Goal: Check status: Check status

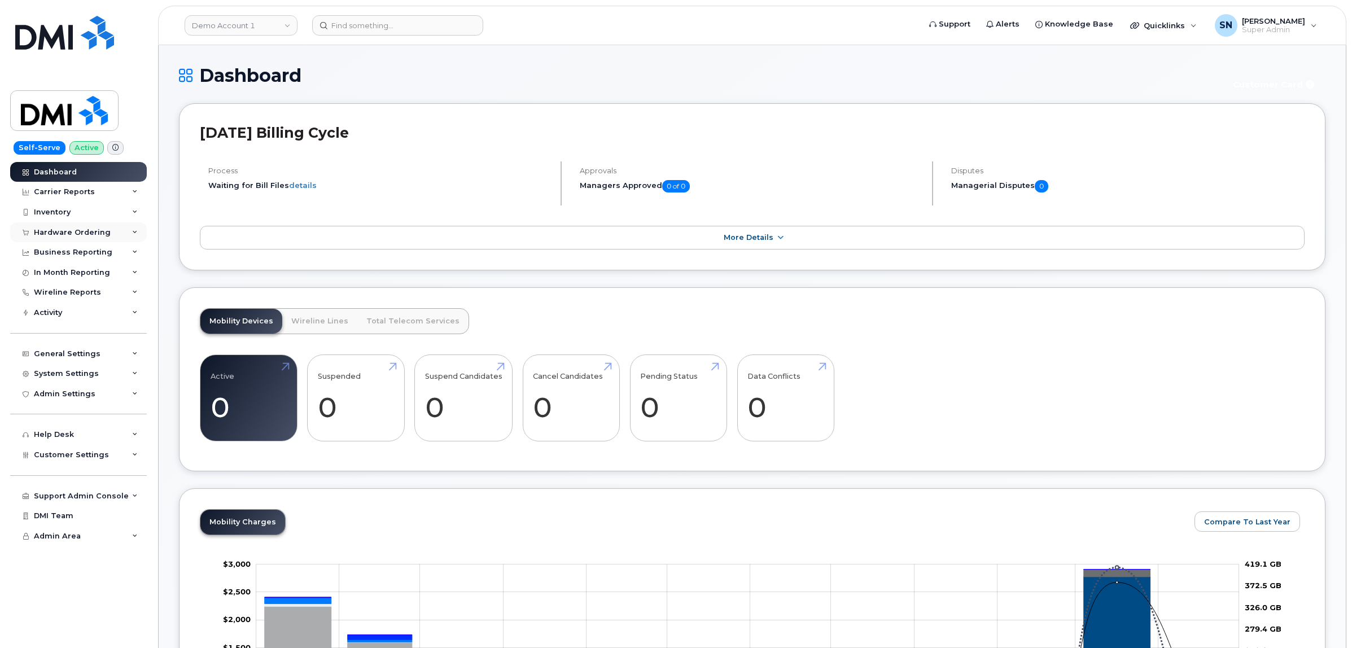
click at [91, 234] on div "Hardware Ordering" at bounding box center [72, 232] width 77 height 9
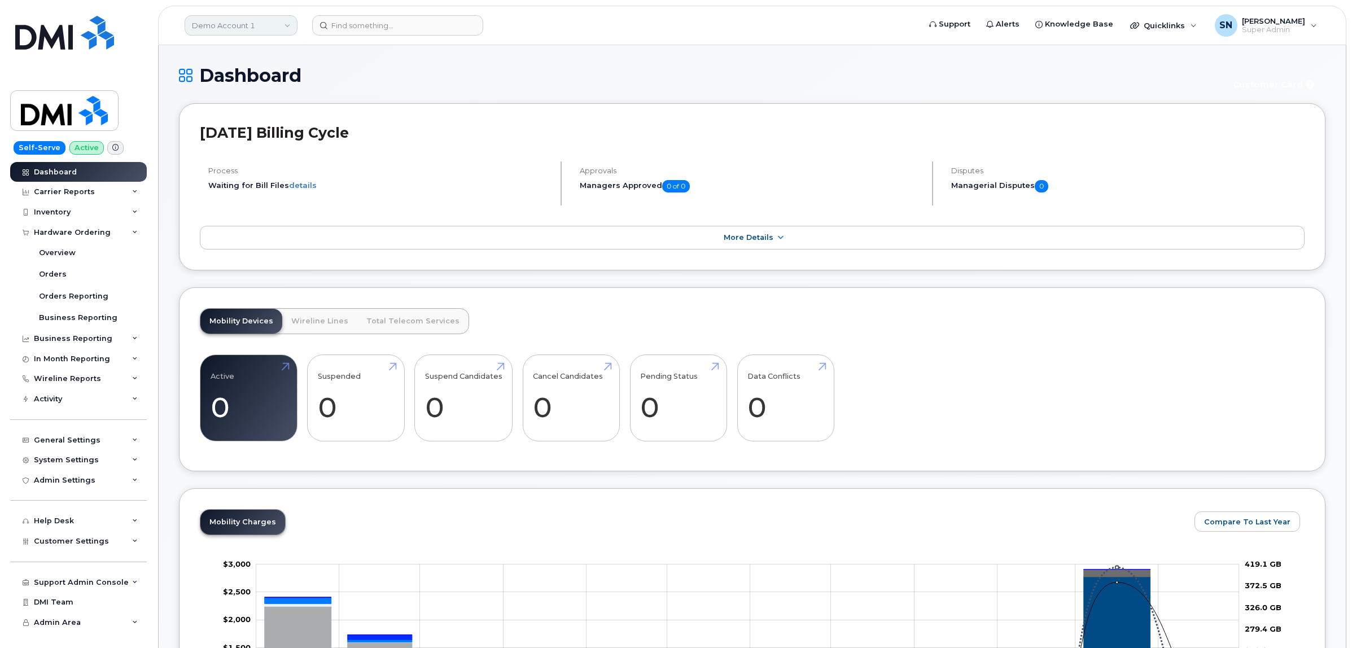
click at [278, 26] on link "Demo Account 1" at bounding box center [241, 25] width 113 height 20
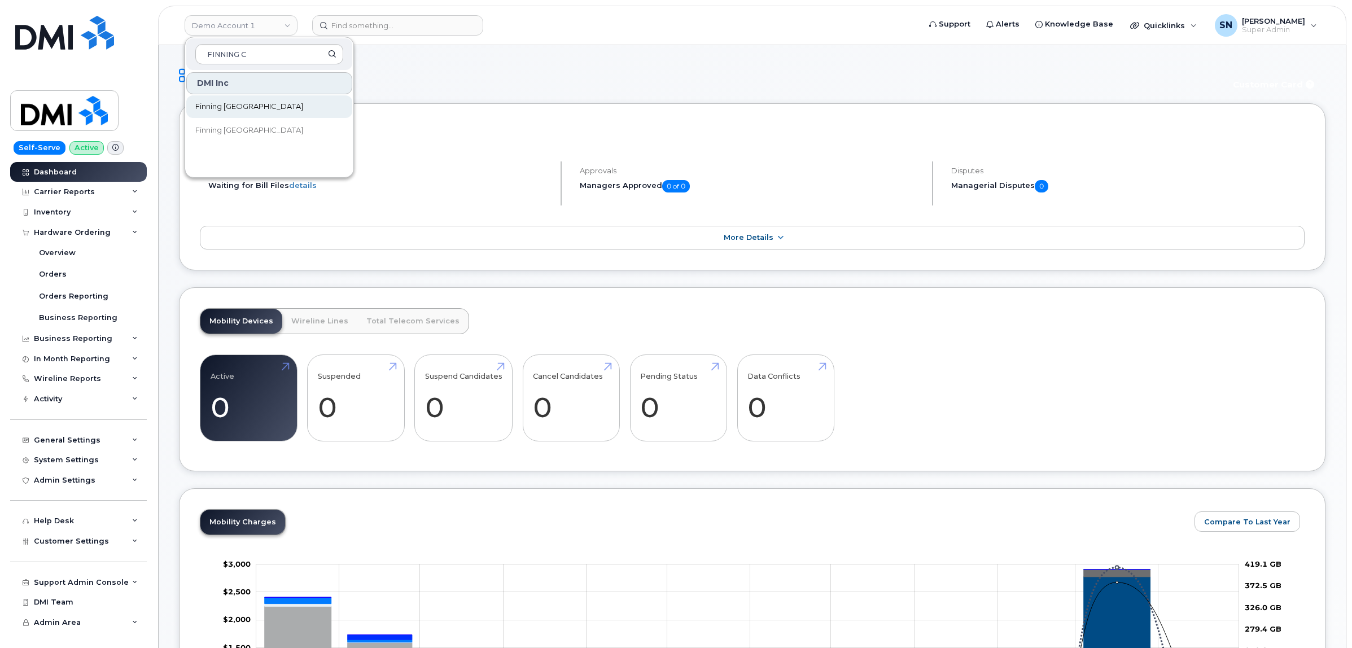
type input "FINNING C"
click at [275, 99] on link "Finning Canada" at bounding box center [269, 106] width 166 height 23
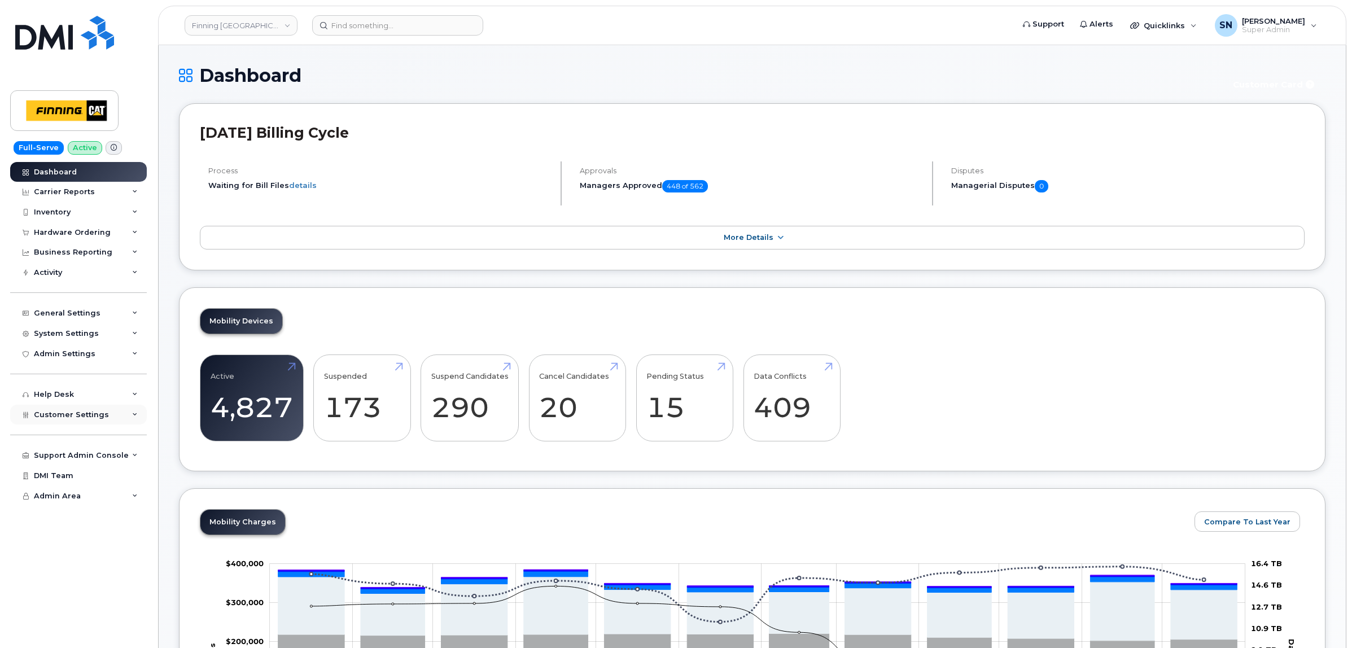
click at [96, 419] on span "Customer Settings" at bounding box center [71, 414] width 75 height 8
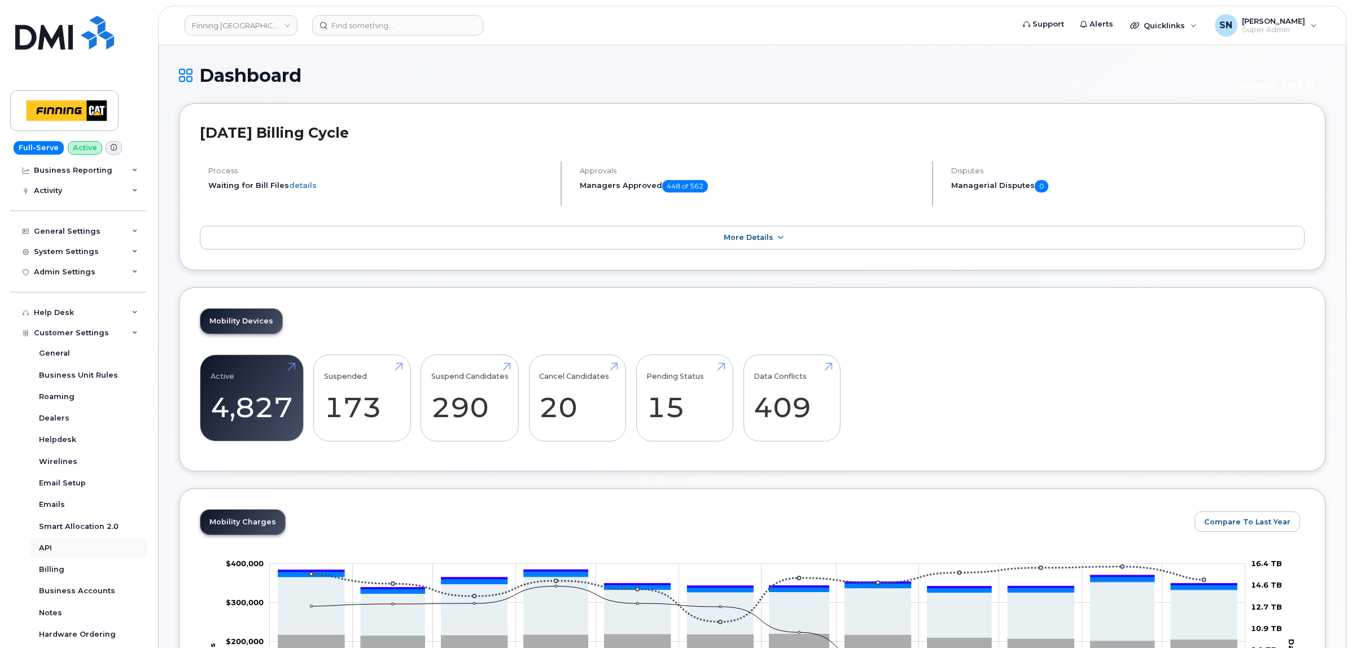
scroll to position [141, 0]
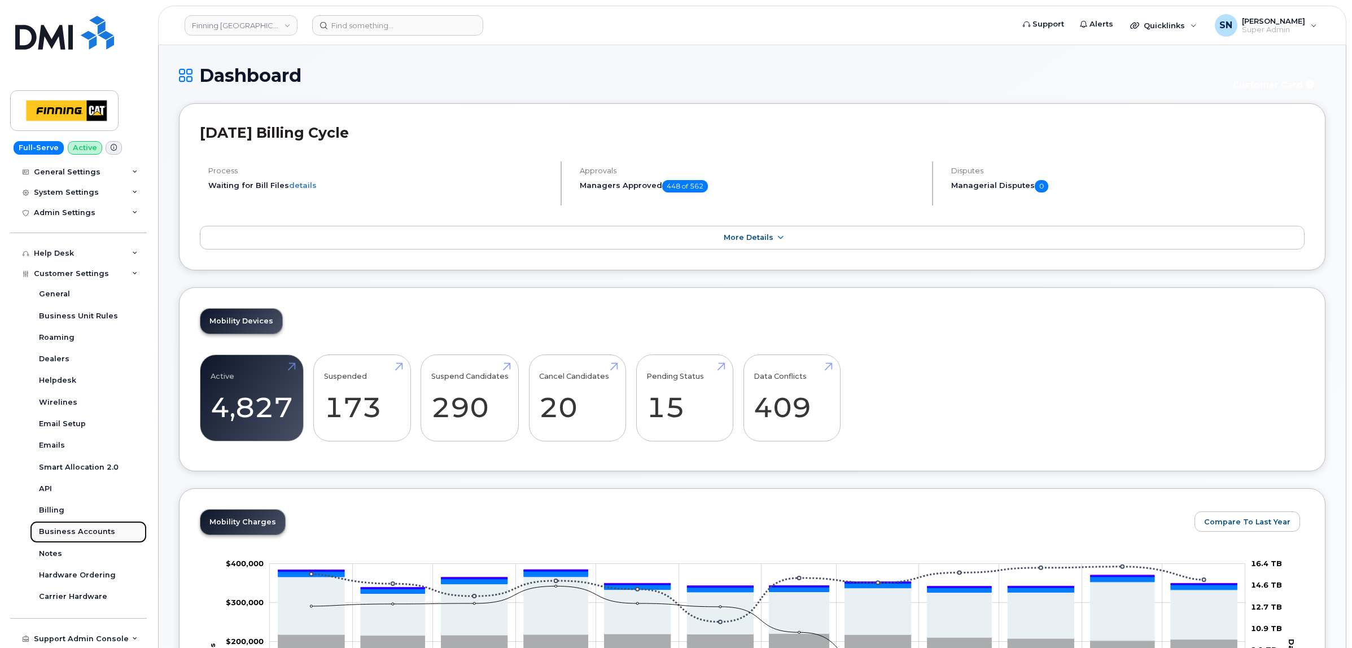
click at [94, 537] on div "Business Accounts" at bounding box center [77, 532] width 76 height 10
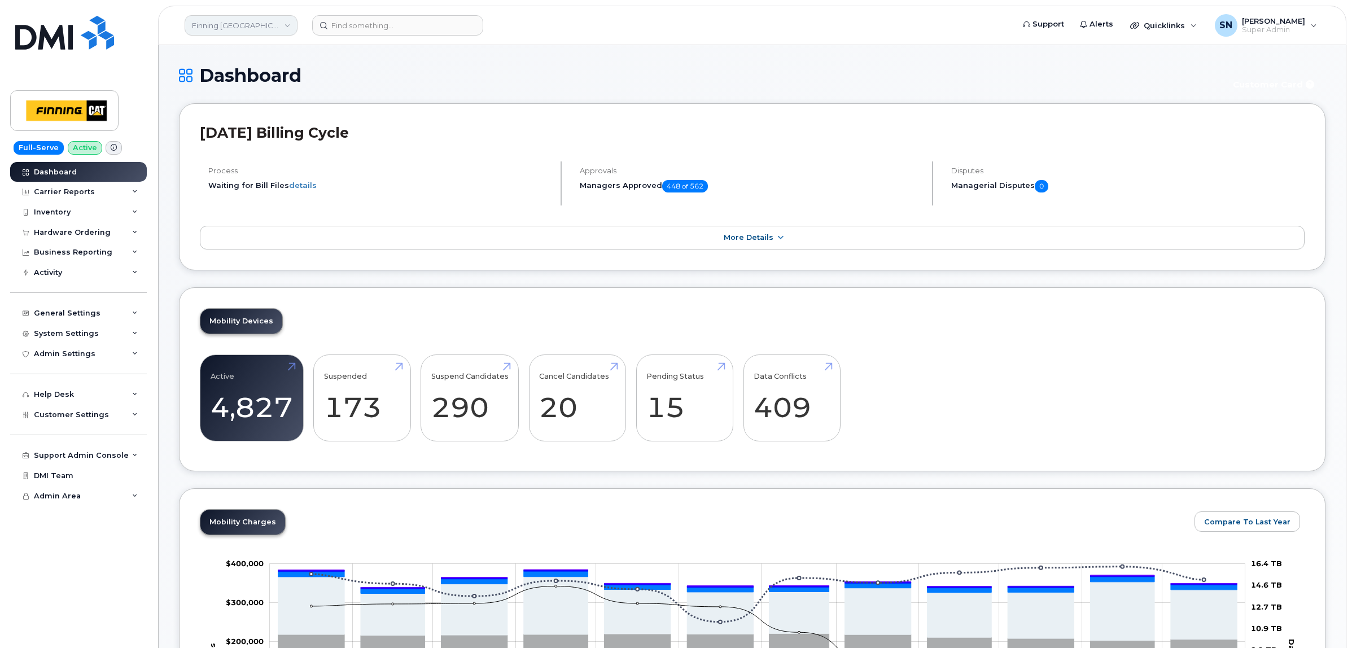
click at [279, 23] on link "Finning [GEOGRAPHIC_DATA]" at bounding box center [241, 25] width 113 height 20
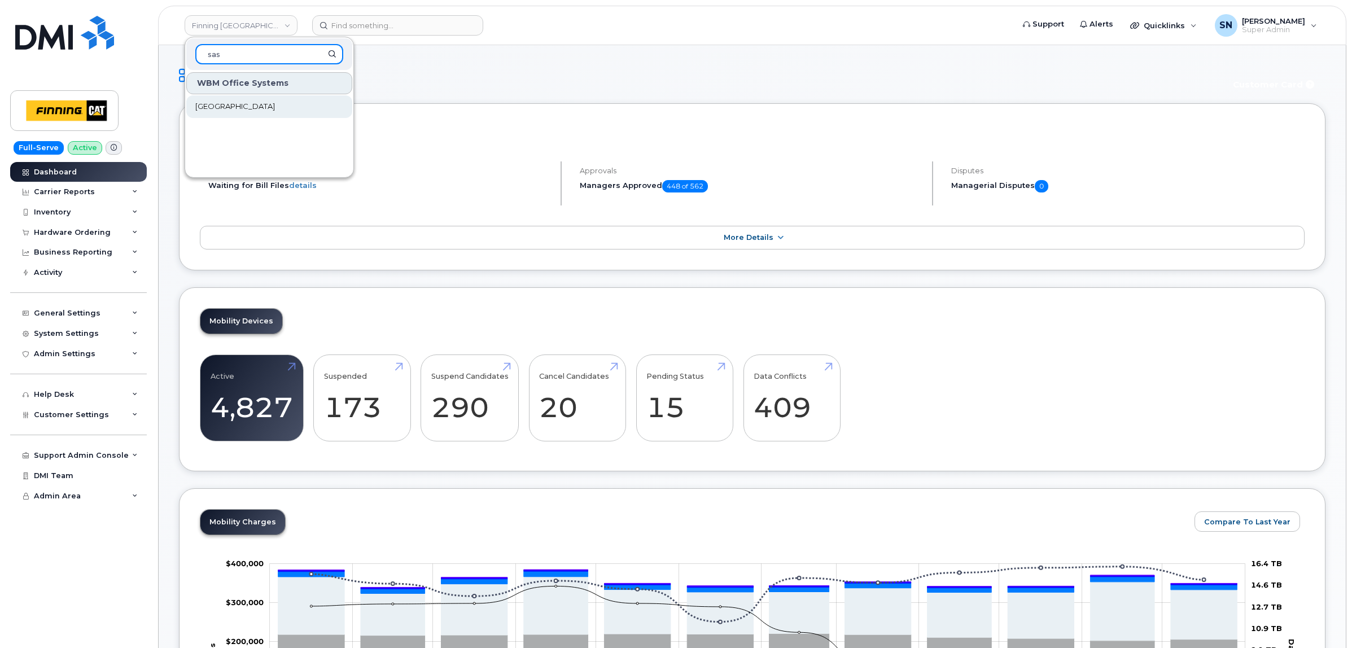
type input "sas"
click at [283, 113] on link "[GEOGRAPHIC_DATA]" at bounding box center [269, 106] width 166 height 23
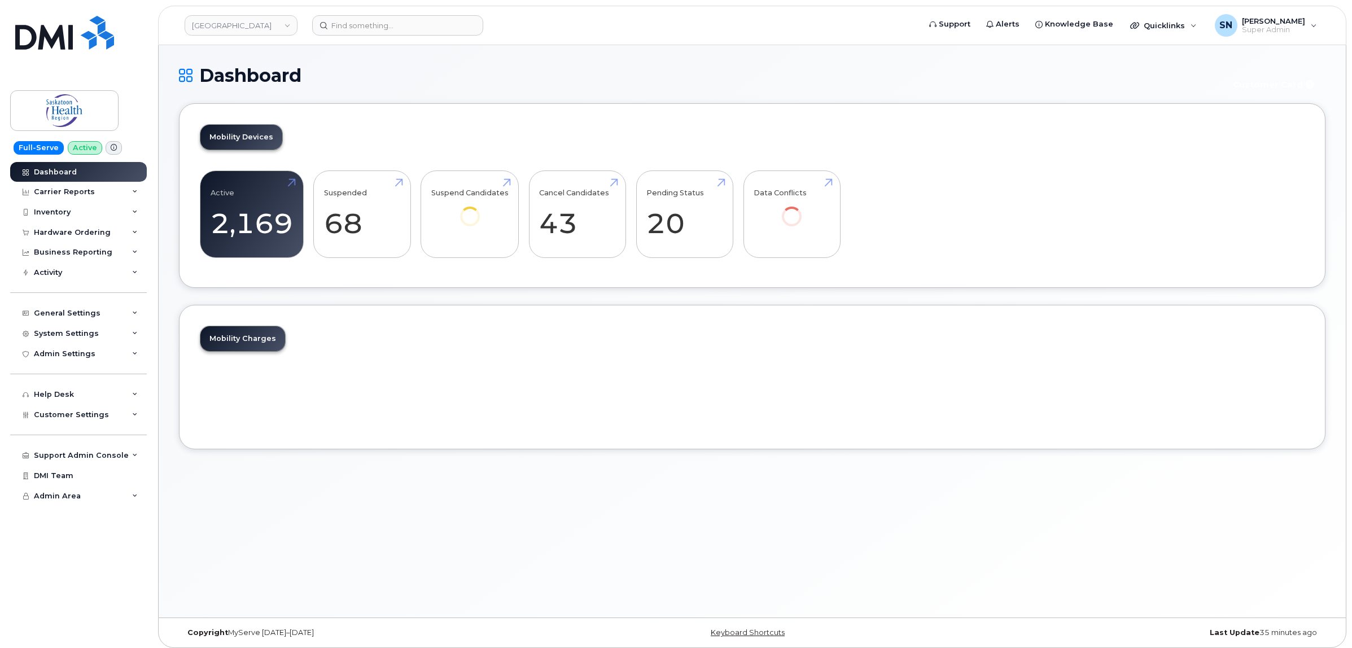
click at [89, 231] on div "Hardware Ordering" at bounding box center [72, 232] width 77 height 9
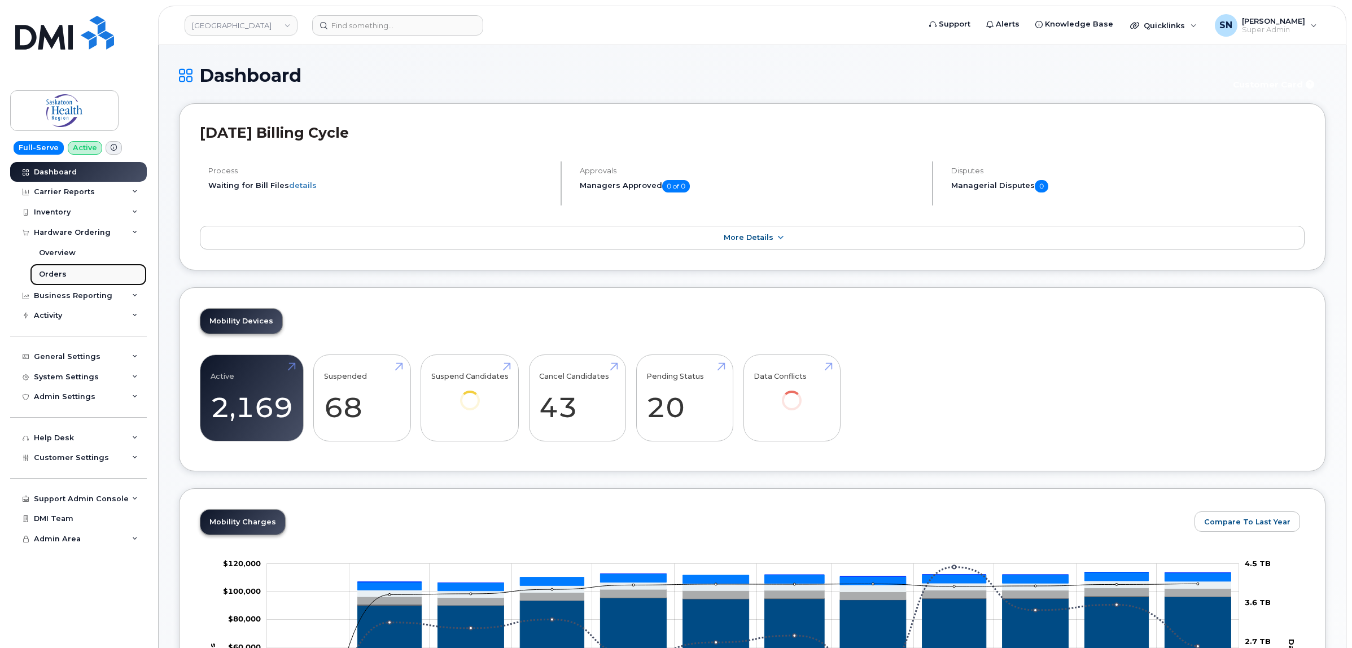
click at [46, 281] on link "Orders" at bounding box center [88, 274] width 117 height 21
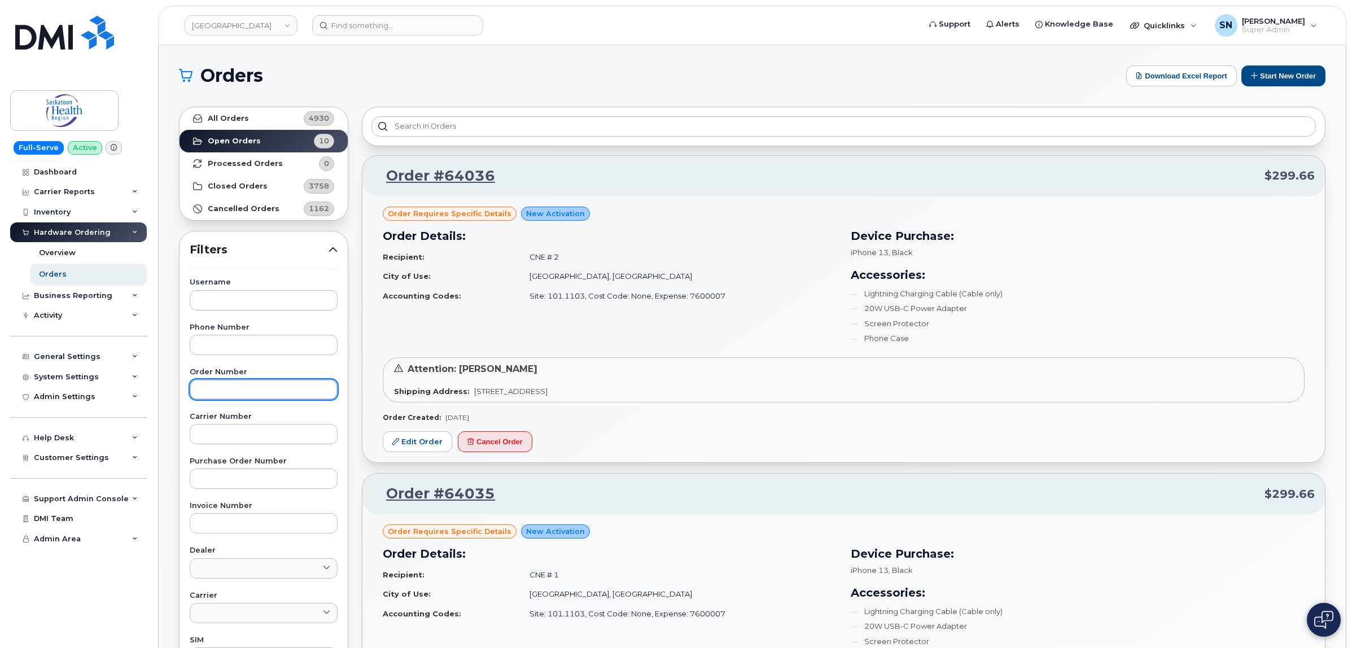
click at [265, 384] on input "text" at bounding box center [264, 389] width 148 height 20
paste input "63993"
type input "63993"
click at [240, 108] on link "All Orders 4930" at bounding box center [263, 118] width 168 height 23
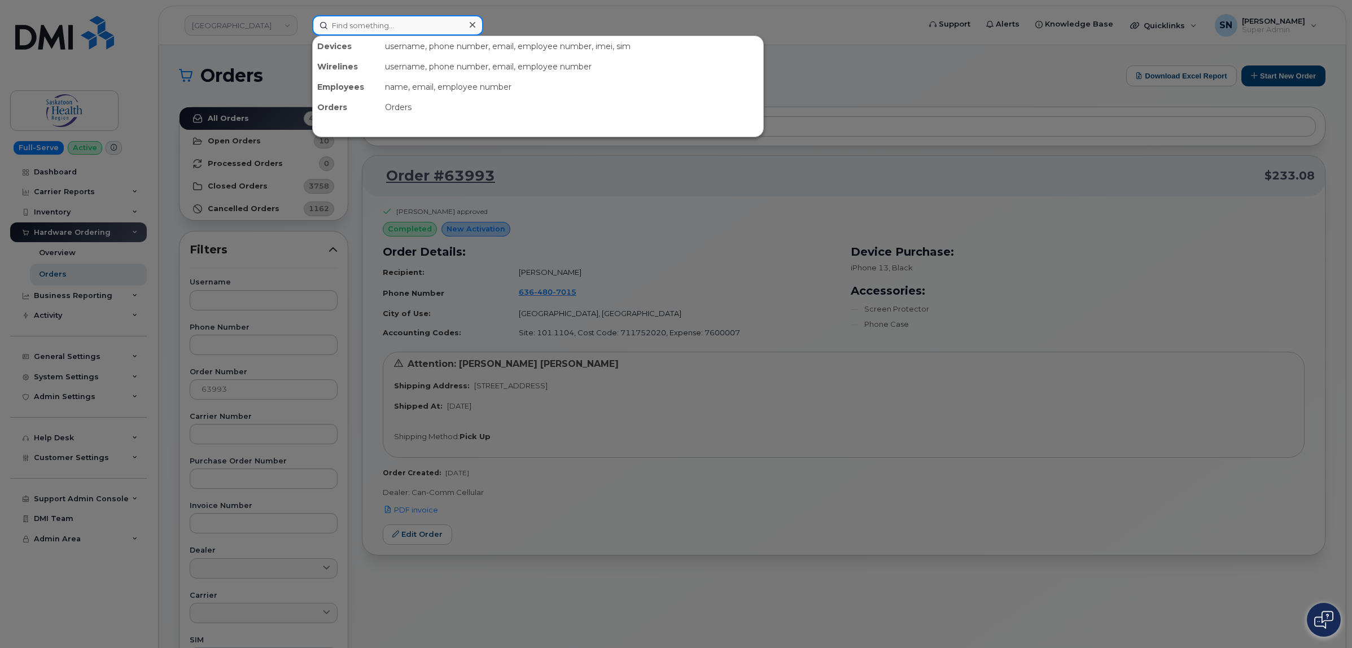
click at [441, 27] on input at bounding box center [397, 25] width 171 height 20
paste input "306-321-6468"
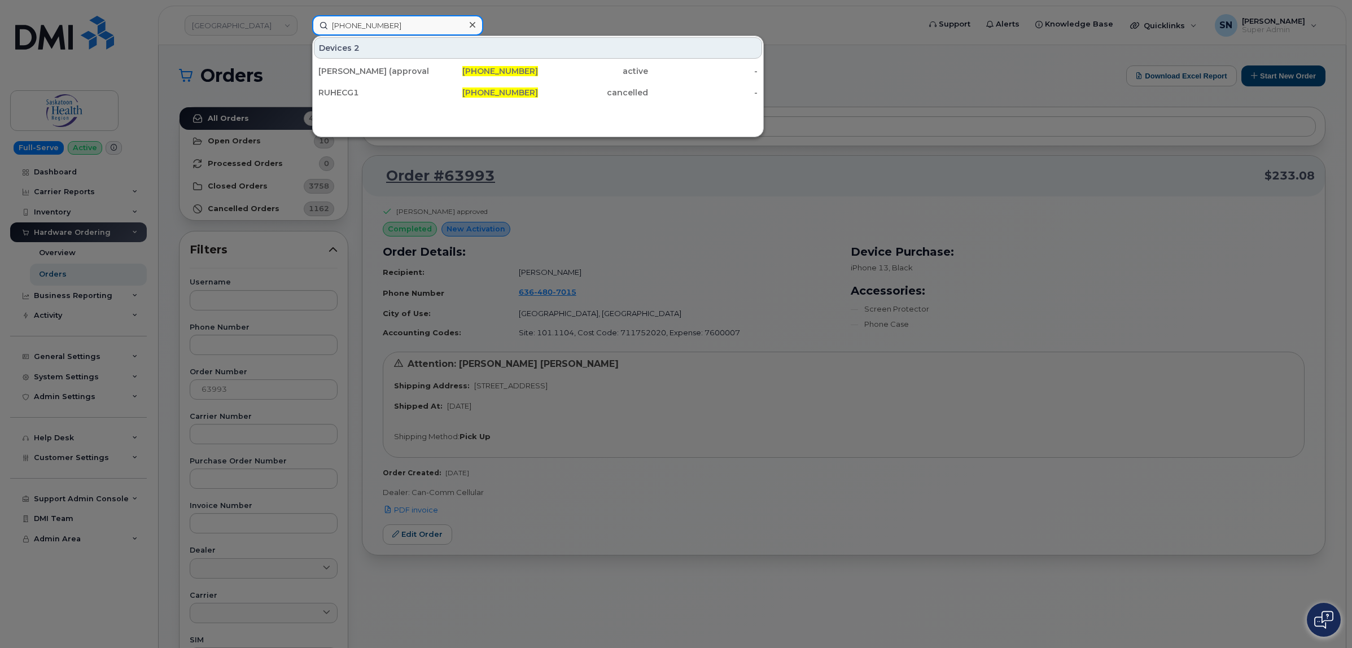
type input "306-321-6468"
click at [359, 73] on div "[PERSON_NAME] (approval by [PERSON_NAME])" at bounding box center [373, 70] width 110 height 11
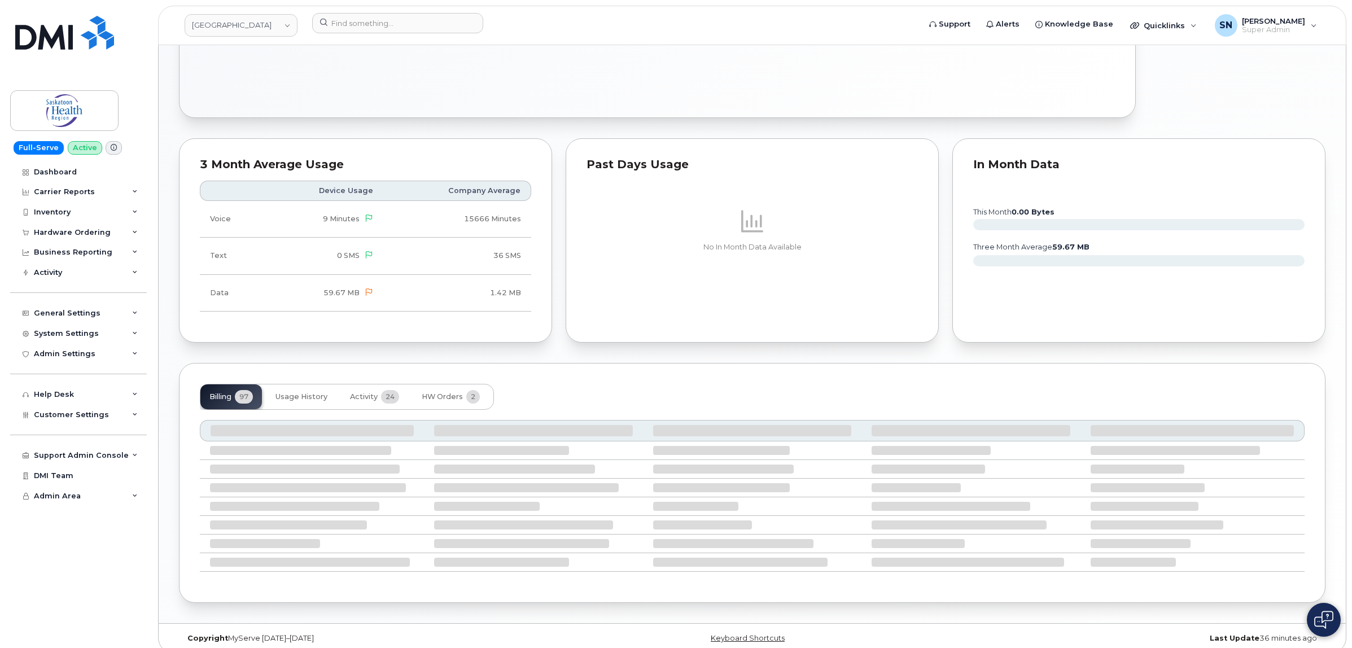
scroll to position [519, 0]
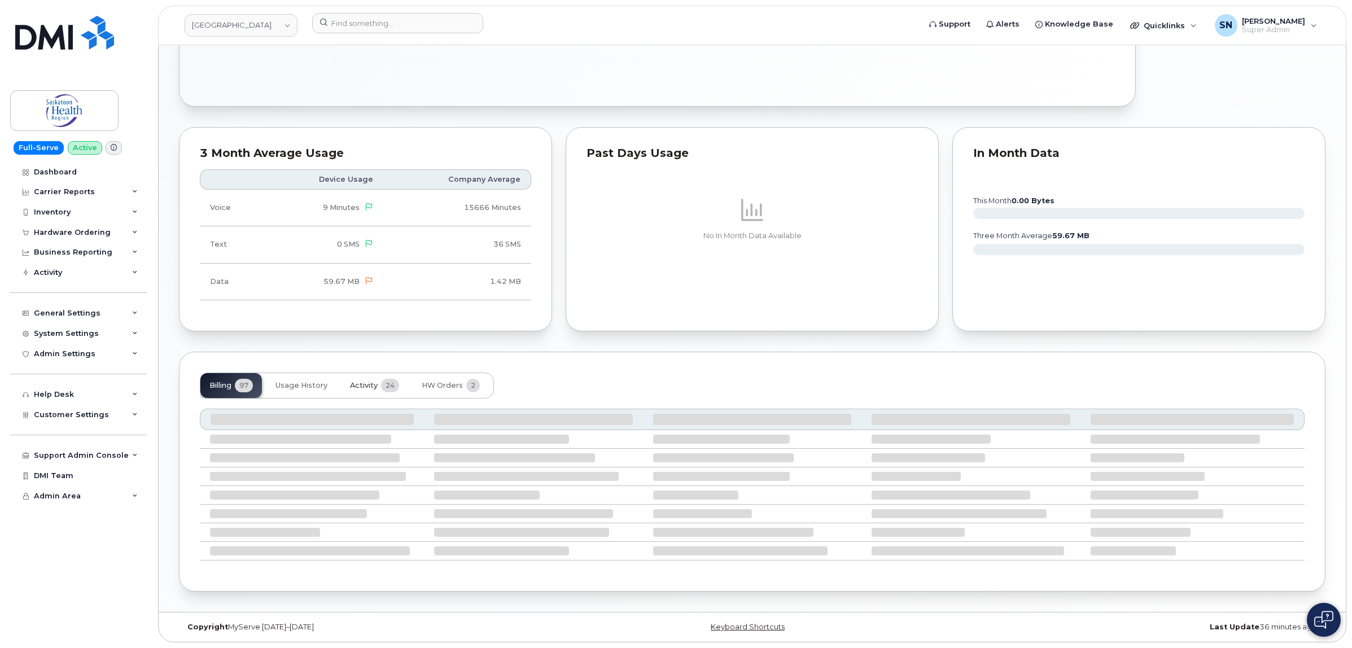
click at [370, 381] on span "Activity" at bounding box center [364, 385] width 28 height 9
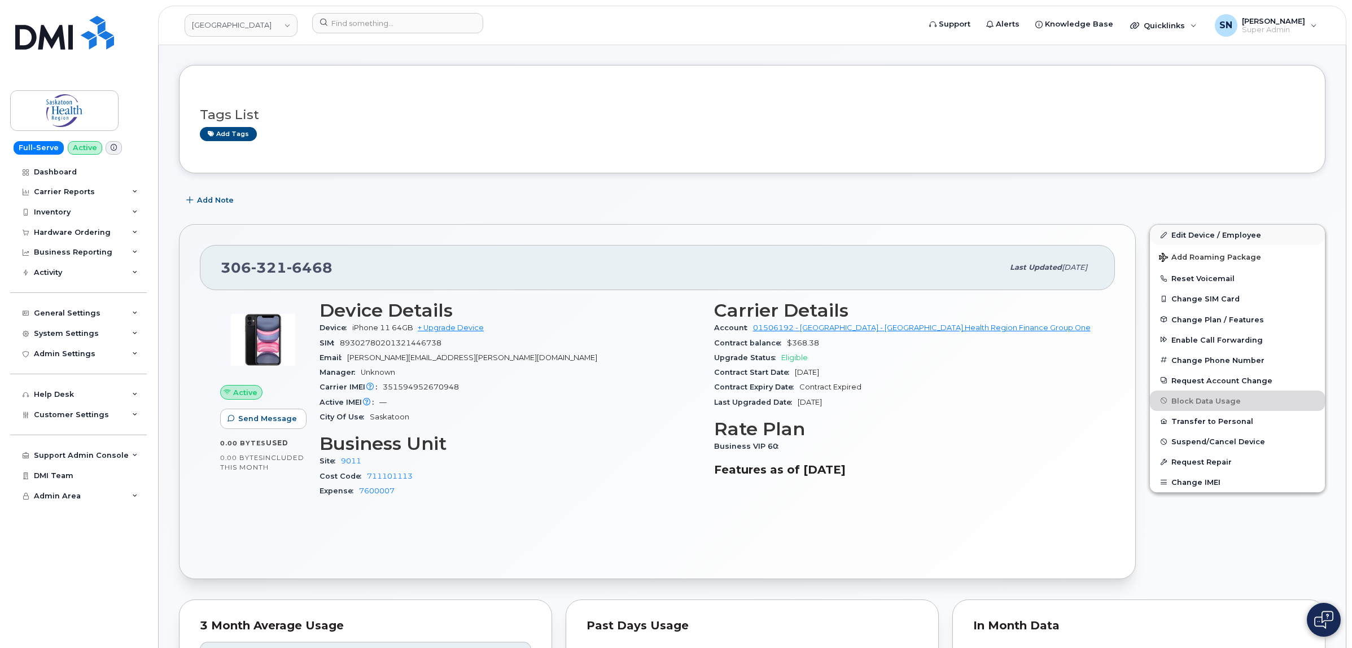
scroll to position [0, 0]
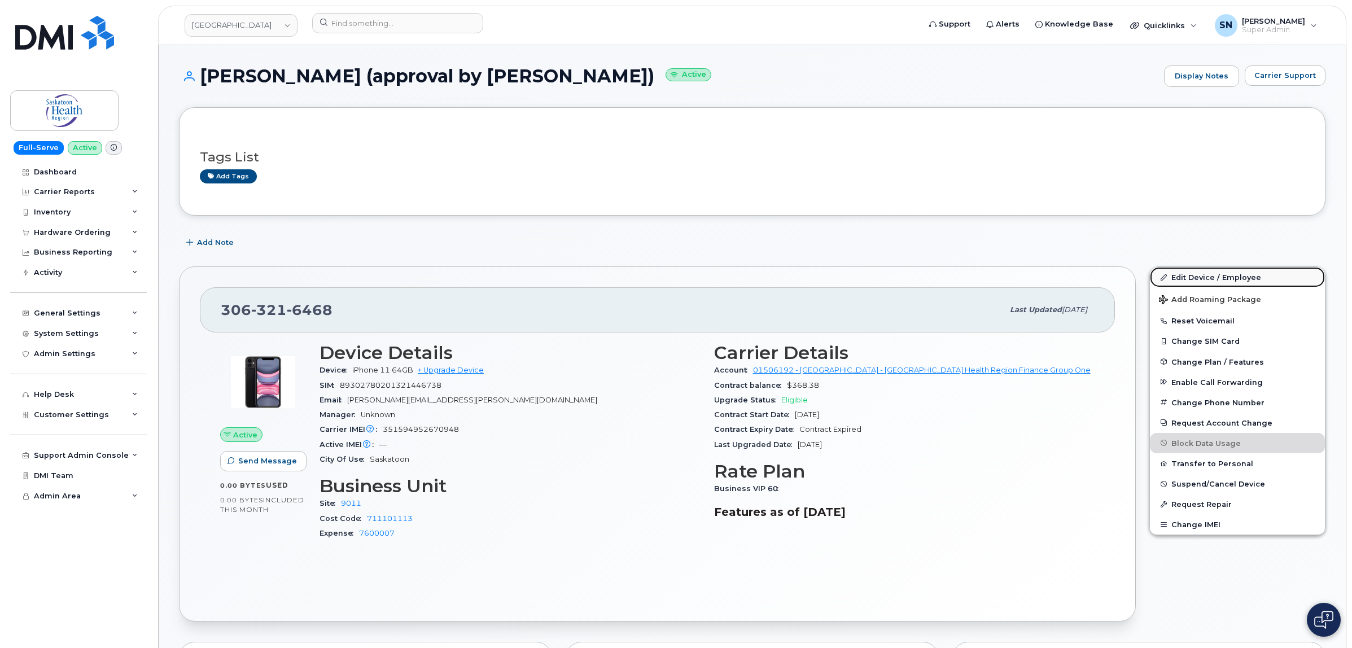
click at [1191, 274] on link "Edit Device / Employee" at bounding box center [1237, 277] width 175 height 20
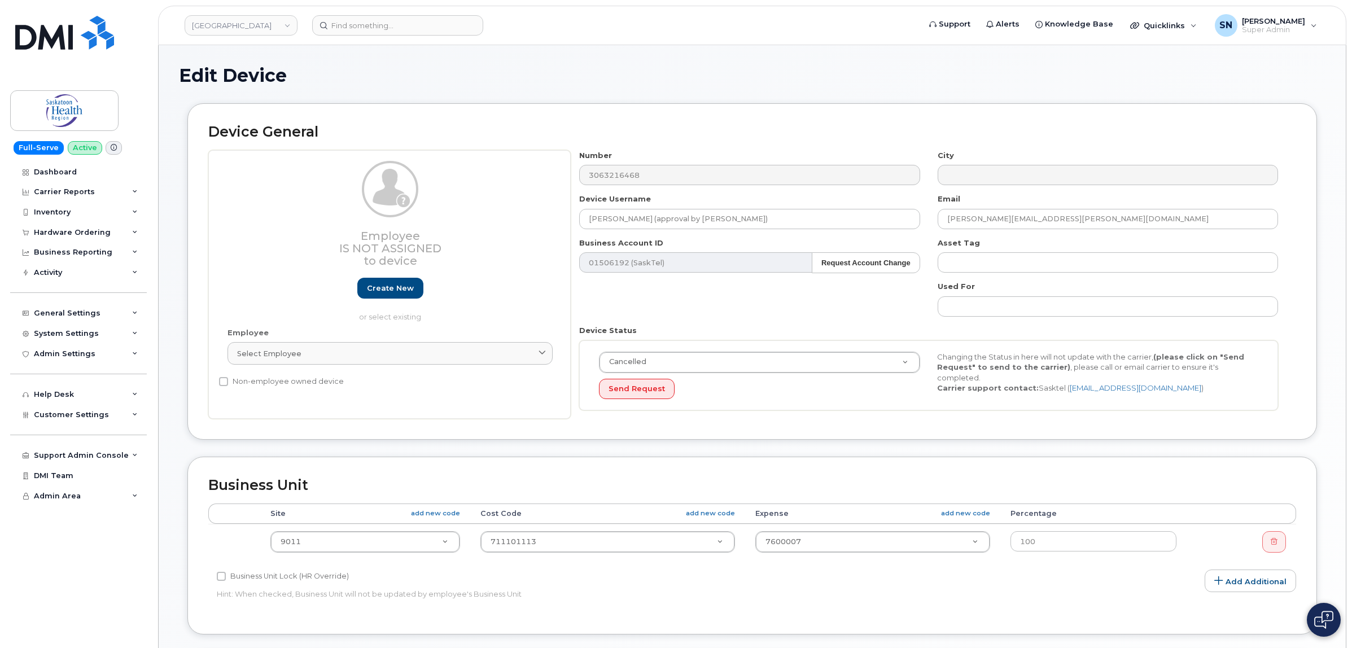
select select "cancelled"
select select "18172"
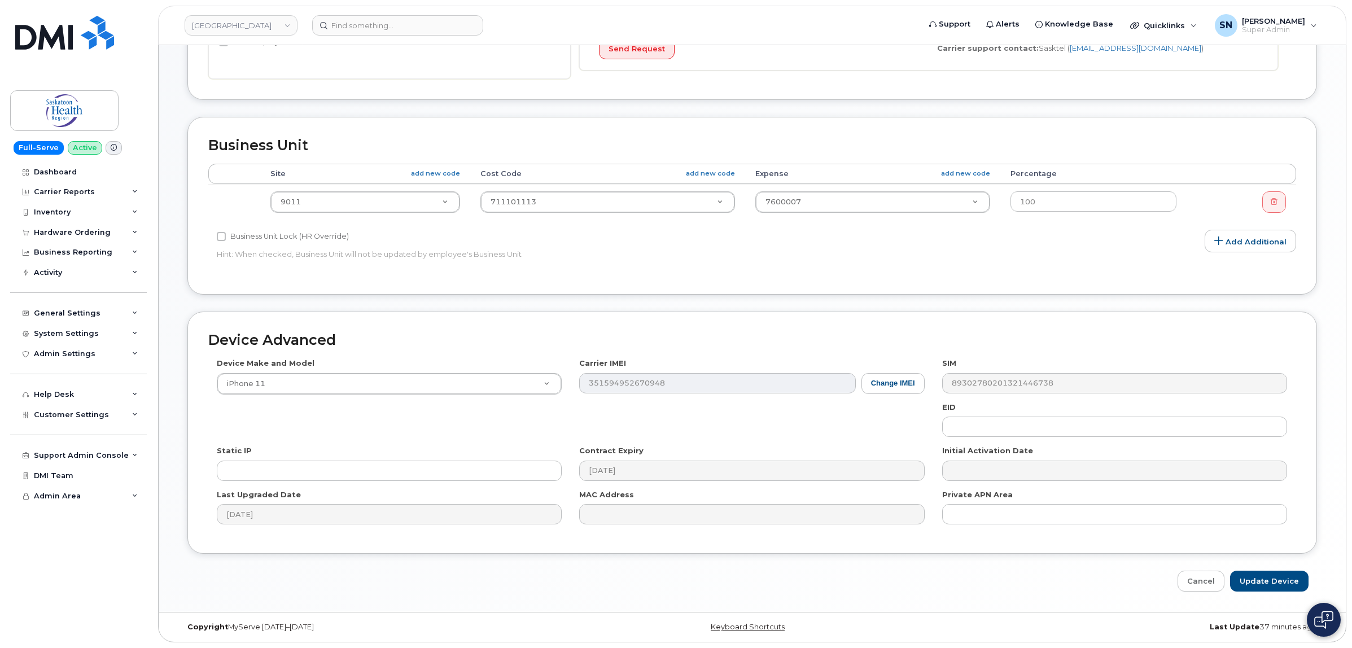
scroll to position [342, 0]
click at [1268, 574] on input "Update Device" at bounding box center [1269, 581] width 78 height 21
type input "Saving..."
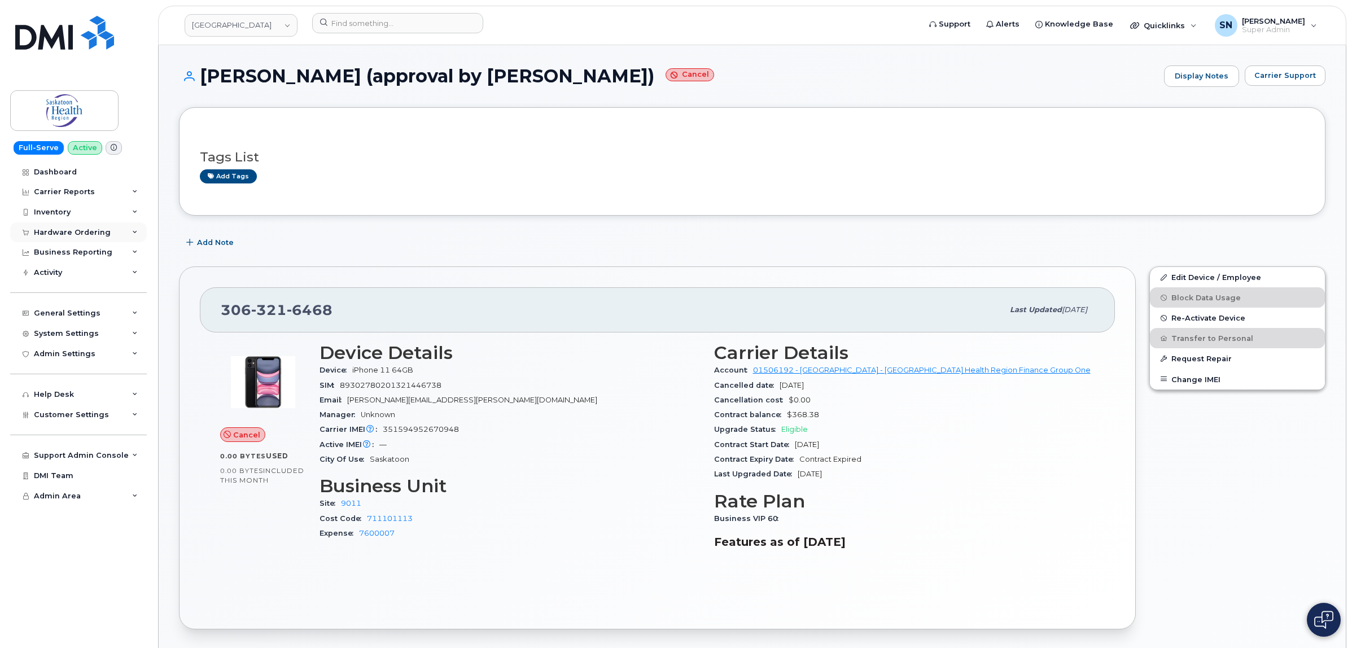
click at [92, 231] on div "Hardware Ordering" at bounding box center [72, 232] width 77 height 9
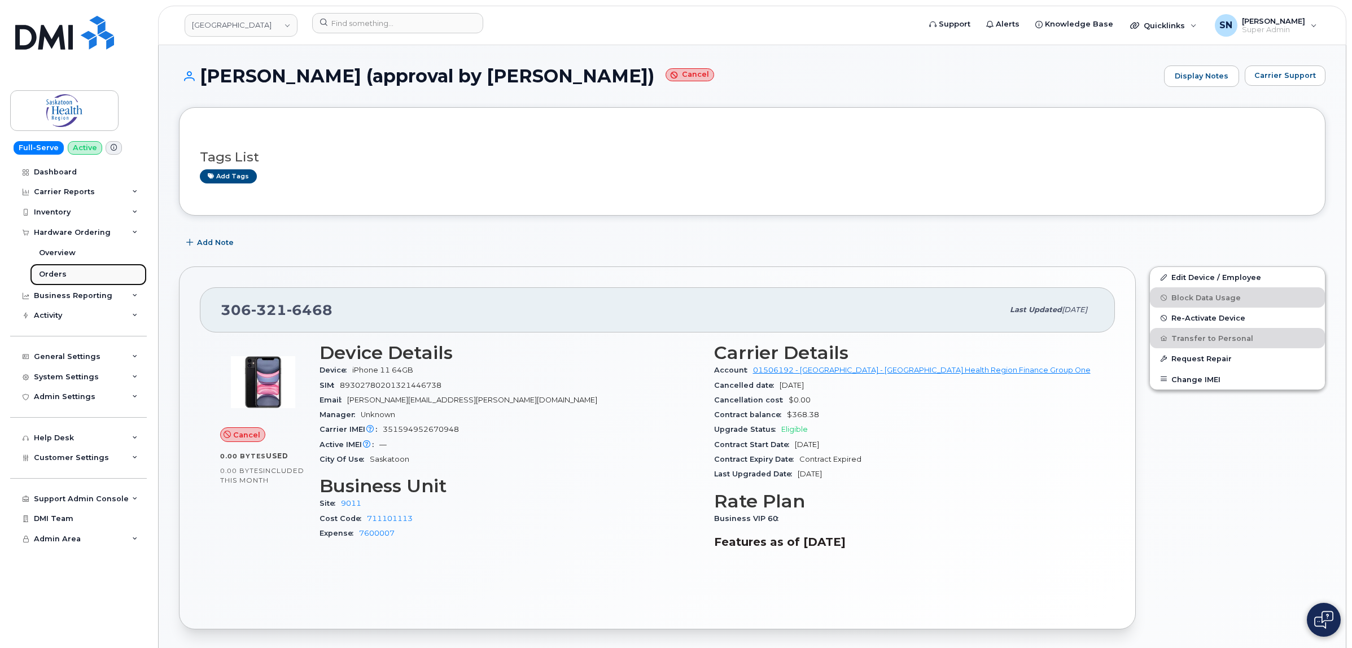
click at [55, 274] on div "Orders" at bounding box center [53, 274] width 28 height 10
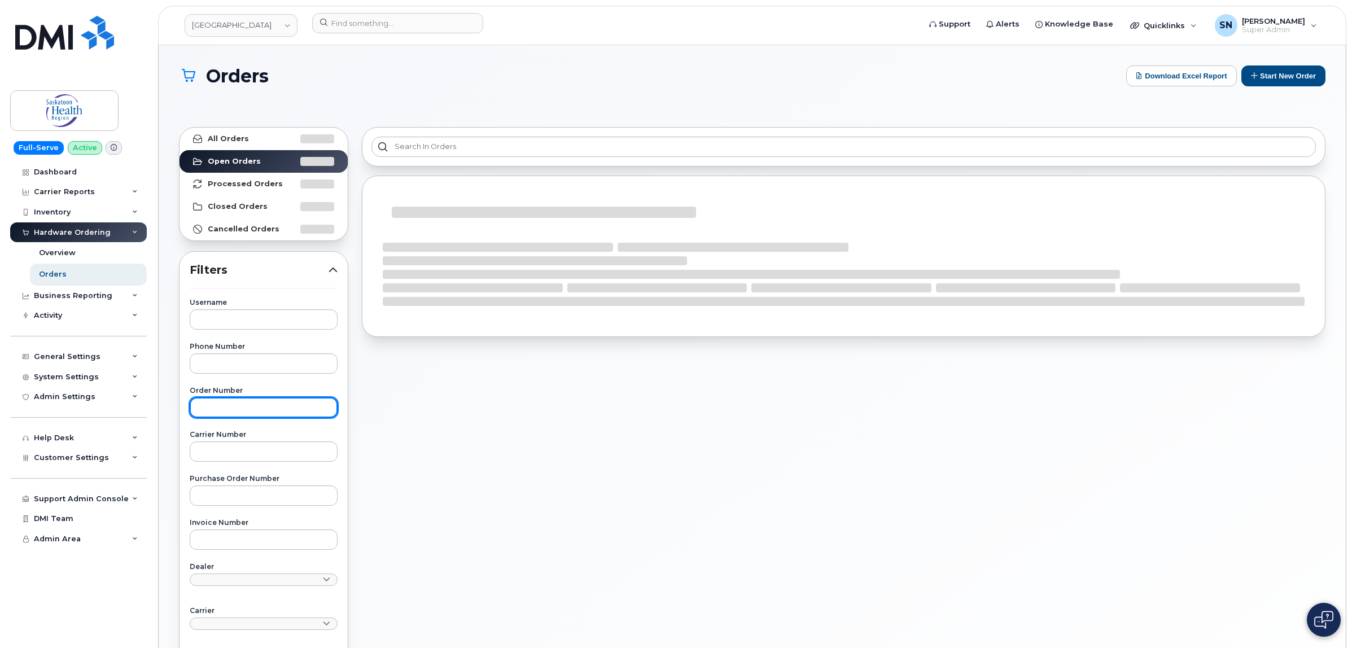
click at [242, 411] on input "text" at bounding box center [264, 407] width 148 height 20
paste input "63952"
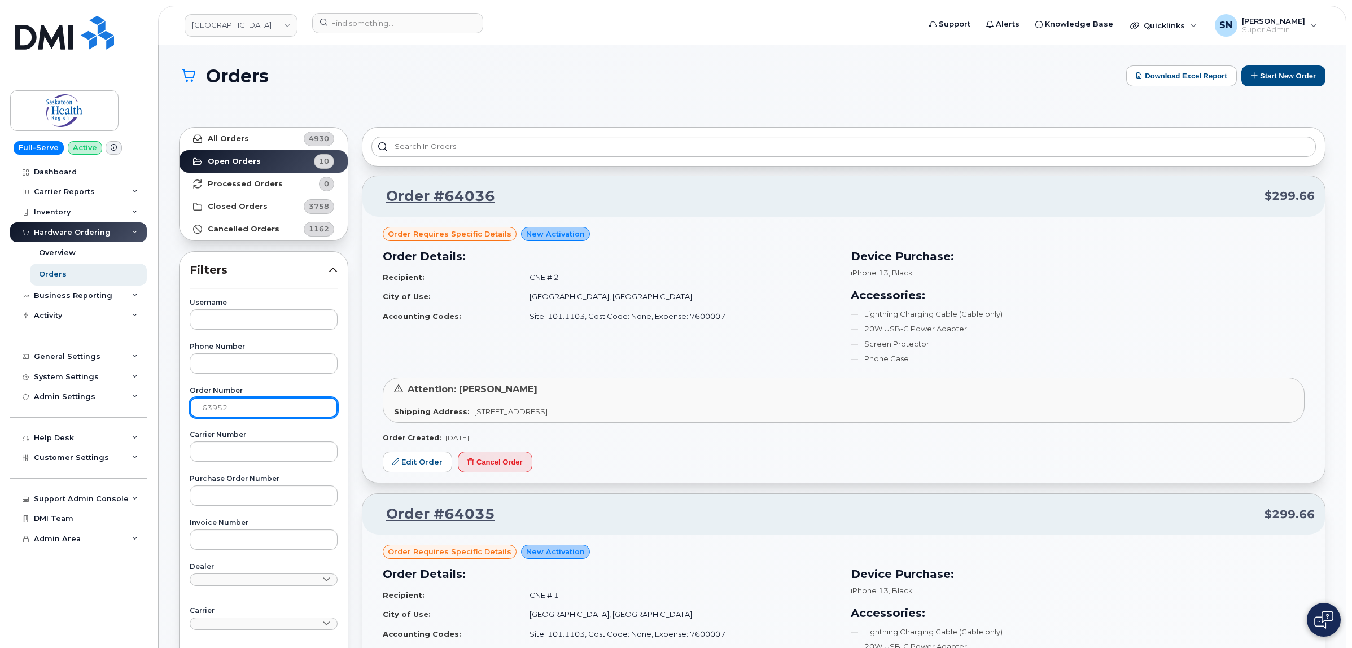
type input "63952"
click at [242, 140] on strong "All Orders" at bounding box center [228, 138] width 41 height 9
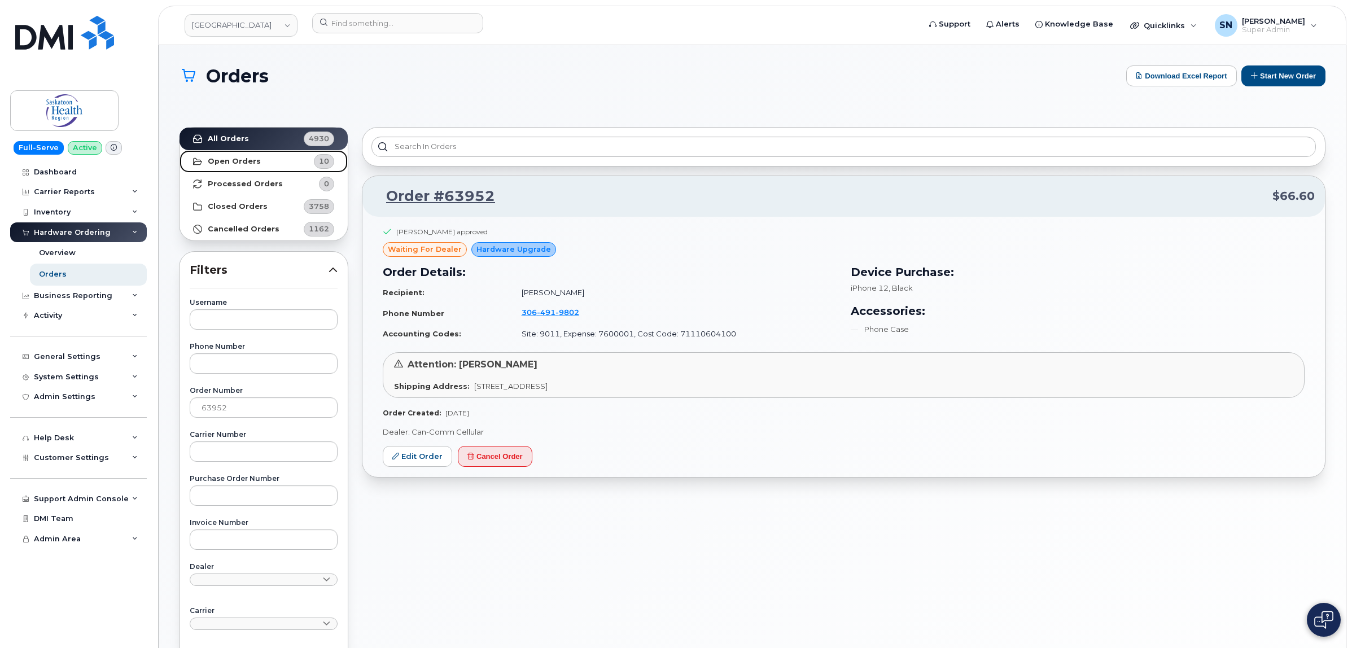
click at [271, 168] on link "Open Orders 10" at bounding box center [263, 161] width 168 height 23
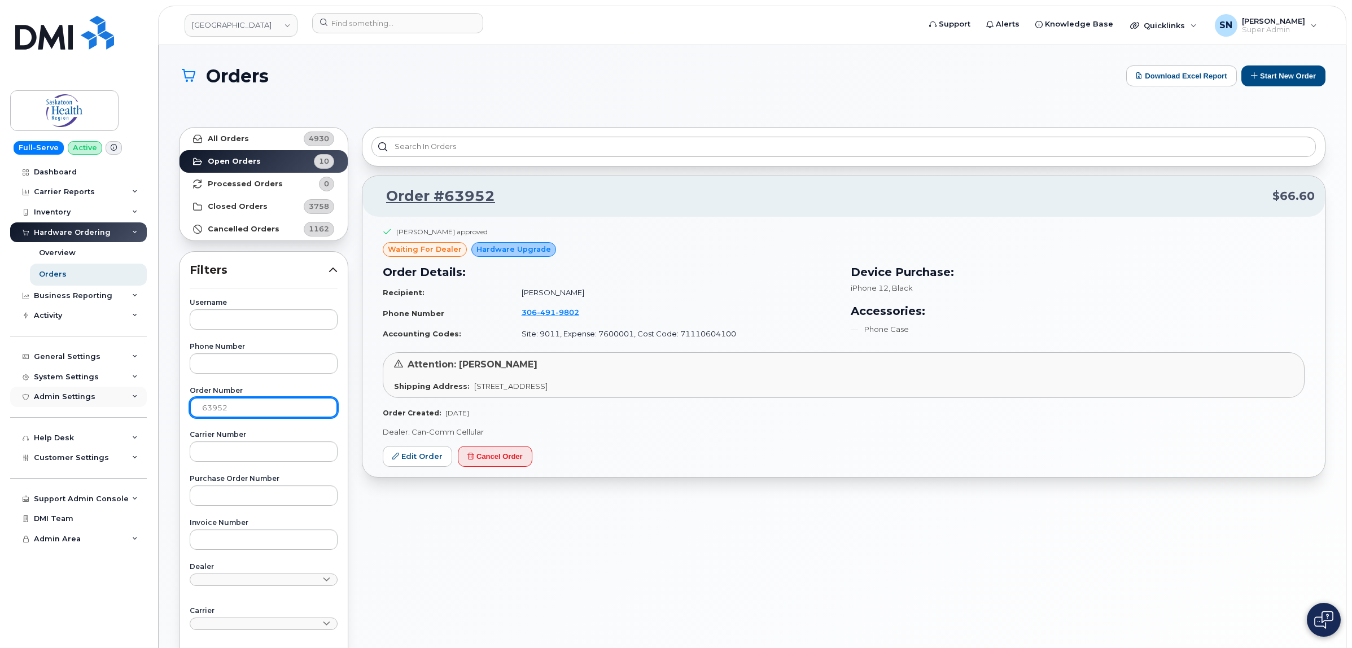
drag, startPoint x: 252, startPoint y: 398, endPoint x: 128, endPoint y: 401, distance: 124.2
click at [159, 406] on div "Saskatoon Health Region Support Alerts Knowledge Base Quicklinks Suspend / Canc…" at bounding box center [752, 481] width 1187 height 873
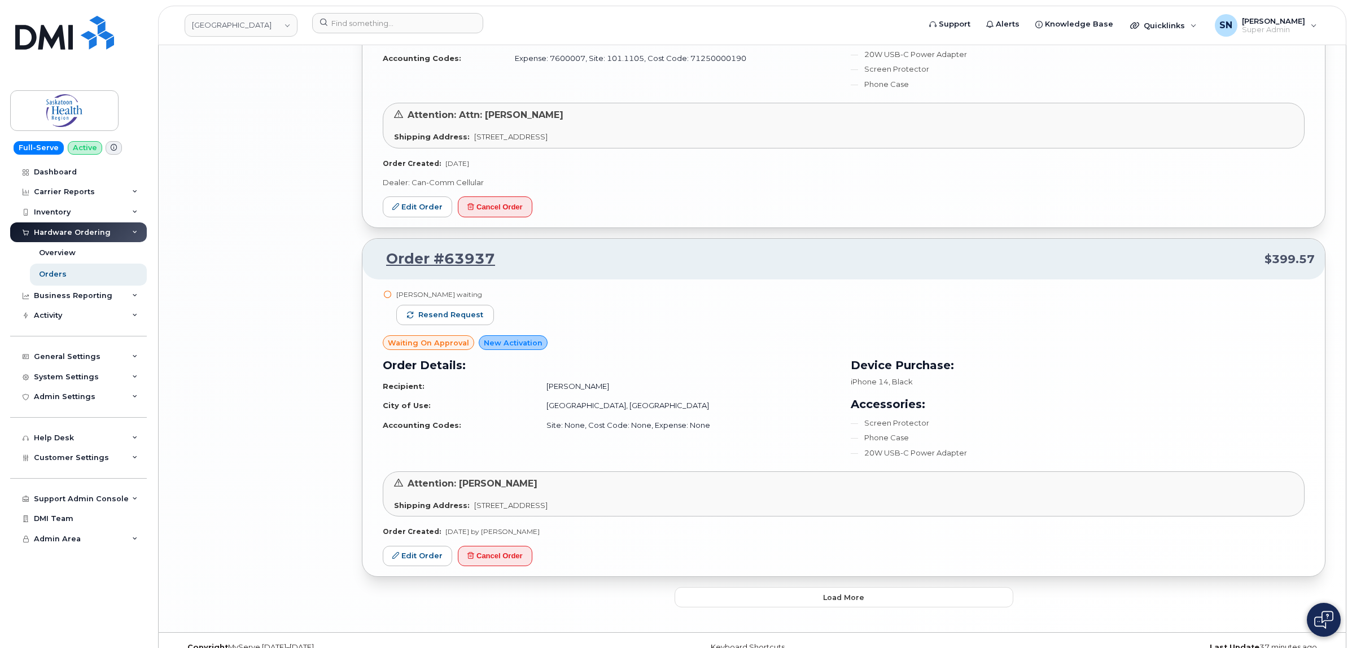
scroll to position [2352, 0]
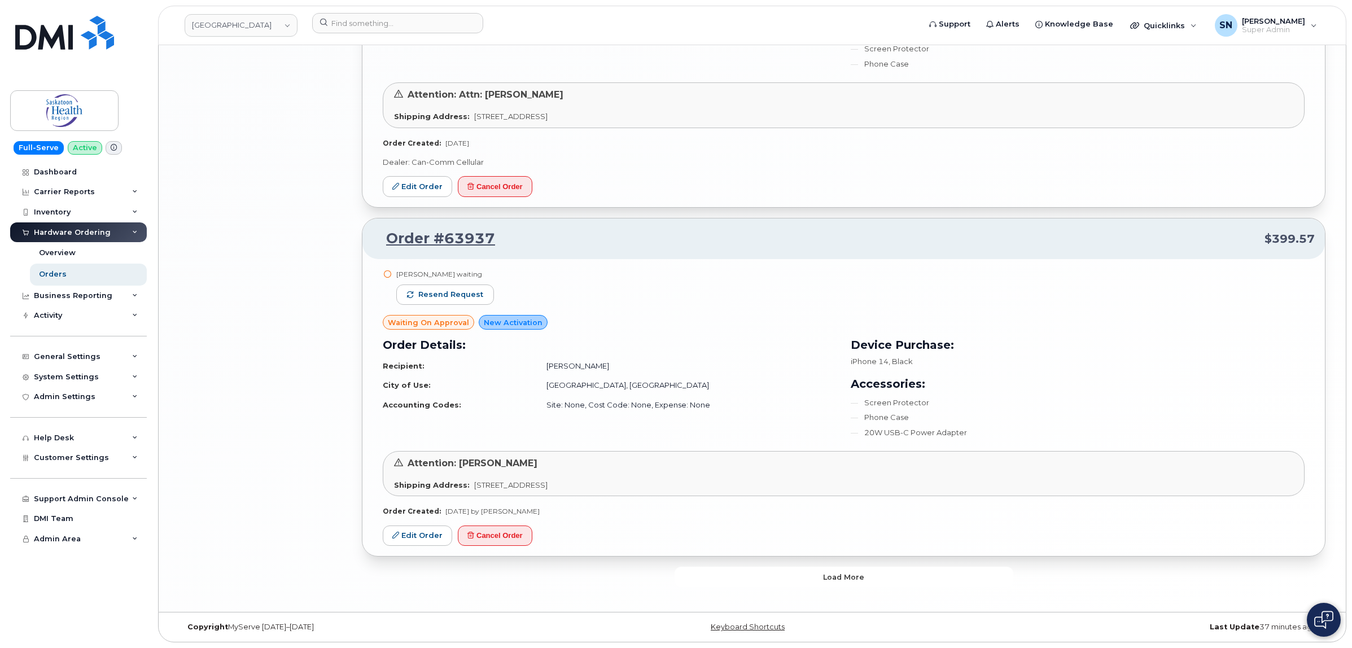
click at [831, 573] on span "Load more" at bounding box center [843, 577] width 41 height 11
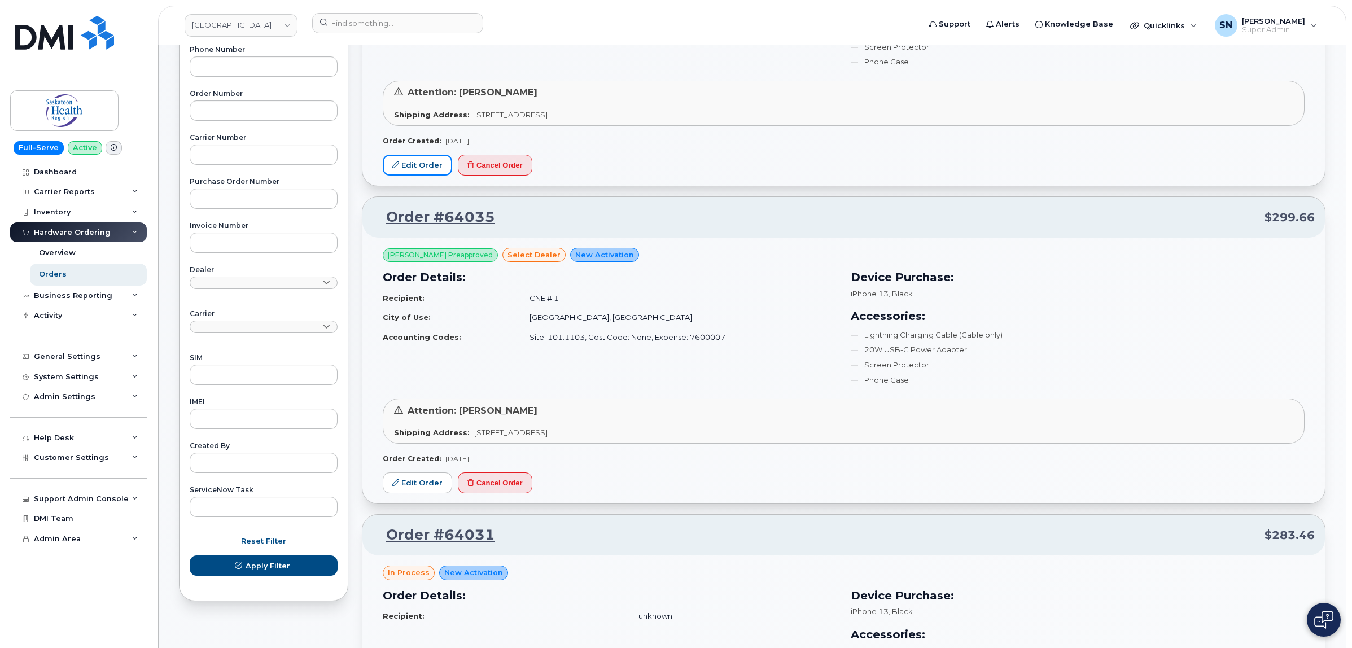
scroll to position [423, 0]
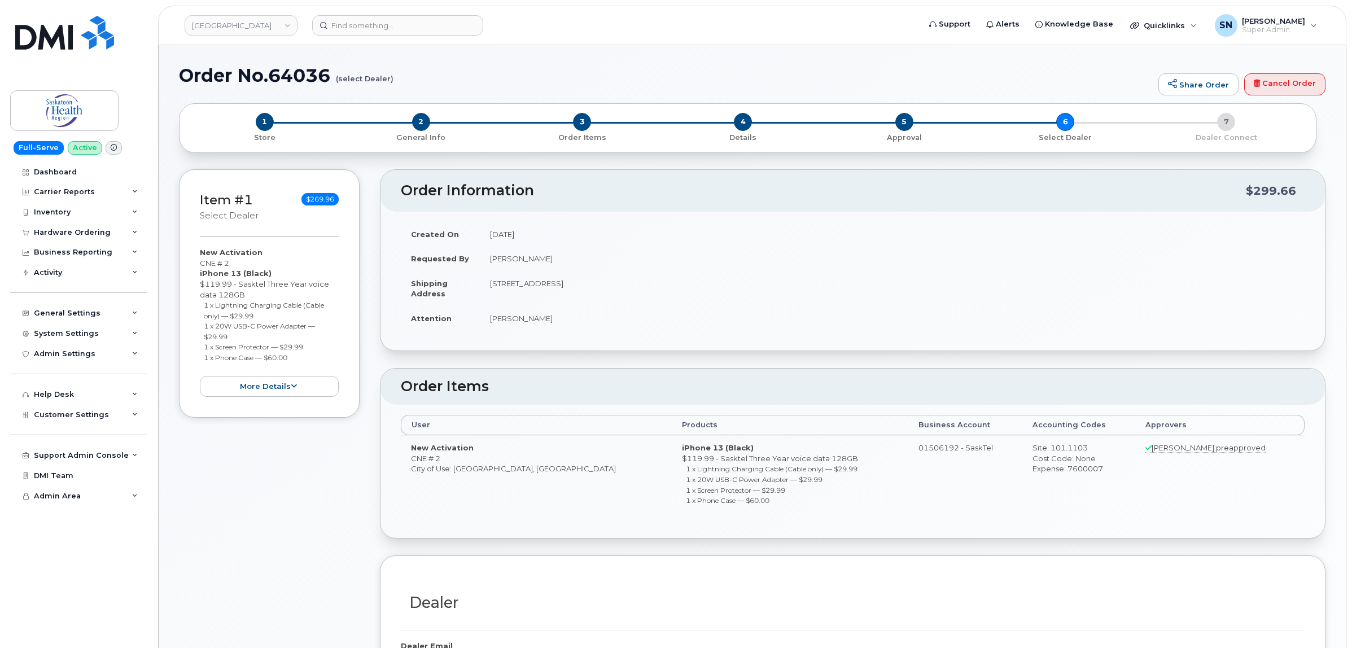
radio input "true"
drag, startPoint x: 204, startPoint y: 306, endPoint x: 264, endPoint y: 315, distance: 59.9
click at [264, 315] on li "1 x Lightning Charging Cable (Cable only) — $29.99" at bounding box center [271, 310] width 135 height 21
copy small "1 x Lightning Charging Cable (Cable only) — $29.99"
drag, startPoint x: 204, startPoint y: 326, endPoint x: 236, endPoint y: 336, distance: 33.4
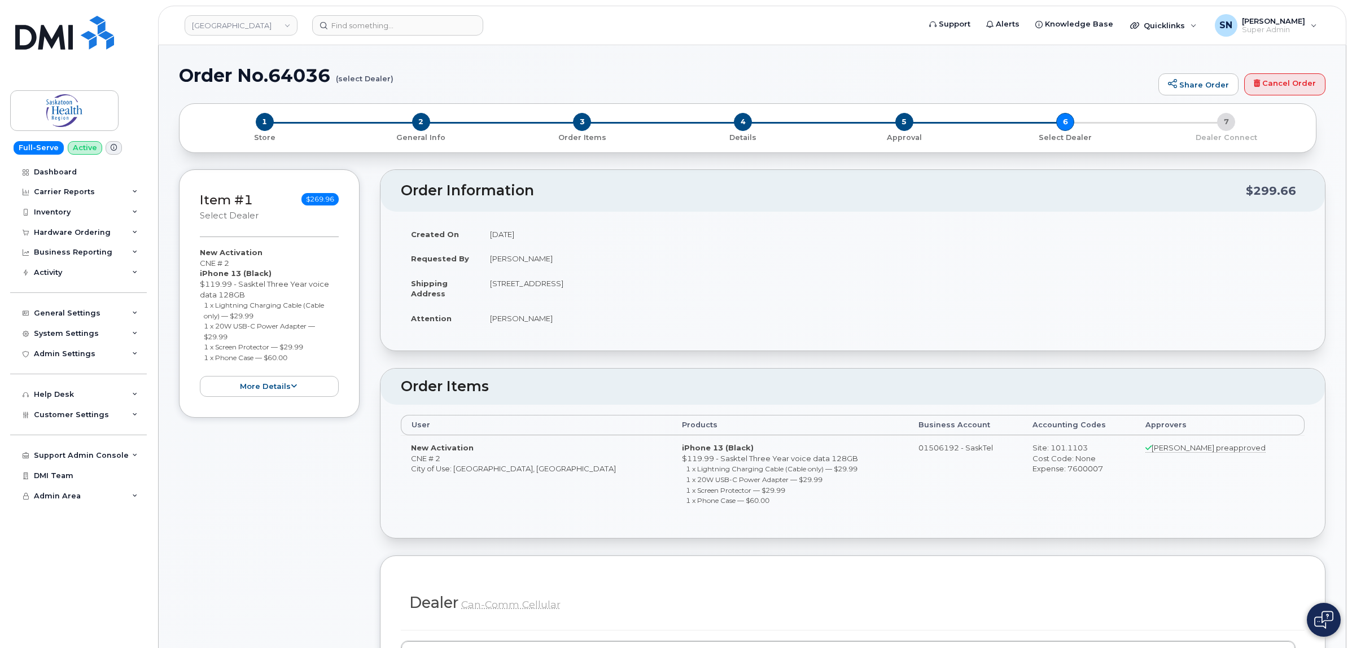
click at [236, 336] on li "1 x 20W USB-C Power Adapter — $29.99" at bounding box center [271, 331] width 135 height 21
copy small "1 x 20W USB-C Power Adapter — $29.99"
drag, startPoint x: 203, startPoint y: 344, endPoint x: 315, endPoint y: 343, distance: 111.7
click at [315, 343] on li "1 x Screen Protector — $29.99" at bounding box center [271, 346] width 135 height 11
copy small "1 x Screen Protector — $29.99"
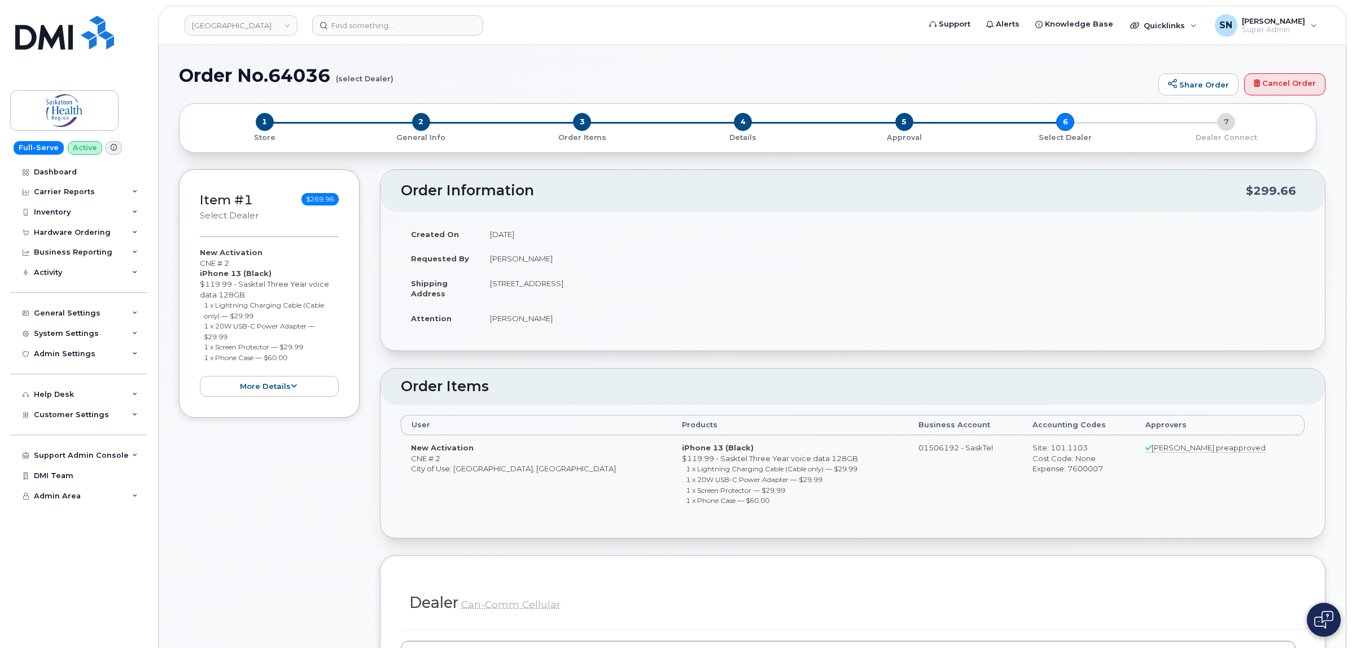
drag, startPoint x: 201, startPoint y: 354, endPoint x: 297, endPoint y: 358, distance: 96.6
click at [297, 358] on ul "1 x Lightning Charging Cable (Cable only) — $29.99 1 x 20W USB-C Power Adapter …" at bounding box center [269, 331] width 139 height 63
copy small "1 x Phone Case — $60.00"
drag, startPoint x: 201, startPoint y: 263, endPoint x: 238, endPoint y: 262, distance: 36.7
click at [238, 262] on div "New Activation CNE # 2 iPhone 13 (Black) $119.99 - Sasktel Three Year voice dat…" at bounding box center [269, 322] width 139 height 150
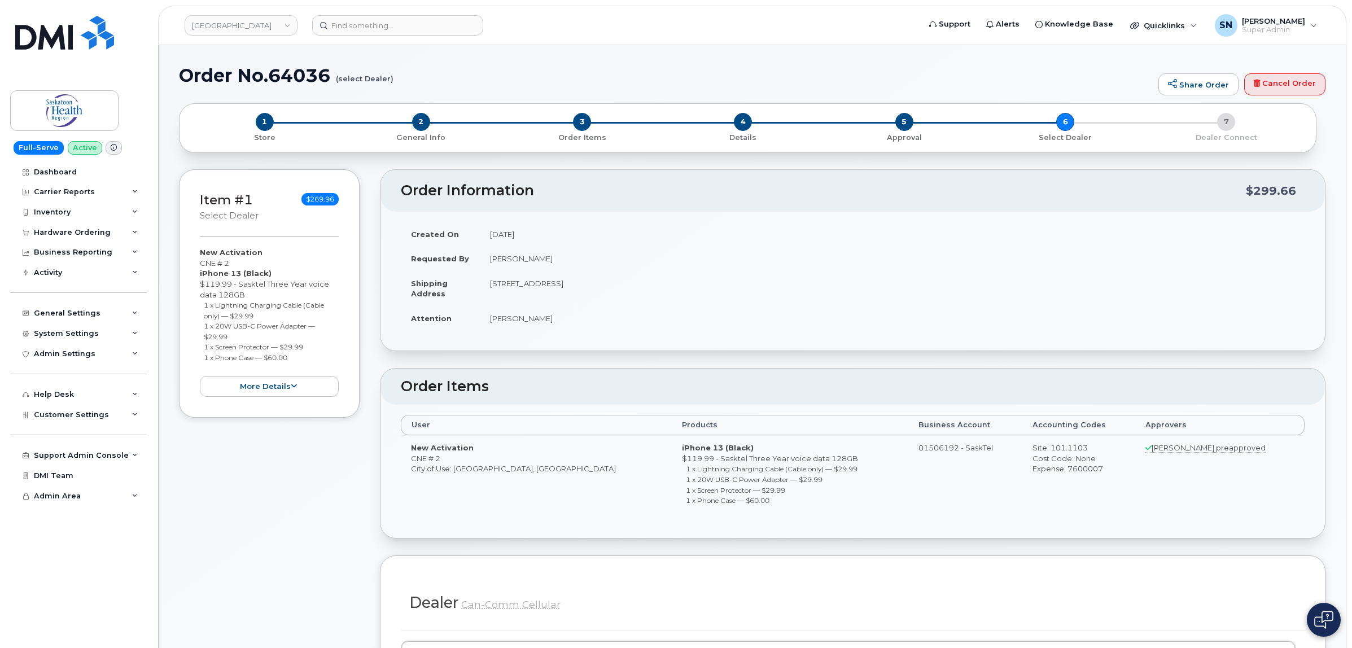
copy div "CNE # 2"
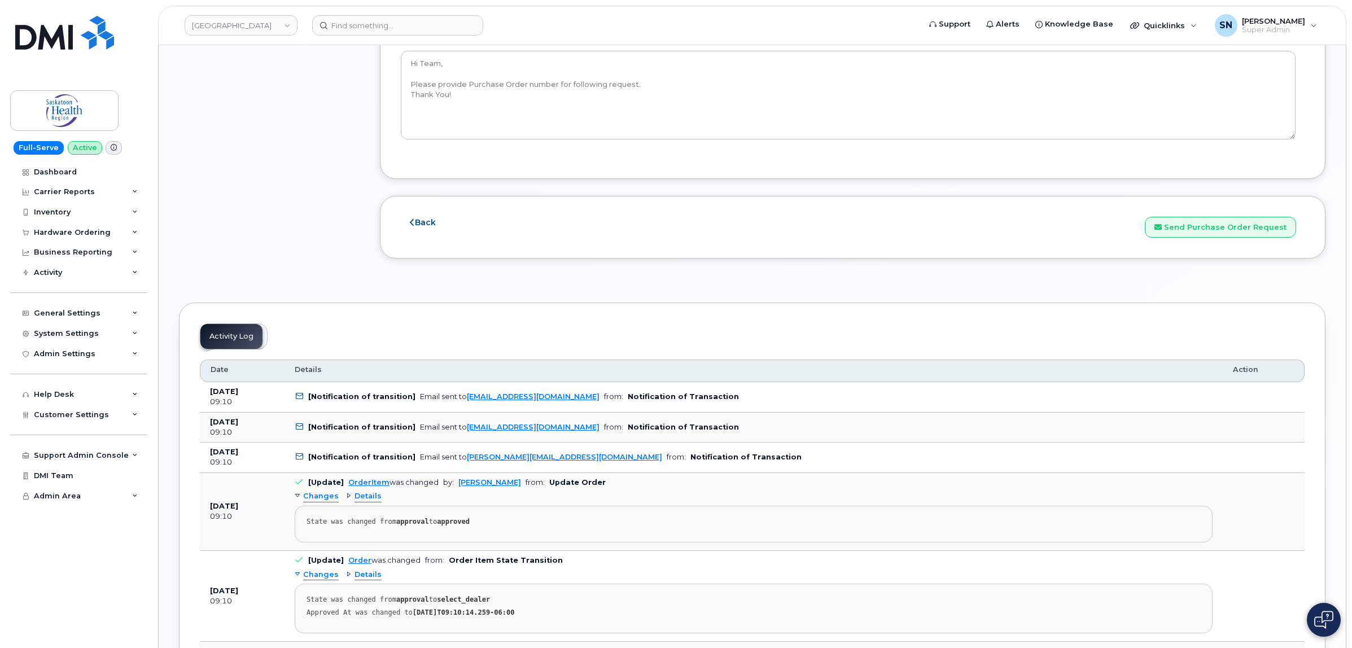
scroll to position [1199, 0]
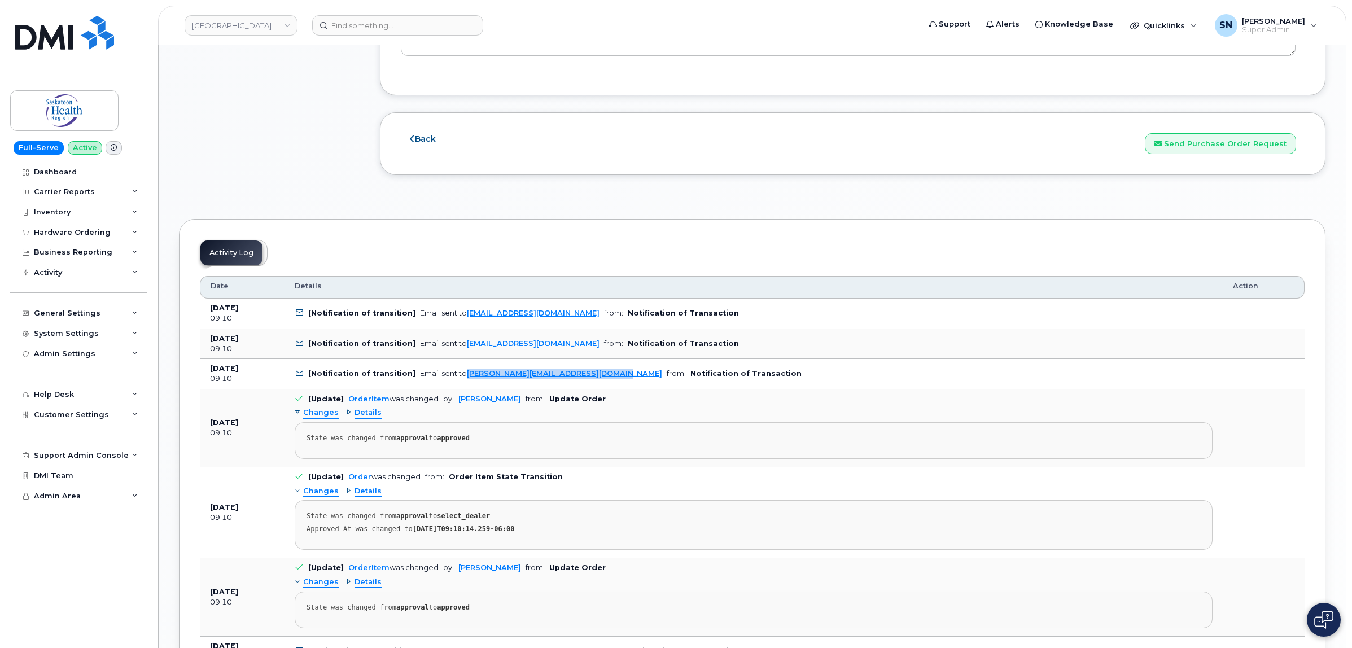
drag, startPoint x: 604, startPoint y: 379, endPoint x: 464, endPoint y: 387, distance: 139.6
click at [463, 387] on td "[Notification of transition] Email sent to shaun.smith2@saskhealthauthority.ca …" at bounding box center [753, 374] width 938 height 30
copy link "haun.smith2@saskhealthauthority.ca"
click at [616, 395] on td "[Update] OrderItem was changed by: Nicholas Capella from: Update Order Changes …" at bounding box center [753, 428] width 938 height 78
copy link "shaun.smith2@saskhealthauthority.ca"
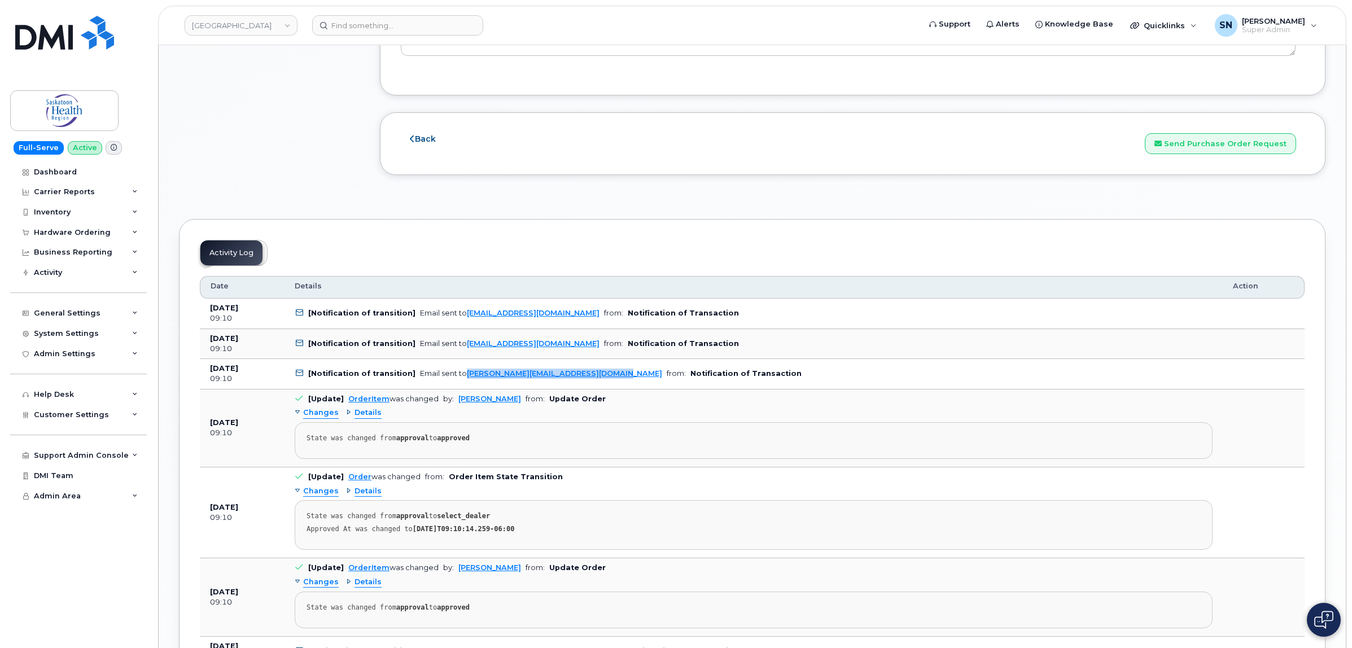
drag, startPoint x: 604, startPoint y: 382, endPoint x: 463, endPoint y: 385, distance: 141.1
click at [462, 385] on td "[Notification of transition] Email sent to shaun.smith2@saskhealthauthority.ca …" at bounding box center [753, 374] width 938 height 30
drag, startPoint x: 283, startPoint y: 173, endPoint x: 314, endPoint y: 227, distance: 62.4
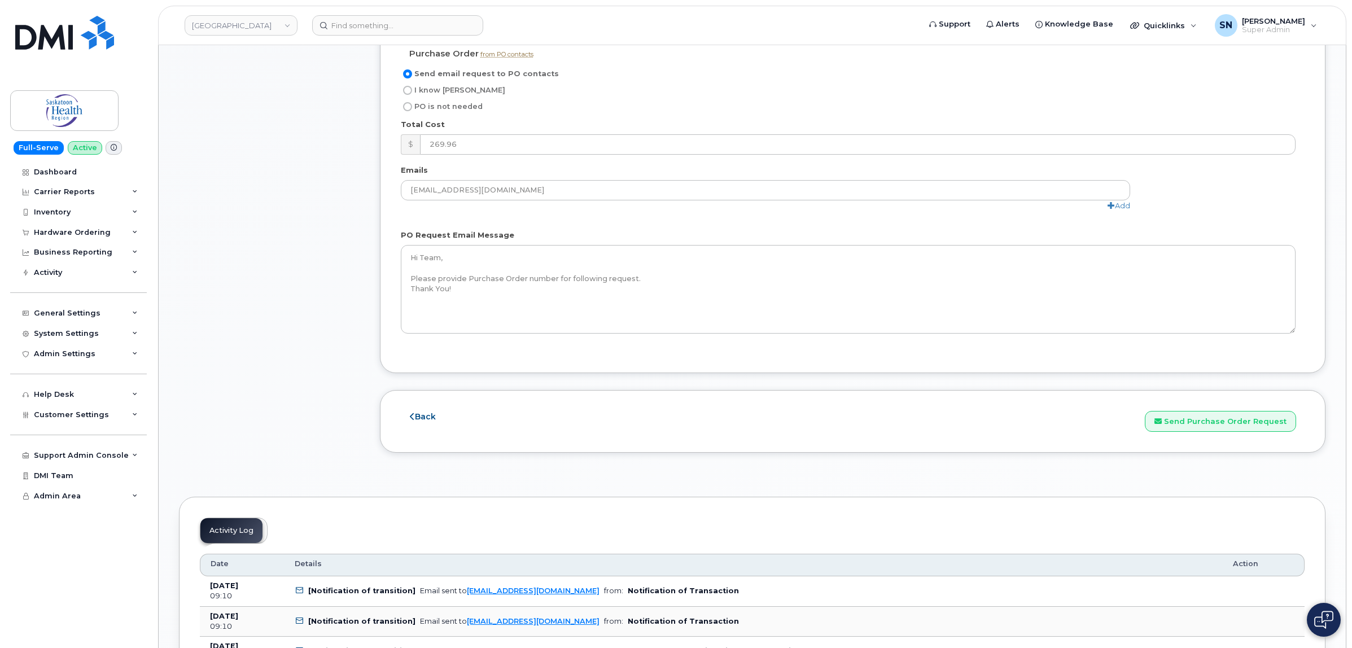
scroll to position [1058, 0]
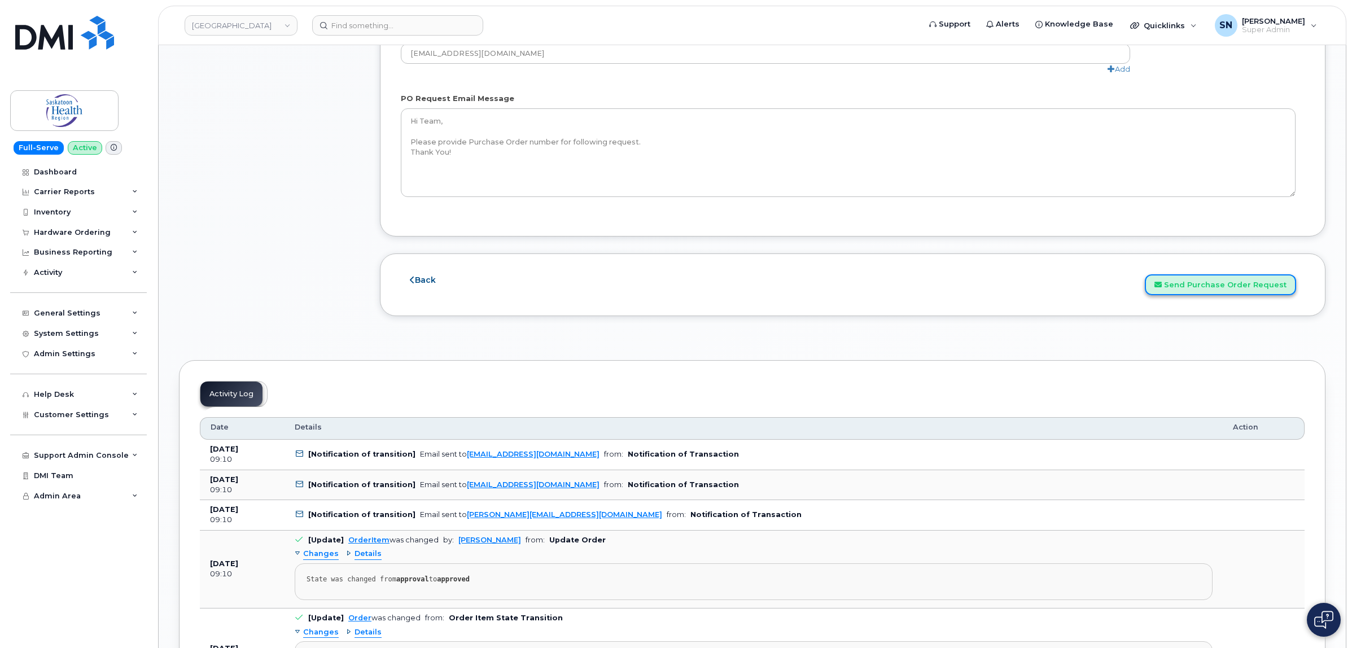
click at [1214, 291] on button "Send Purchase Order Request" at bounding box center [1219, 284] width 151 height 21
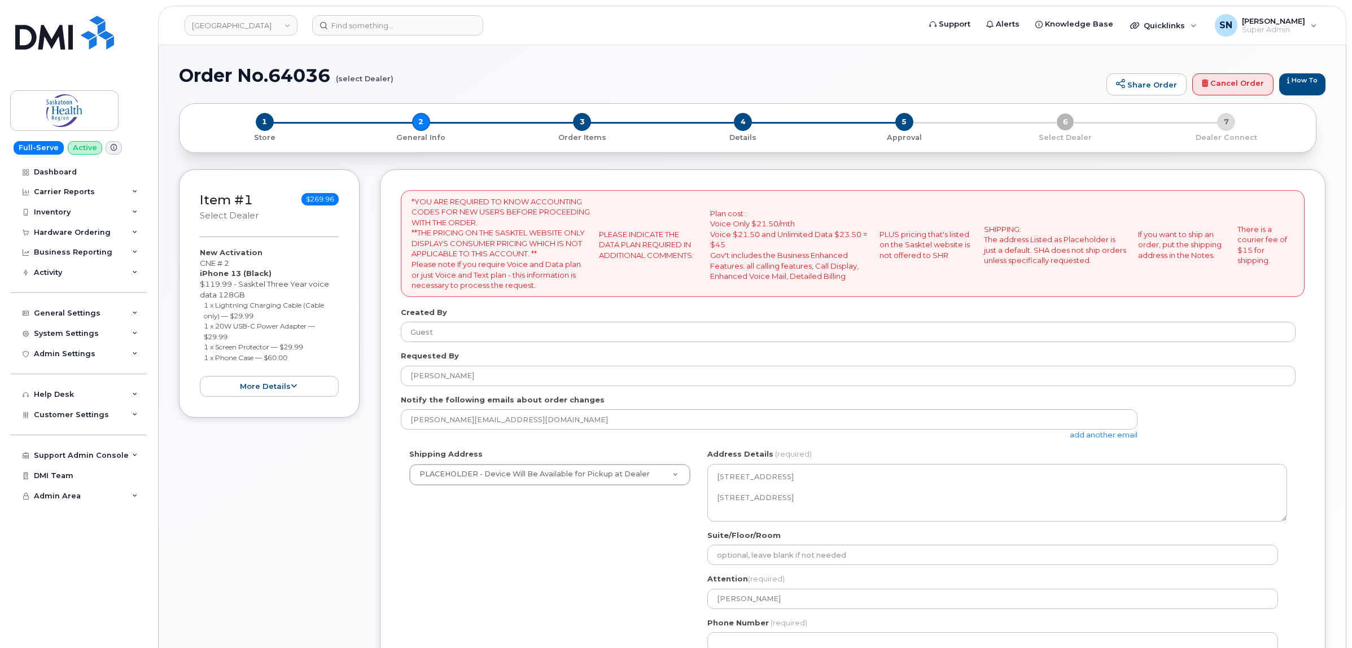
select select
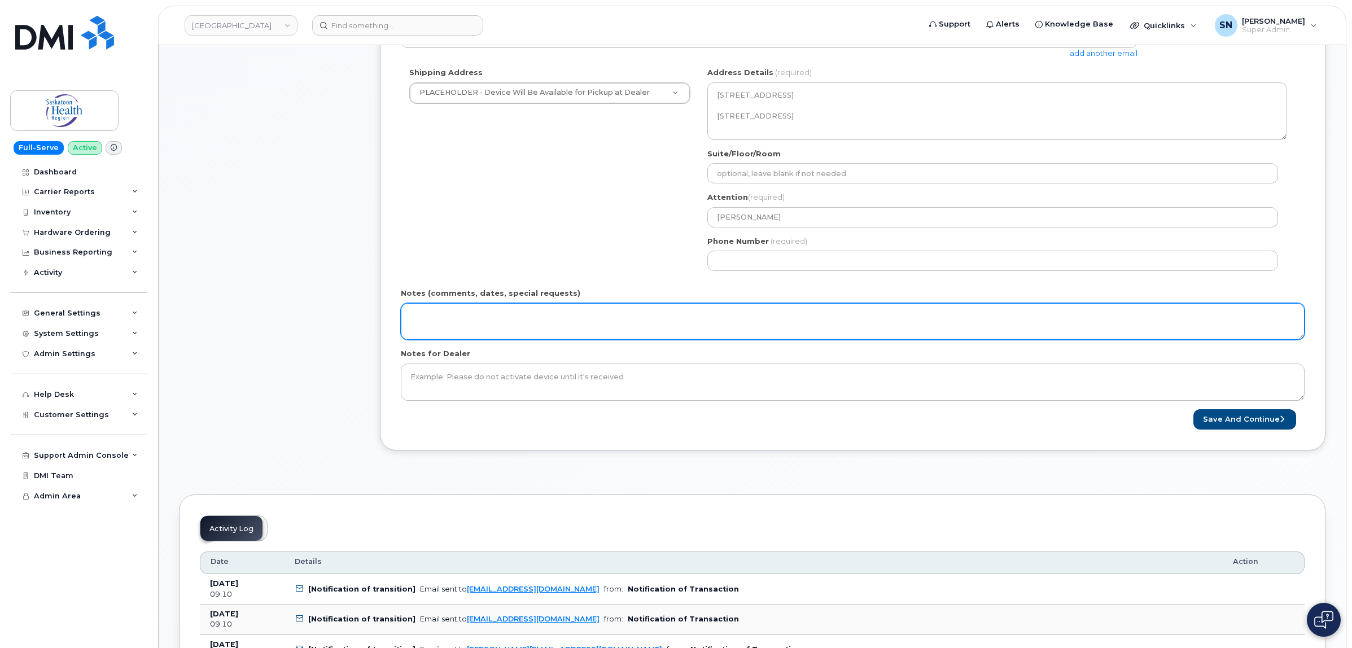
scroll to position [494, 0]
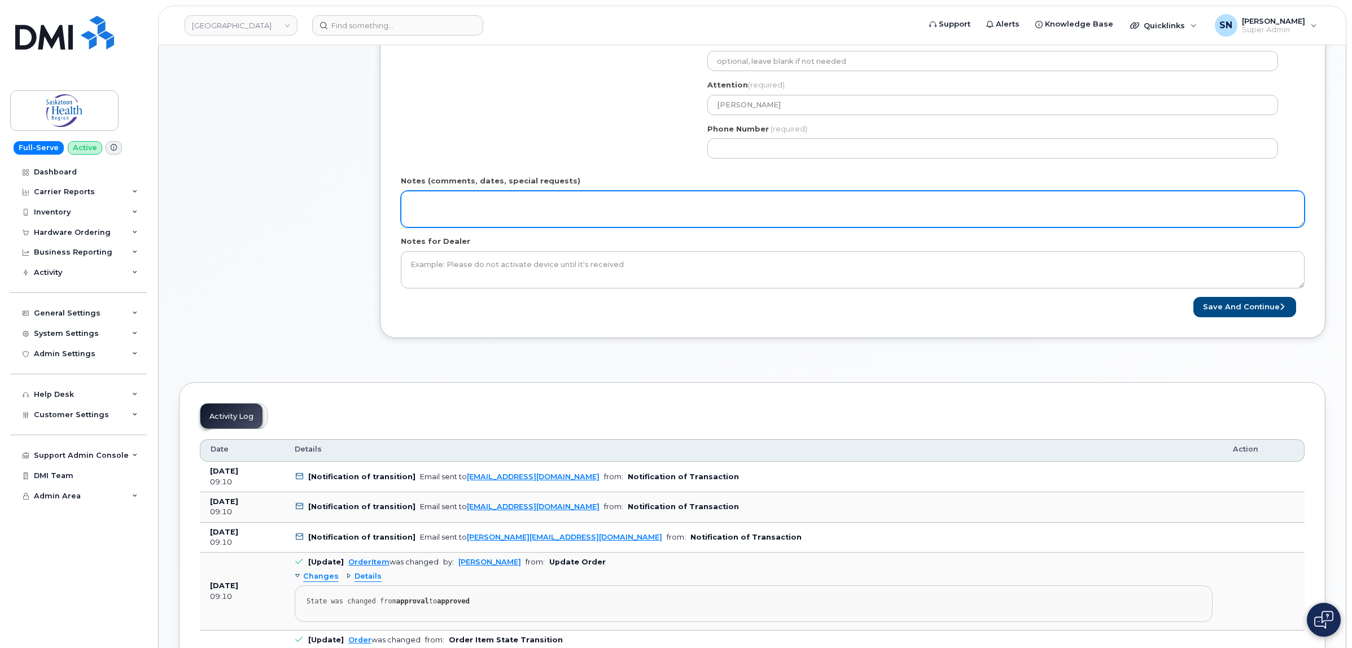
click at [649, 201] on textarea "Notes (comments, dates, special requests)" at bounding box center [852, 209] width 903 height 37
type textarea "*** Sent PO Instructions on August 11 2025"
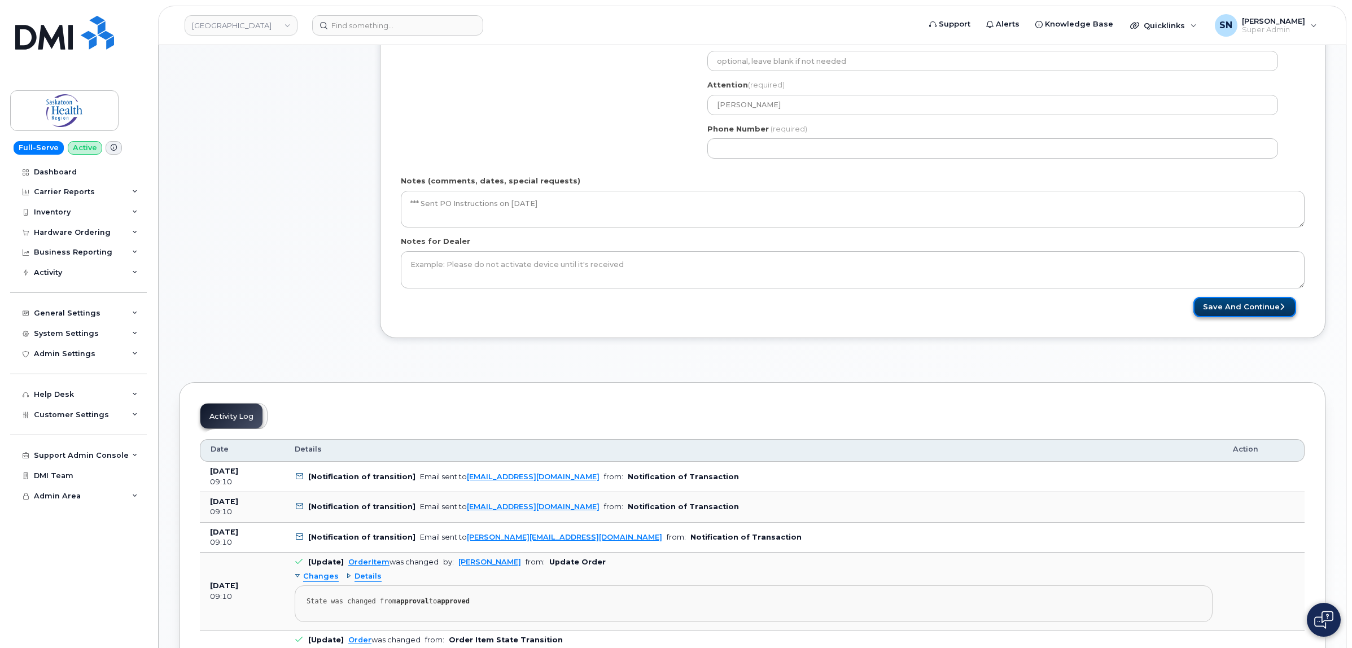
click at [1214, 300] on button "Save and Continue" at bounding box center [1244, 307] width 103 height 21
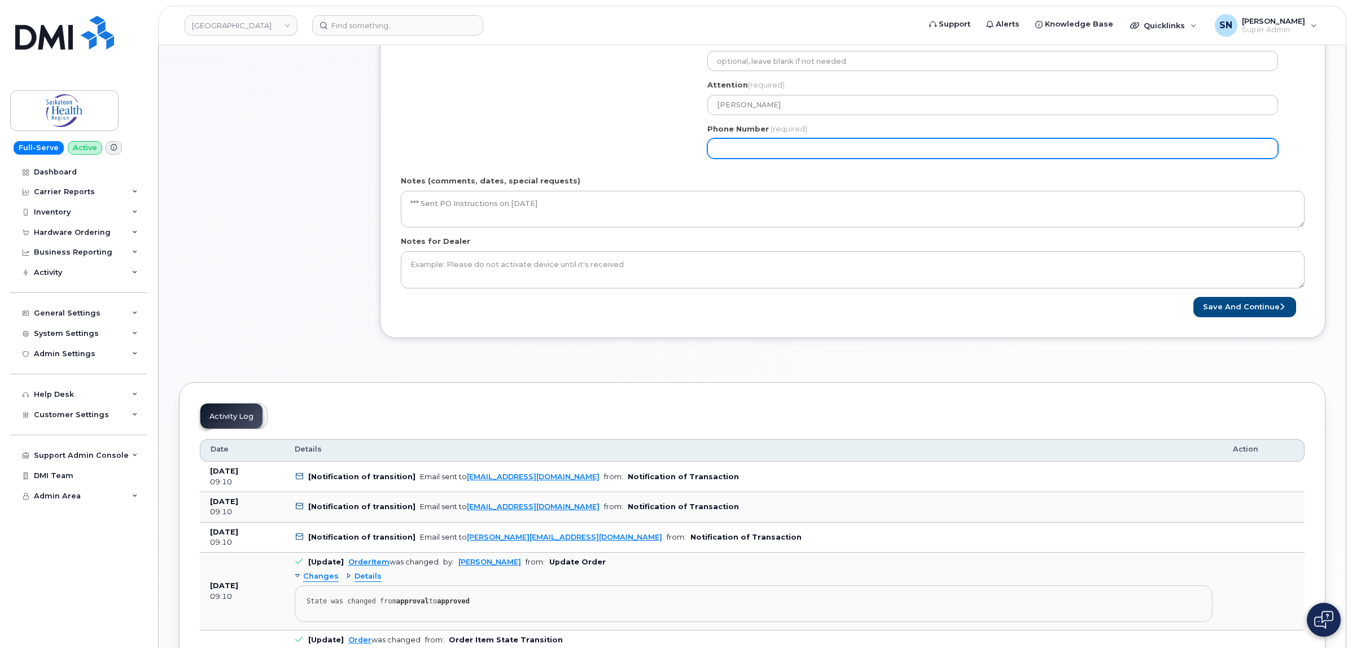
select select
type input "123456789"
select select
type input "1234567890"
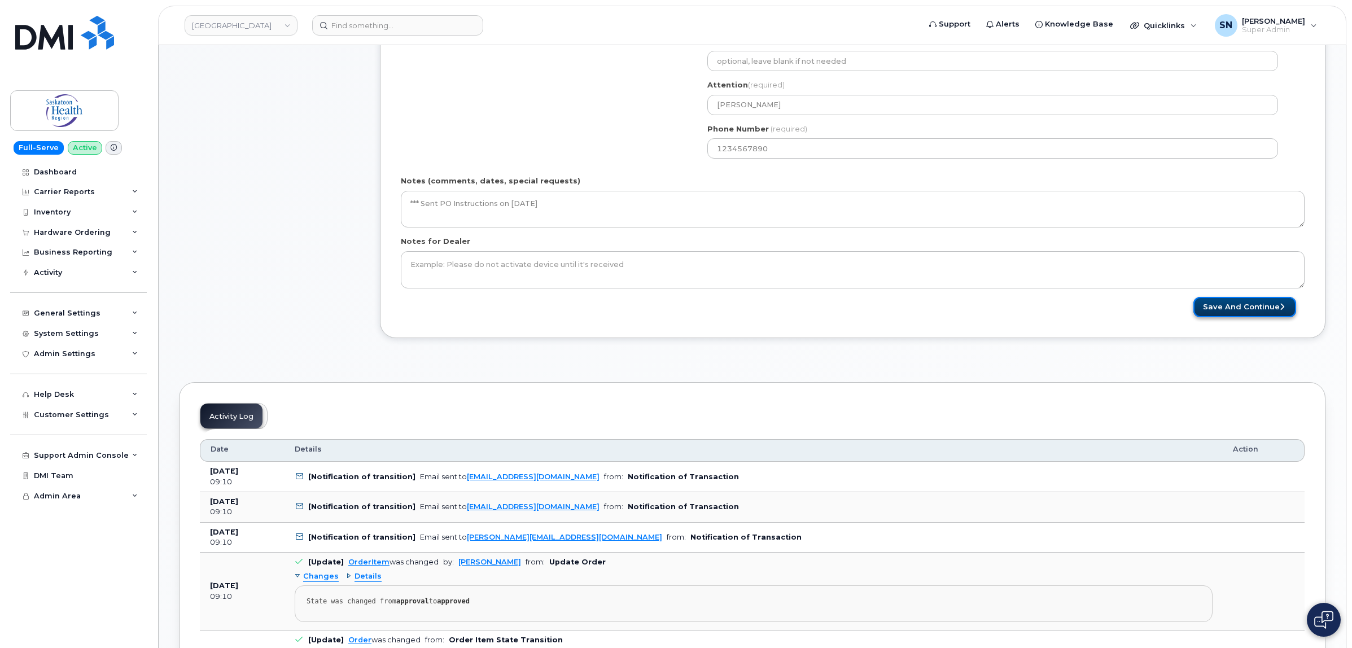
click at [1220, 305] on button "Save and Continue" at bounding box center [1244, 307] width 103 height 21
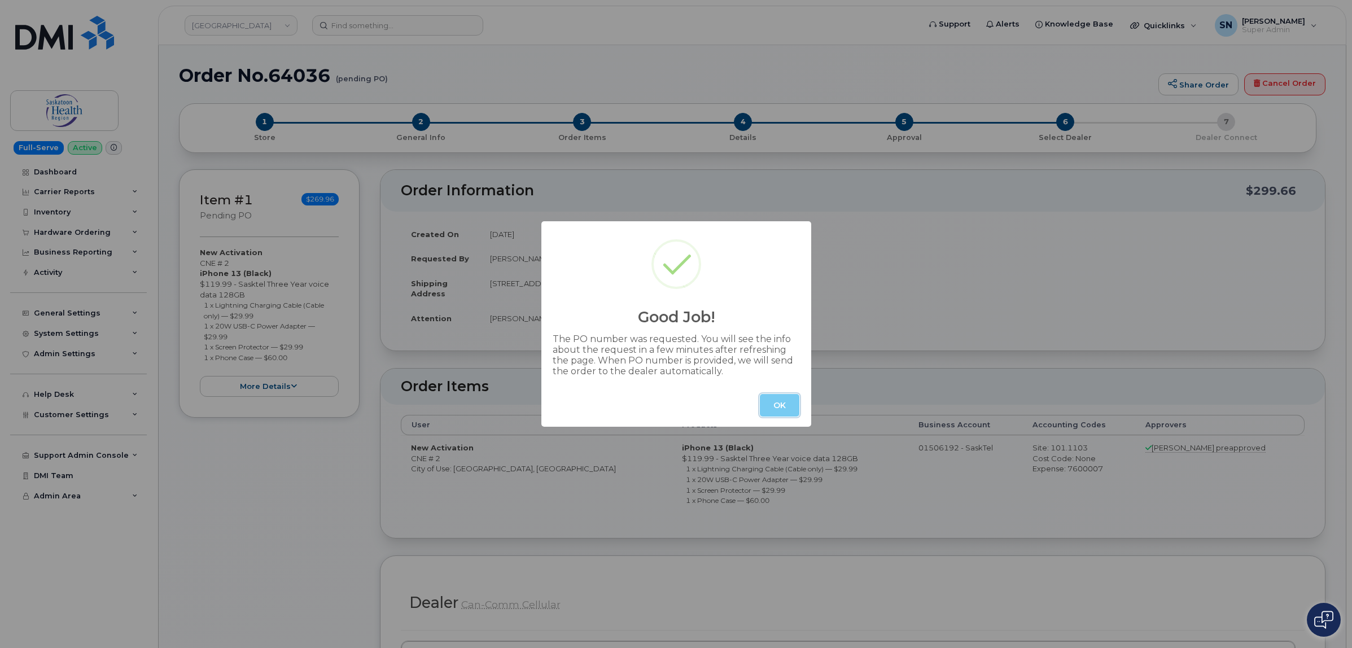
click at [778, 394] on button "OK" at bounding box center [780, 405] width 40 height 23
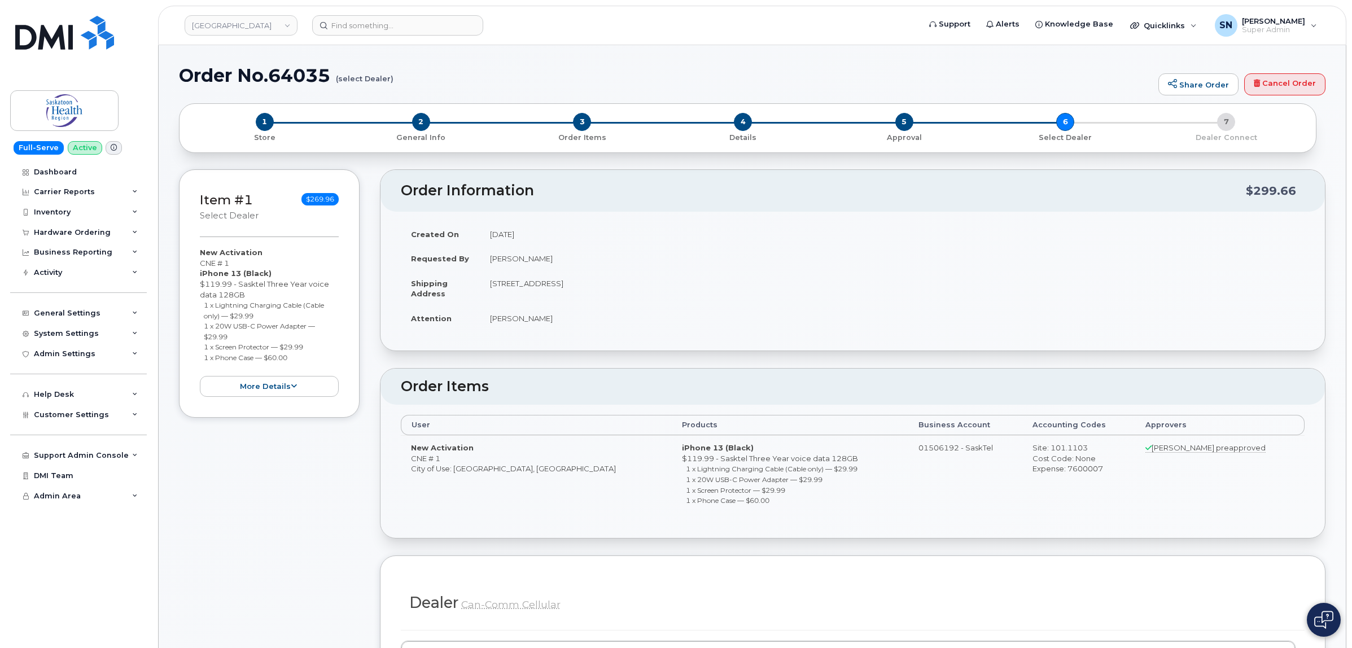
drag, startPoint x: 201, startPoint y: 306, endPoint x: 261, endPoint y: 313, distance: 60.2
click at [261, 313] on ul "1 x Lightning Charging Cable (Cable only) — $29.99 1 x 20W USB-C Power Adapter …" at bounding box center [269, 331] width 139 height 63
copy small "1 x Lightning Charging Cable (Cable only) — $29.99"
drag, startPoint x: 202, startPoint y: 326, endPoint x: 239, endPoint y: 334, distance: 37.6
click at [239, 334] on ul "1 x Lightning Charging Cable (Cable only) — $29.99 1 x 20W USB-C Power Adapter …" at bounding box center [269, 331] width 139 height 63
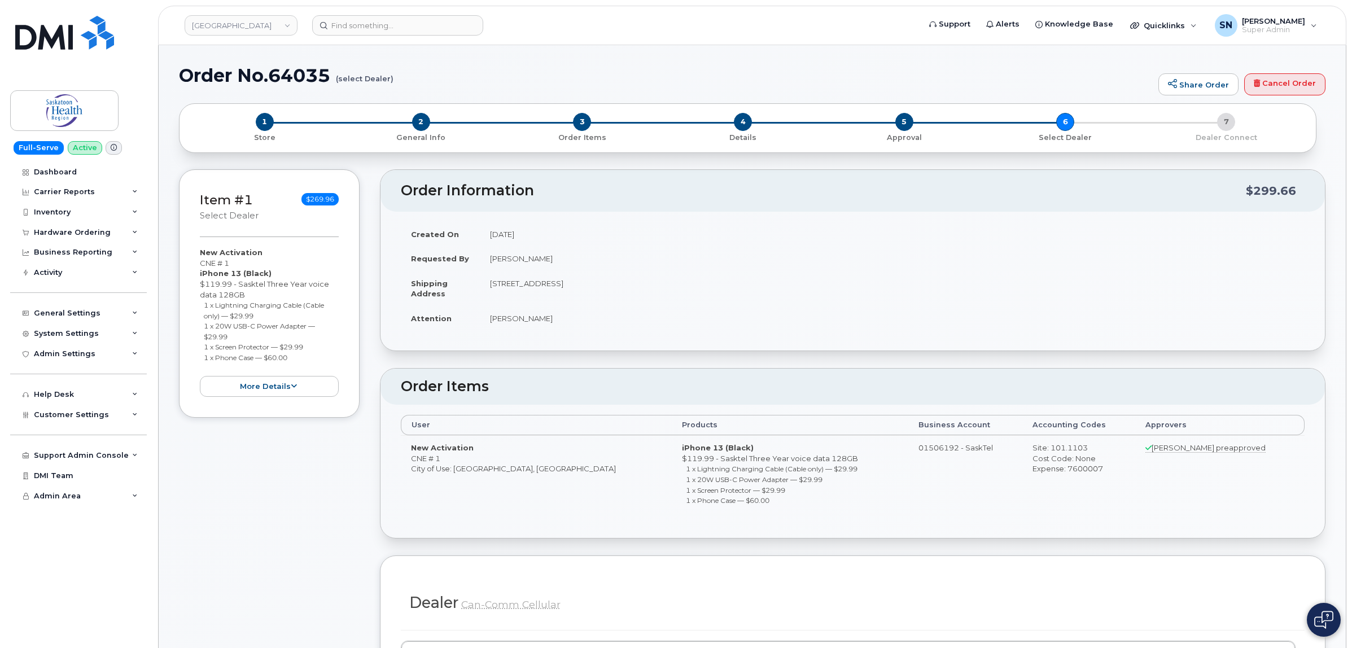
copy small "1 x 20W USB-C Power Adapter — $29.99"
drag, startPoint x: 203, startPoint y: 350, endPoint x: 305, endPoint y: 349, distance: 101.6
click at [303, 349] on small "1 x Screen Protector — $29.99" at bounding box center [253, 347] width 99 height 8
copy small "1 x Screen Protector — $29.99"
drag, startPoint x: 207, startPoint y: 360, endPoint x: 291, endPoint y: 361, distance: 84.1
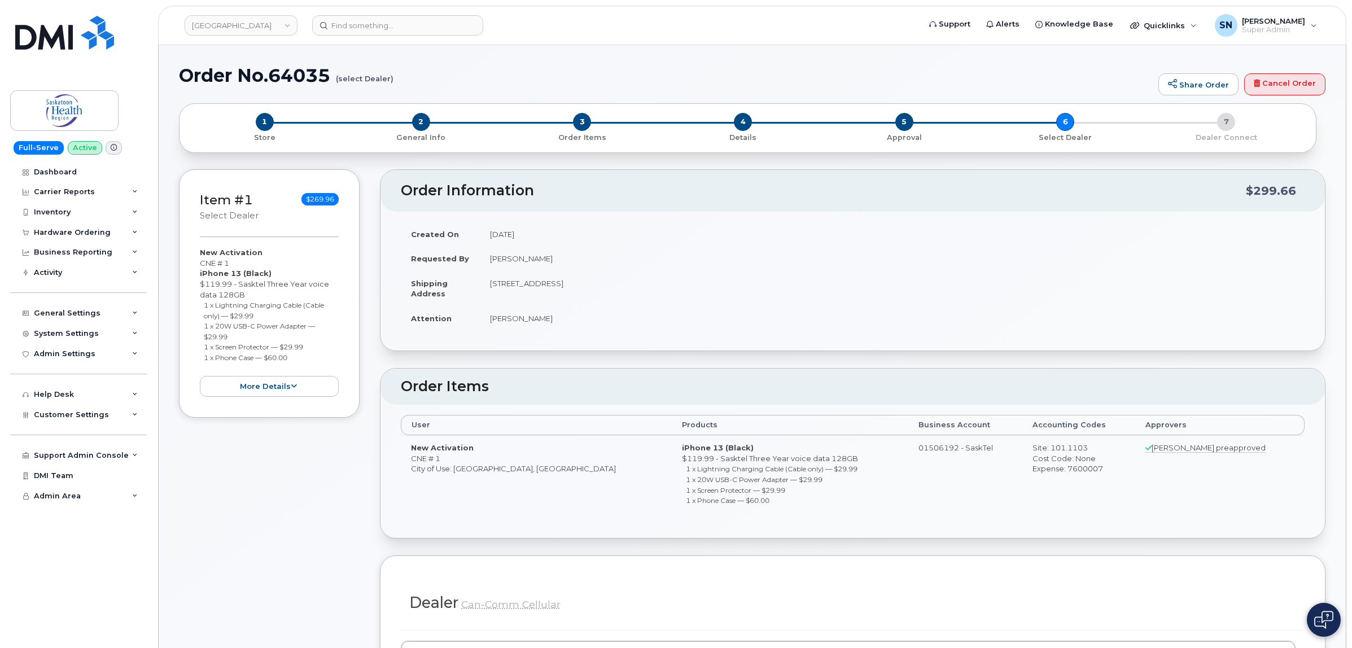
click at [291, 361] on li "1 x Phone Case — $60.00" at bounding box center [271, 357] width 135 height 11
copy small "1 x Phone Case — $60.00"
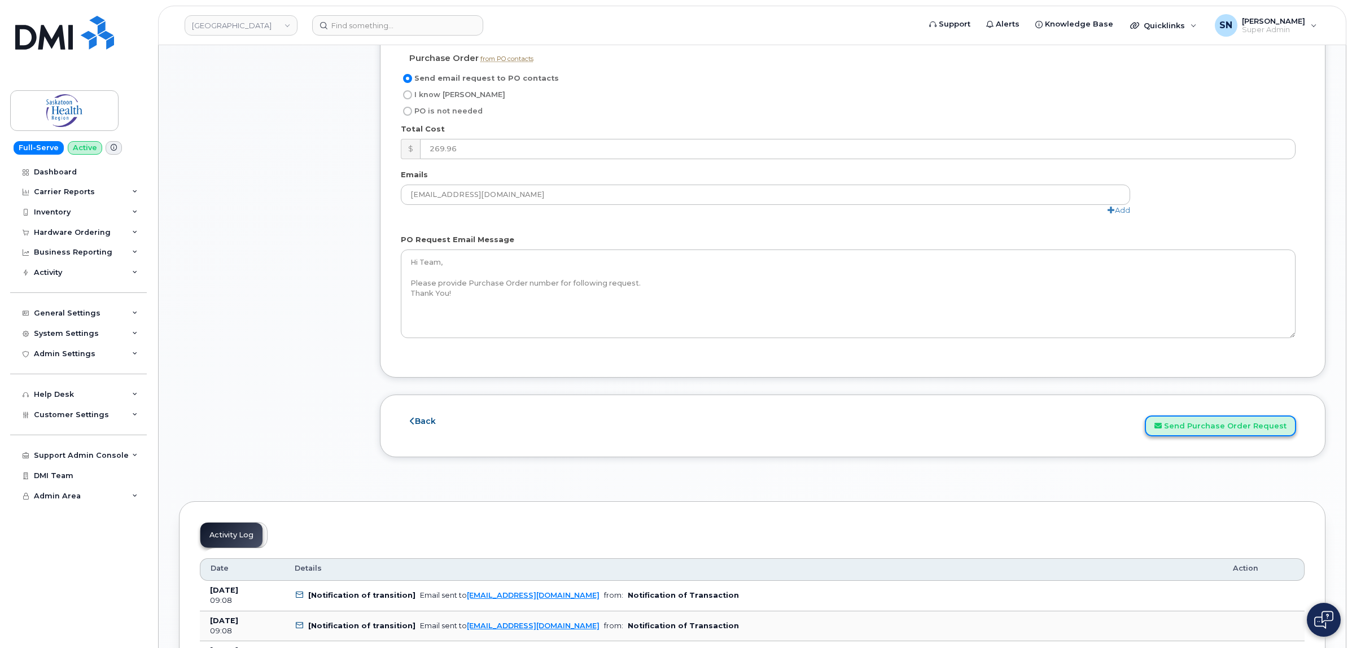
click at [1181, 425] on button "Send Purchase Order Request" at bounding box center [1219, 425] width 151 height 21
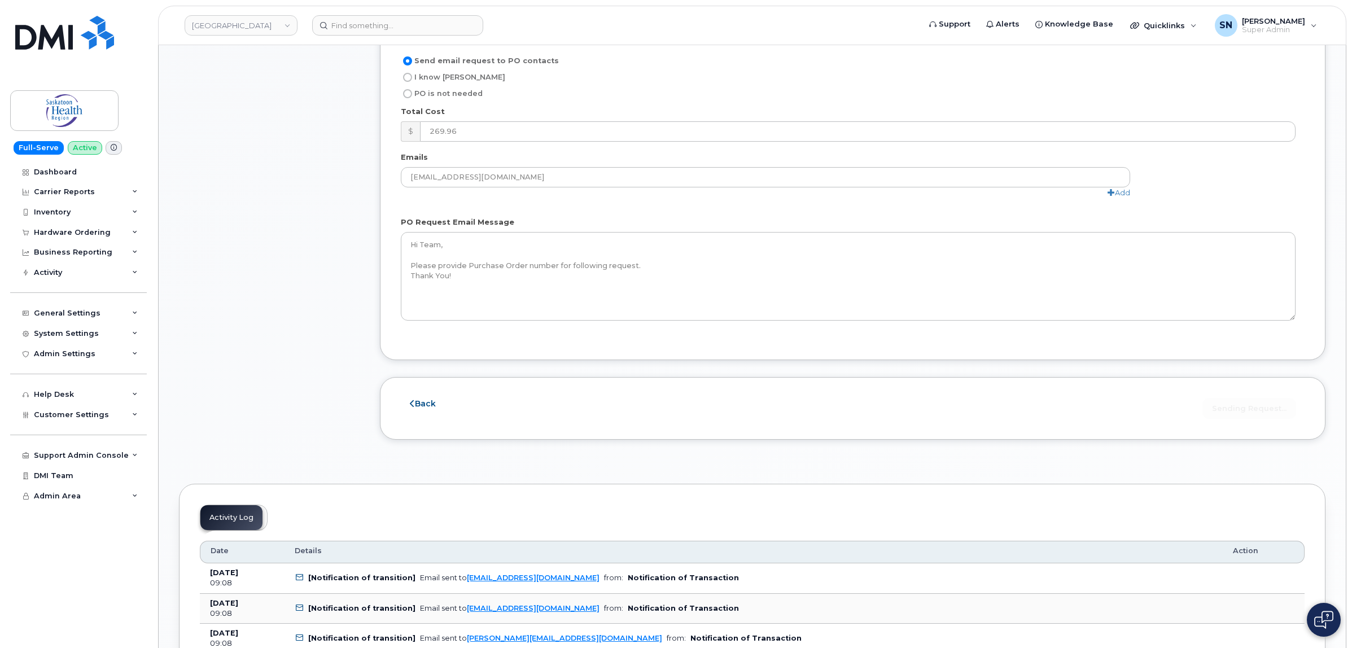
scroll to position [1129, 0]
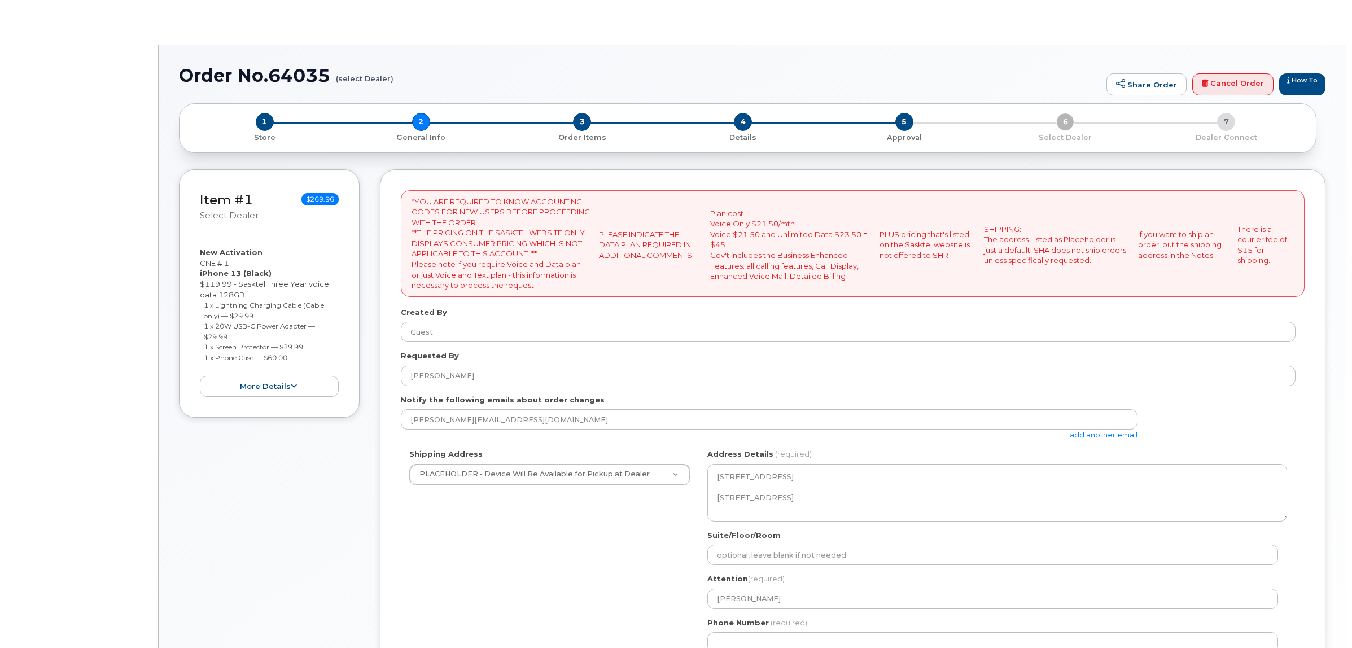
select select
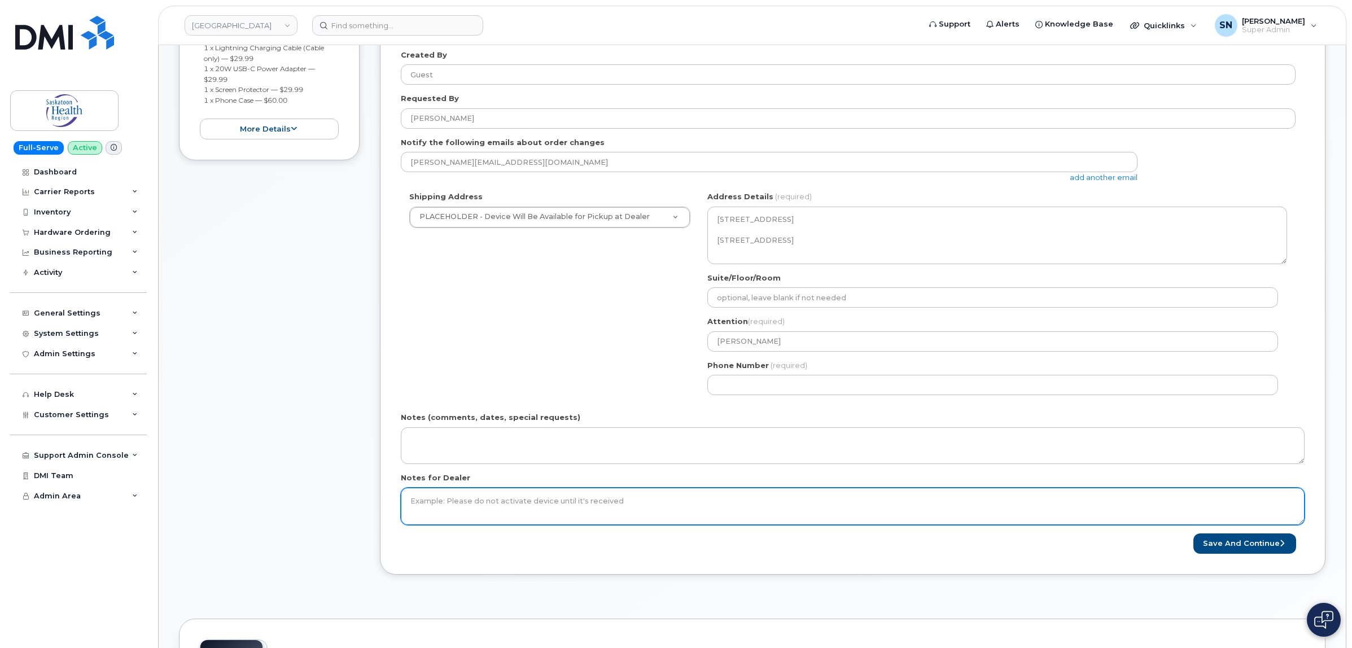
scroll to position [282, 0]
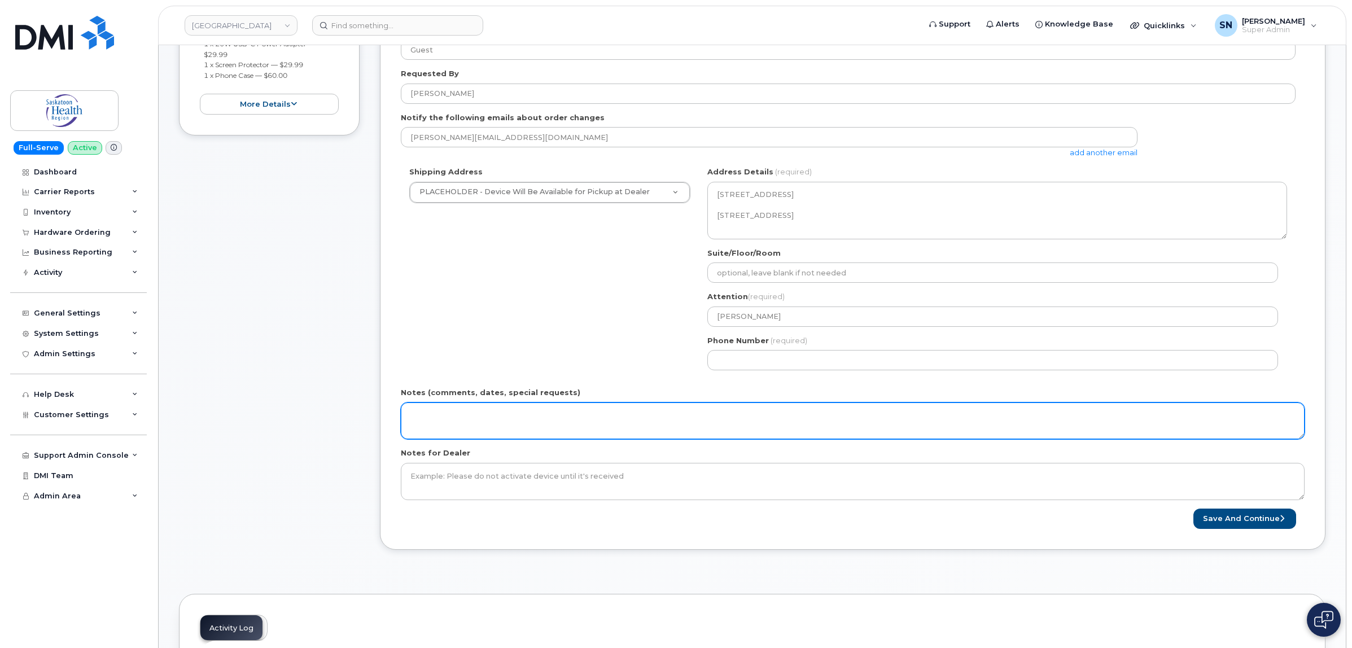
click at [551, 433] on textarea "Notes (comments, dates, special requests)" at bounding box center [852, 420] width 903 height 37
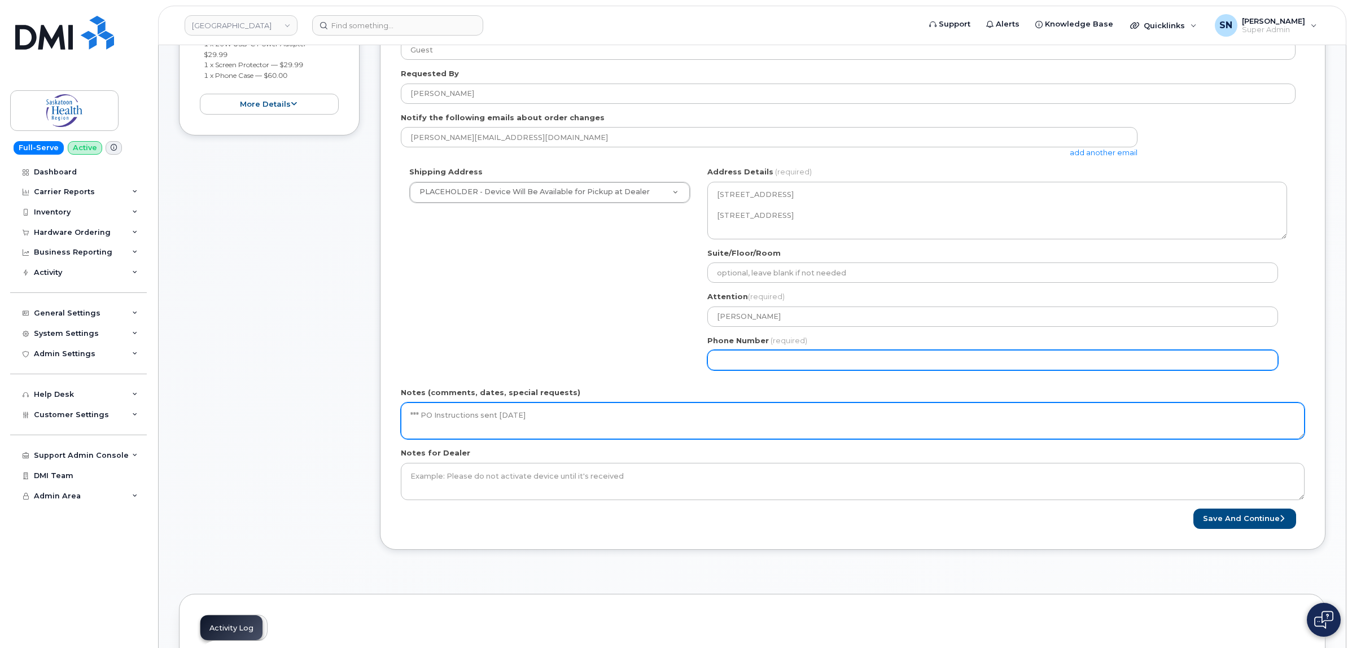
type textarea "*** PO Instructions sent [DATE]"
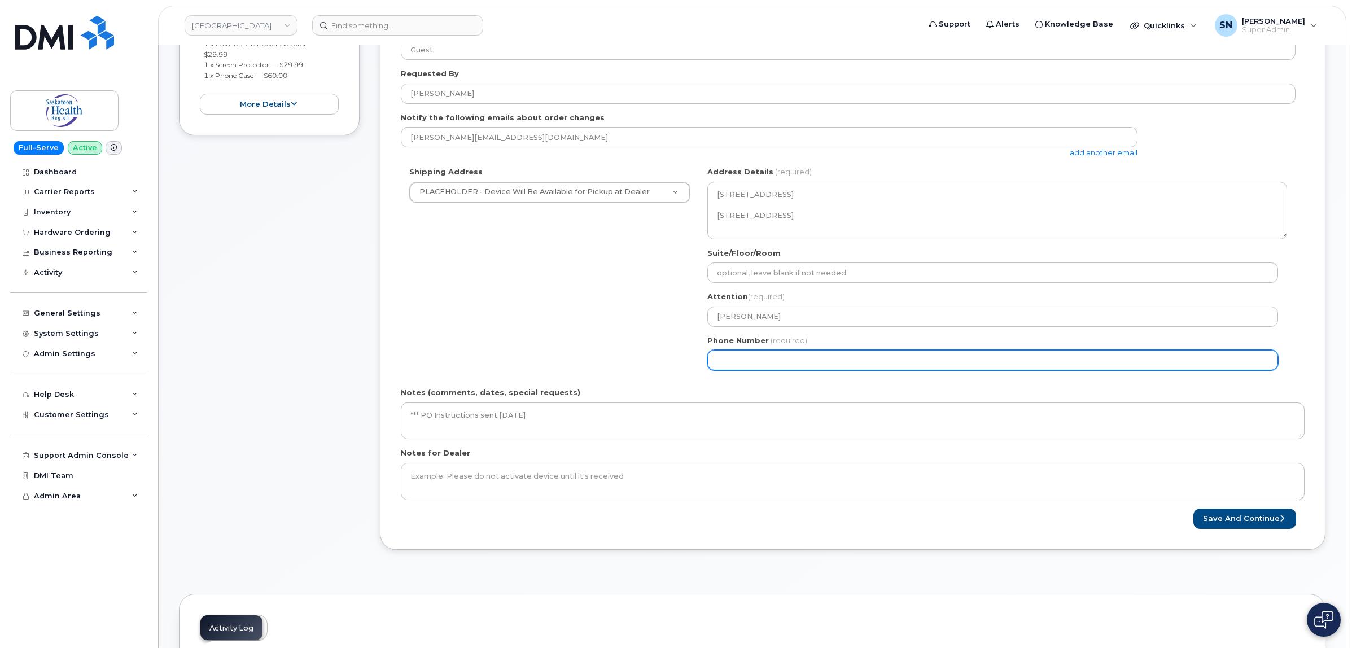
click at [742, 357] on input "Phone Number" at bounding box center [992, 360] width 571 height 20
select select
type input "123456789"
select select
type input "1234567890"
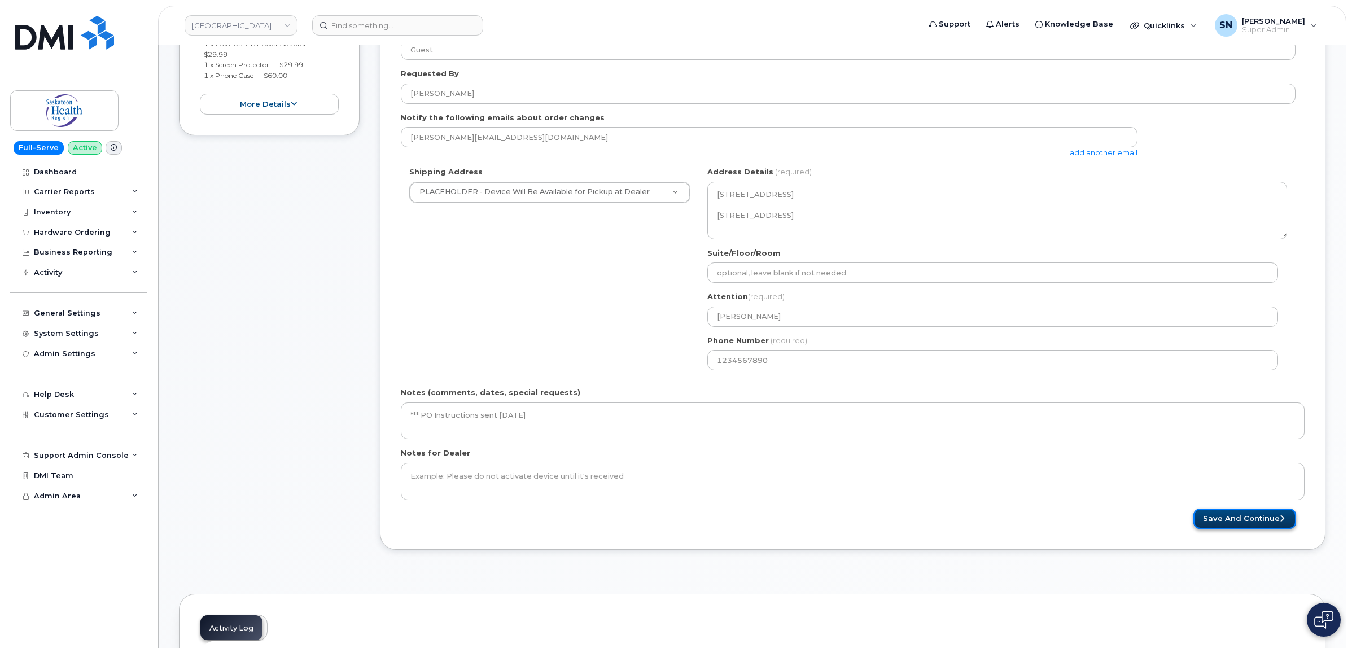
click at [1227, 525] on button "Save and Continue" at bounding box center [1244, 518] width 103 height 21
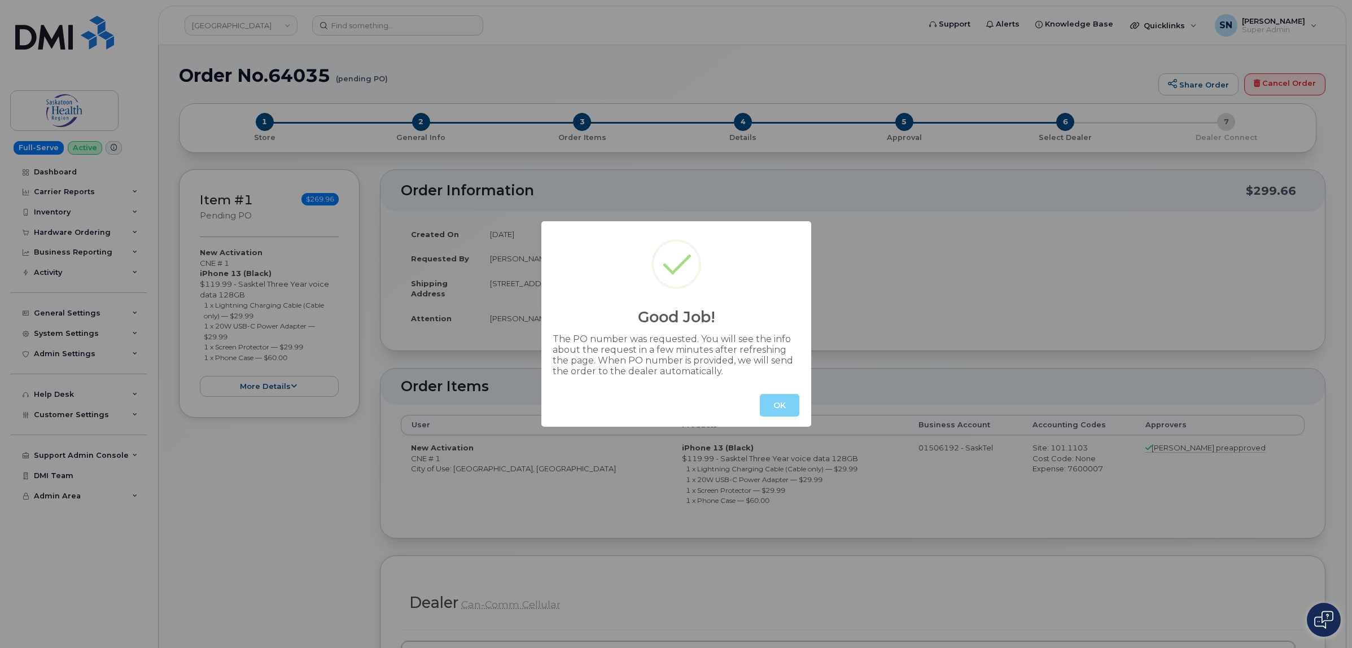
click at [767, 388] on div "OK" at bounding box center [676, 405] width 270 height 43
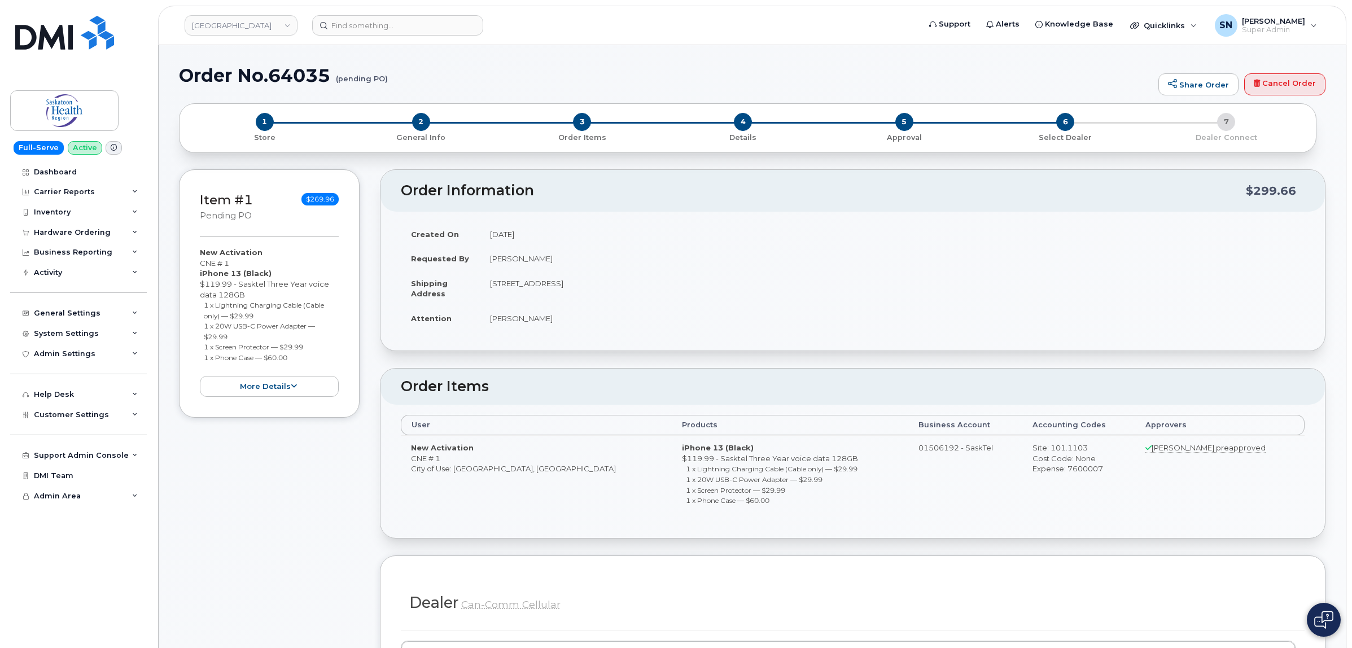
click at [770, 409] on div "User Products Business Account Accounting Codes Approvers New Activation CNE # …" at bounding box center [852, 471] width 944 height 133
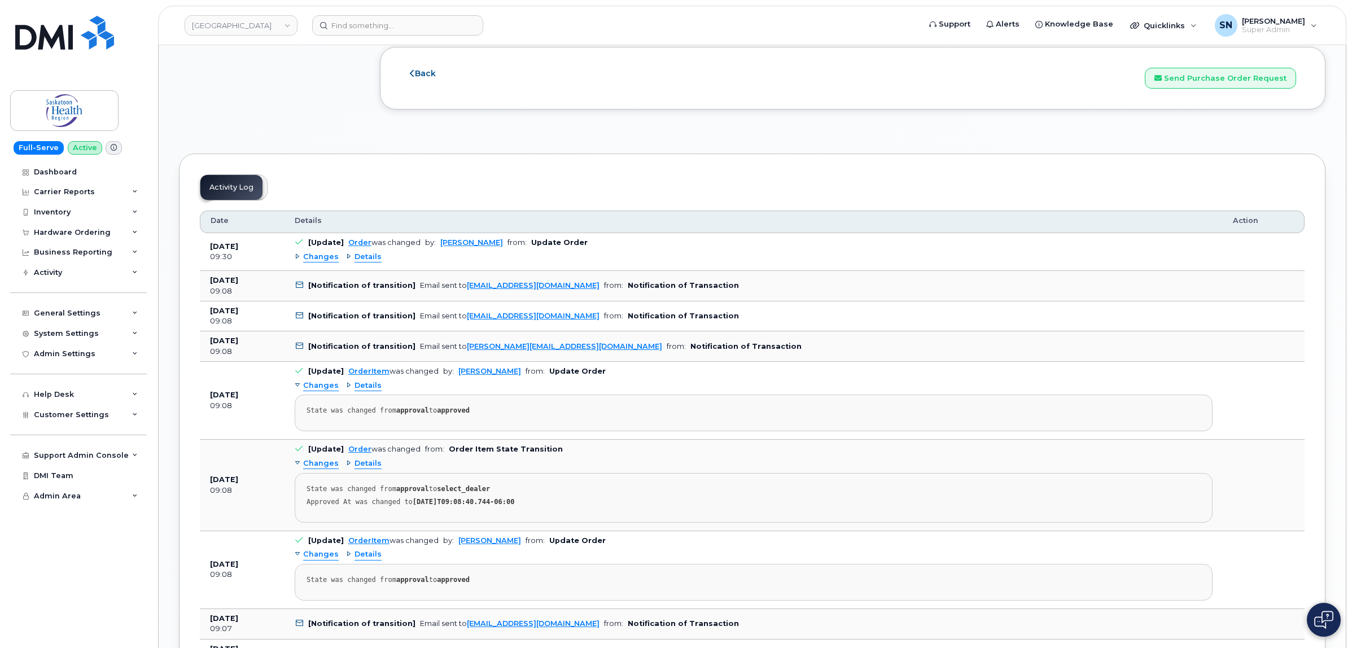
scroll to position [1270, 0]
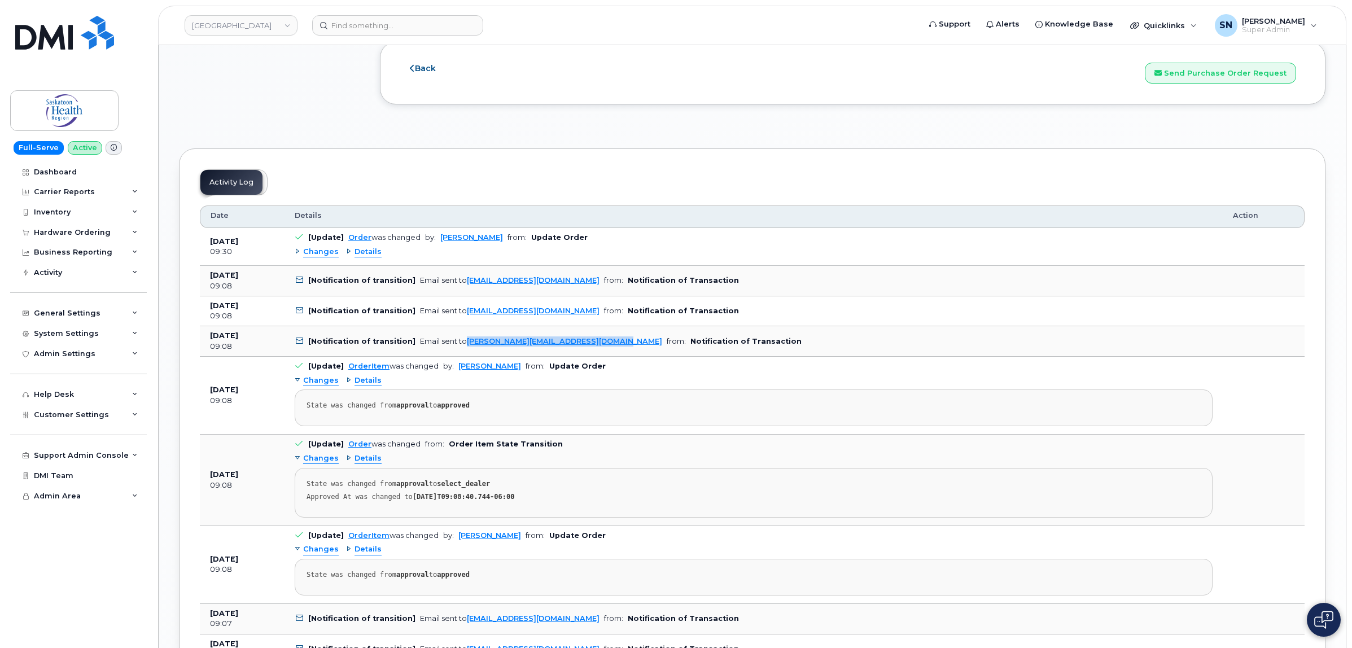
drag, startPoint x: 604, startPoint y: 346, endPoint x: 461, endPoint y: 353, distance: 143.5
click at [461, 353] on td "[Notification of transition] Email sent to [PERSON_NAME][EMAIL_ADDRESS][DOMAIN_…" at bounding box center [753, 341] width 938 height 30
copy link "[PERSON_NAME][EMAIL_ADDRESS][DOMAIN_NAME]"
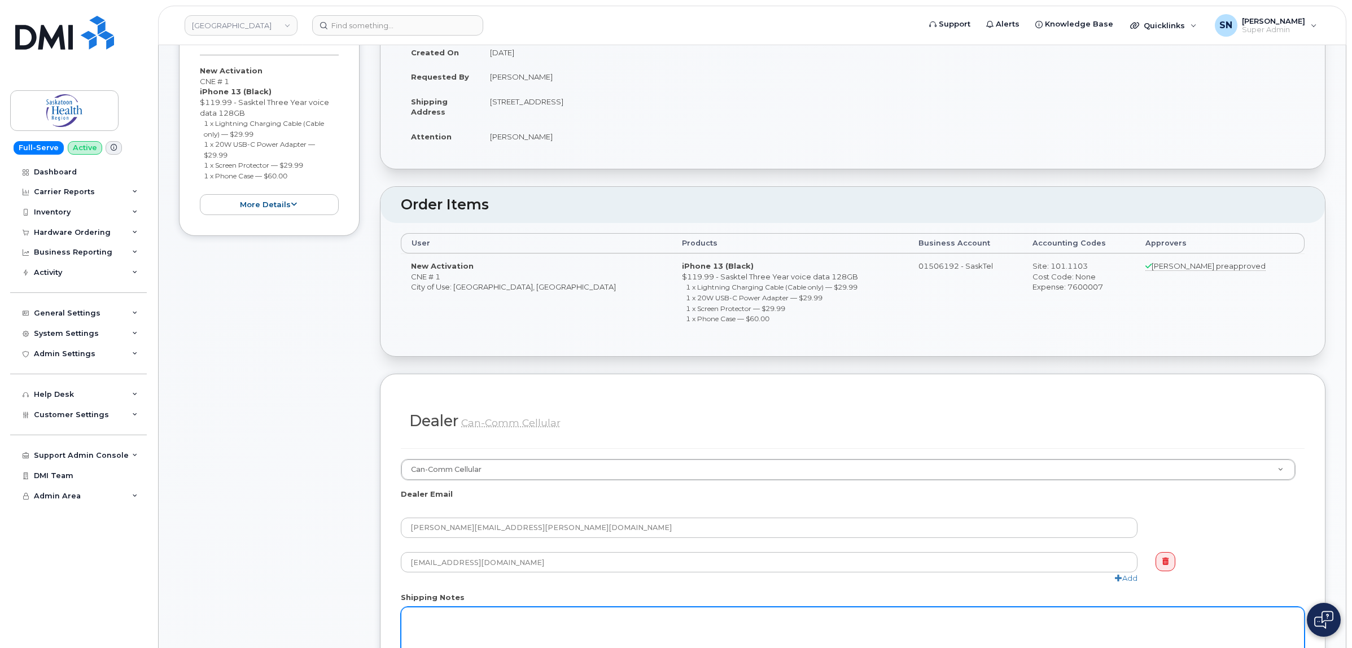
scroll to position [0, 0]
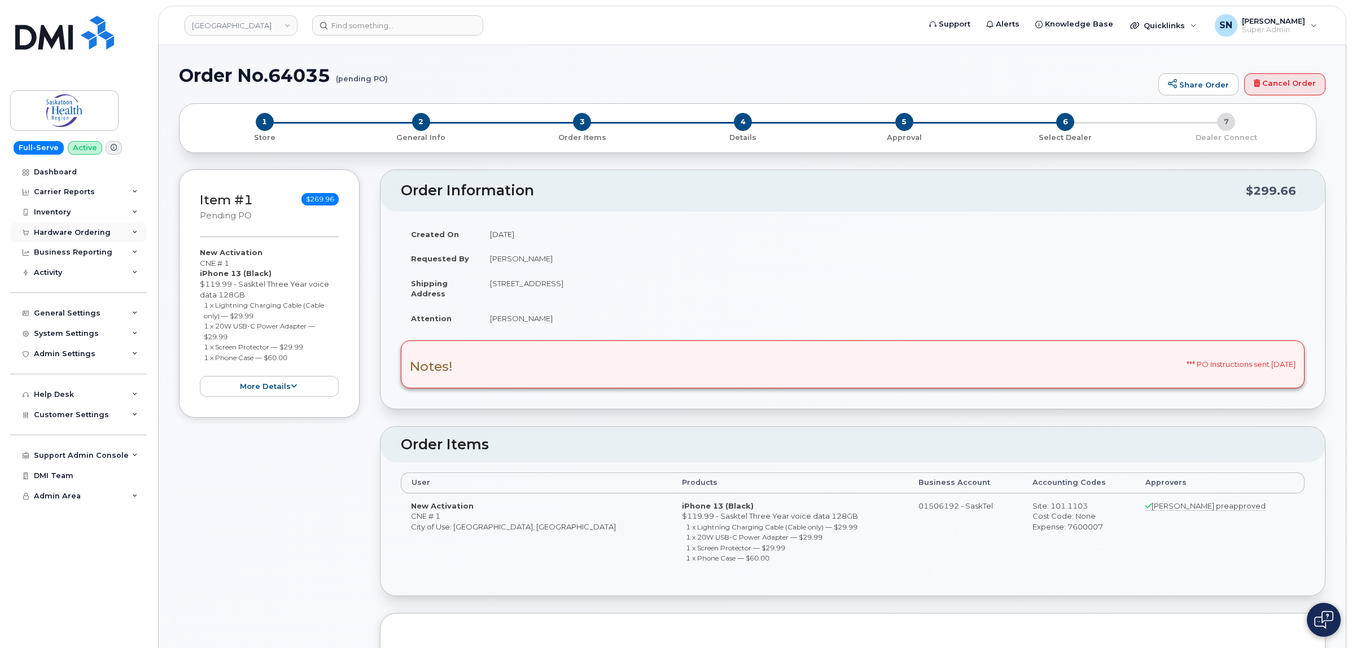
click at [83, 230] on div "Hardware Ordering" at bounding box center [72, 232] width 77 height 9
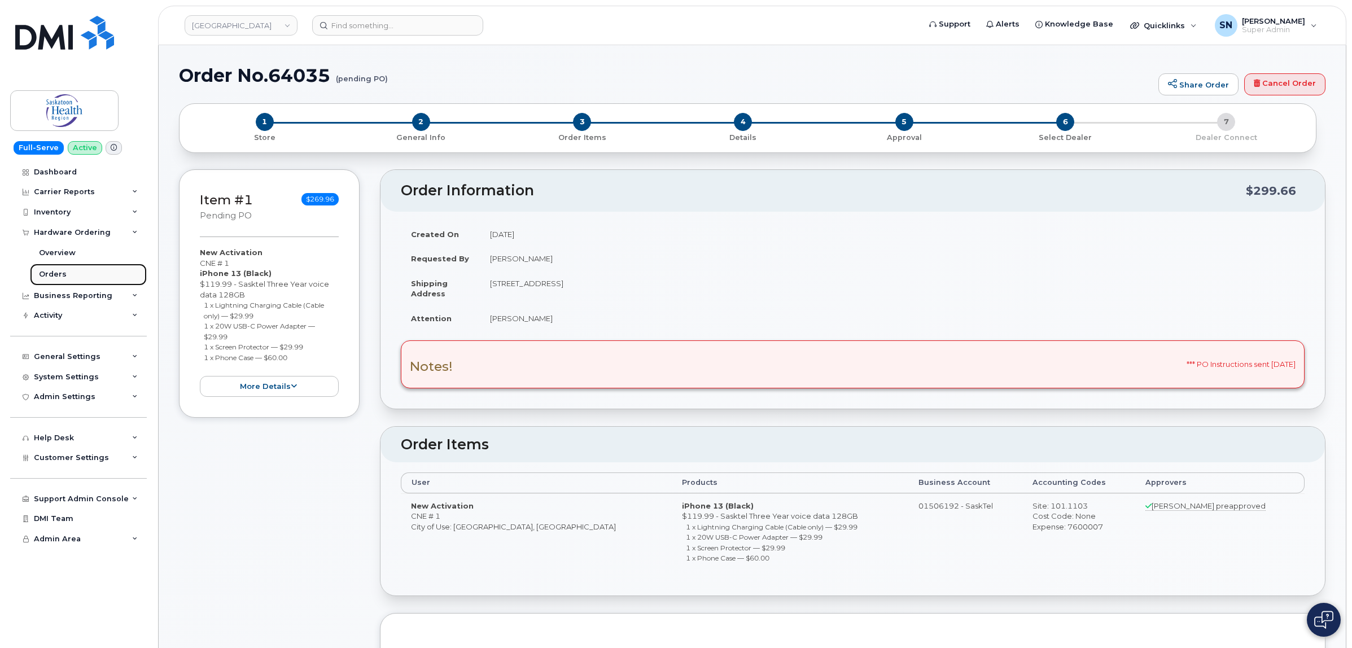
click at [74, 273] on link "Orders" at bounding box center [88, 274] width 117 height 21
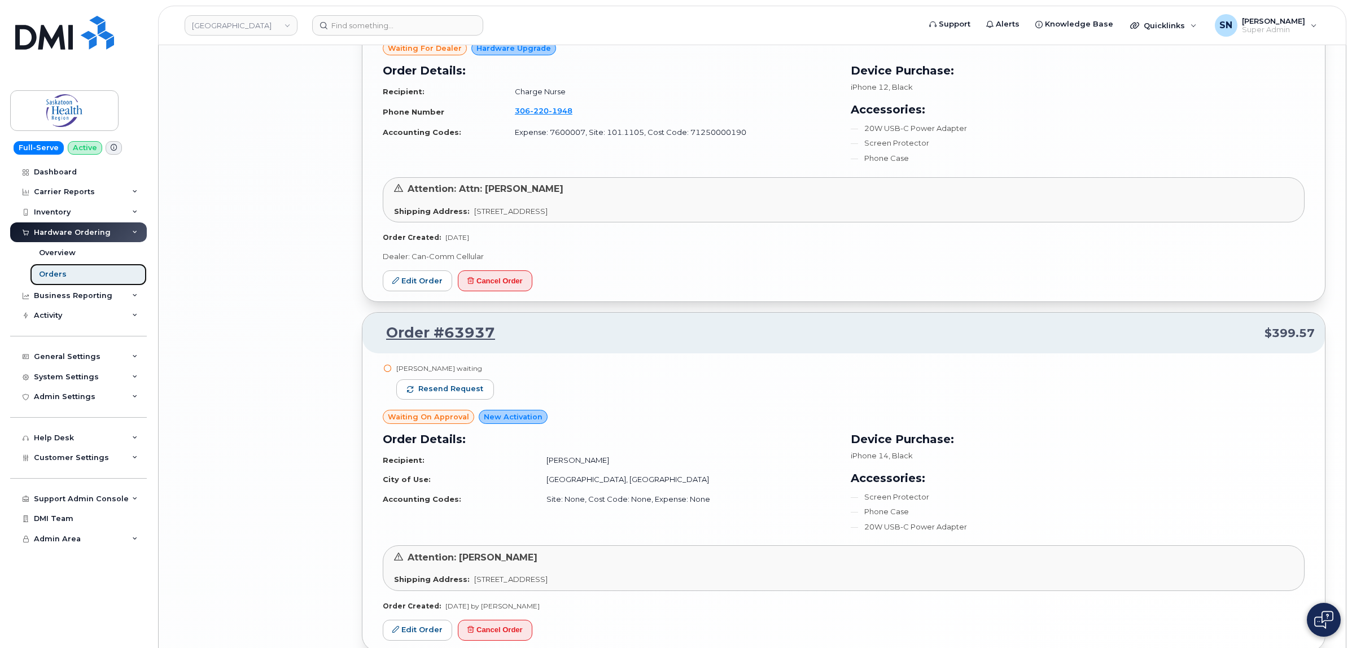
scroll to position [2371, 0]
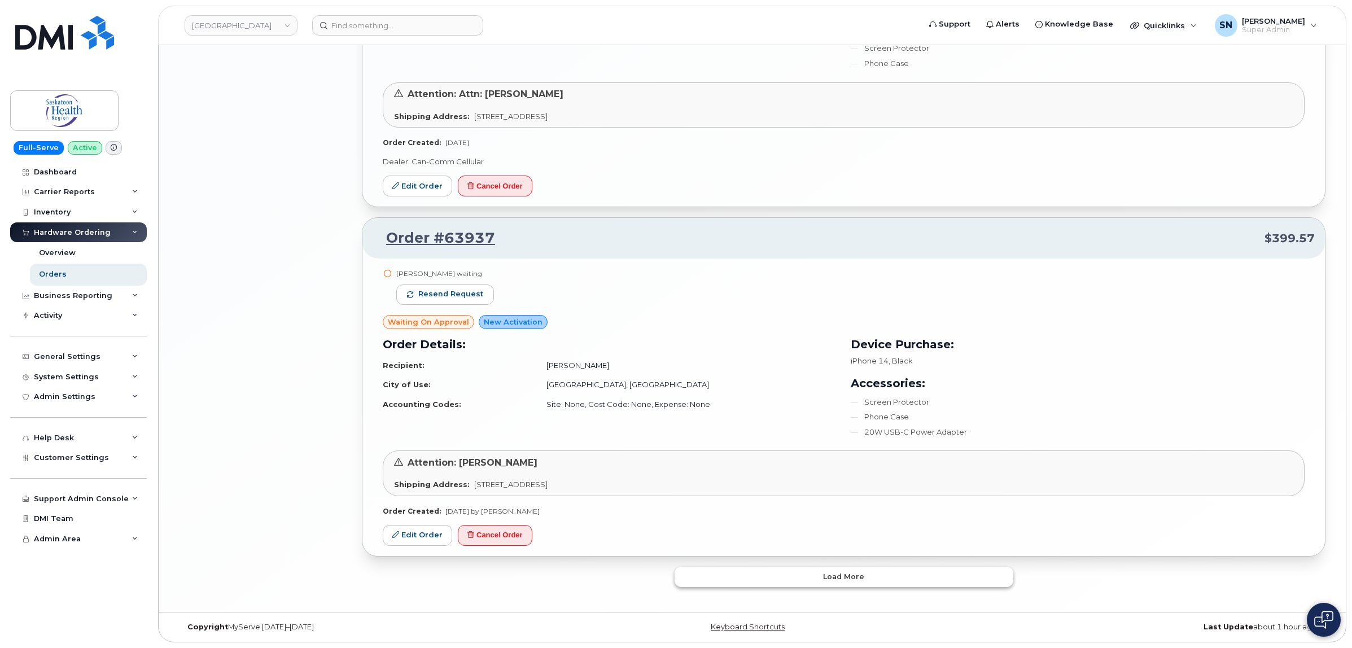
click at [783, 580] on button "Load more" at bounding box center [843, 577] width 339 height 20
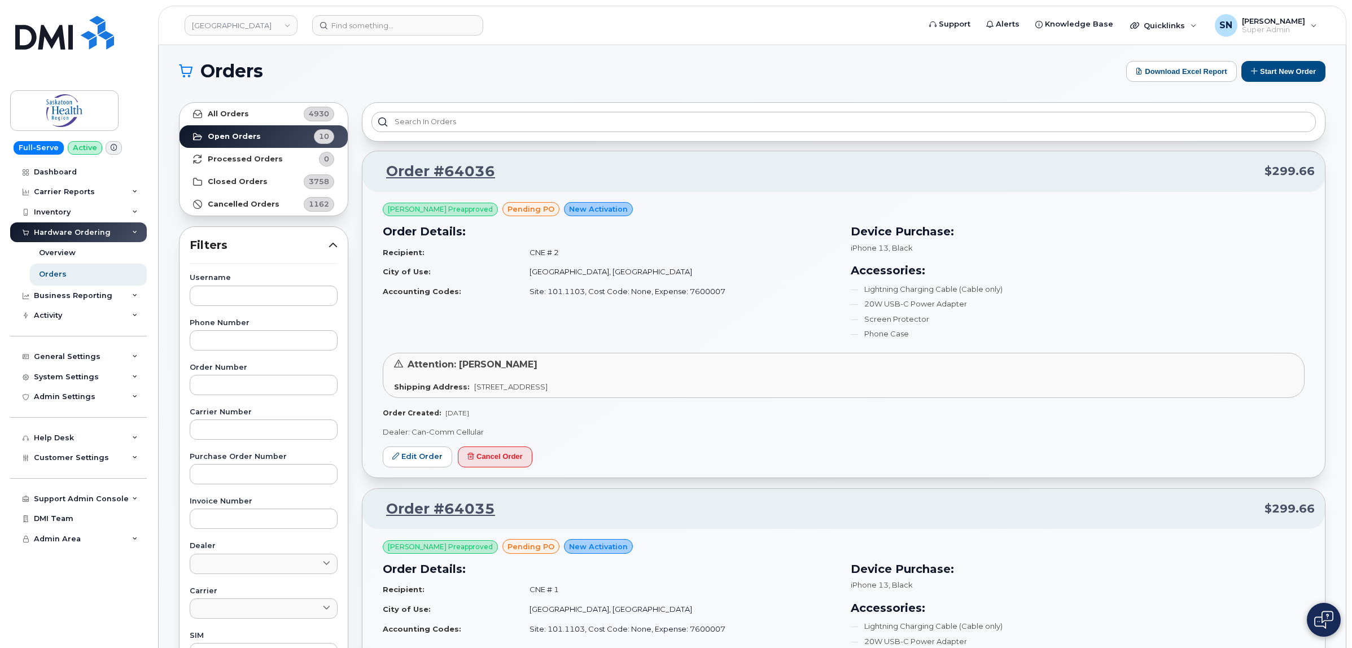
scroll to position [0, 0]
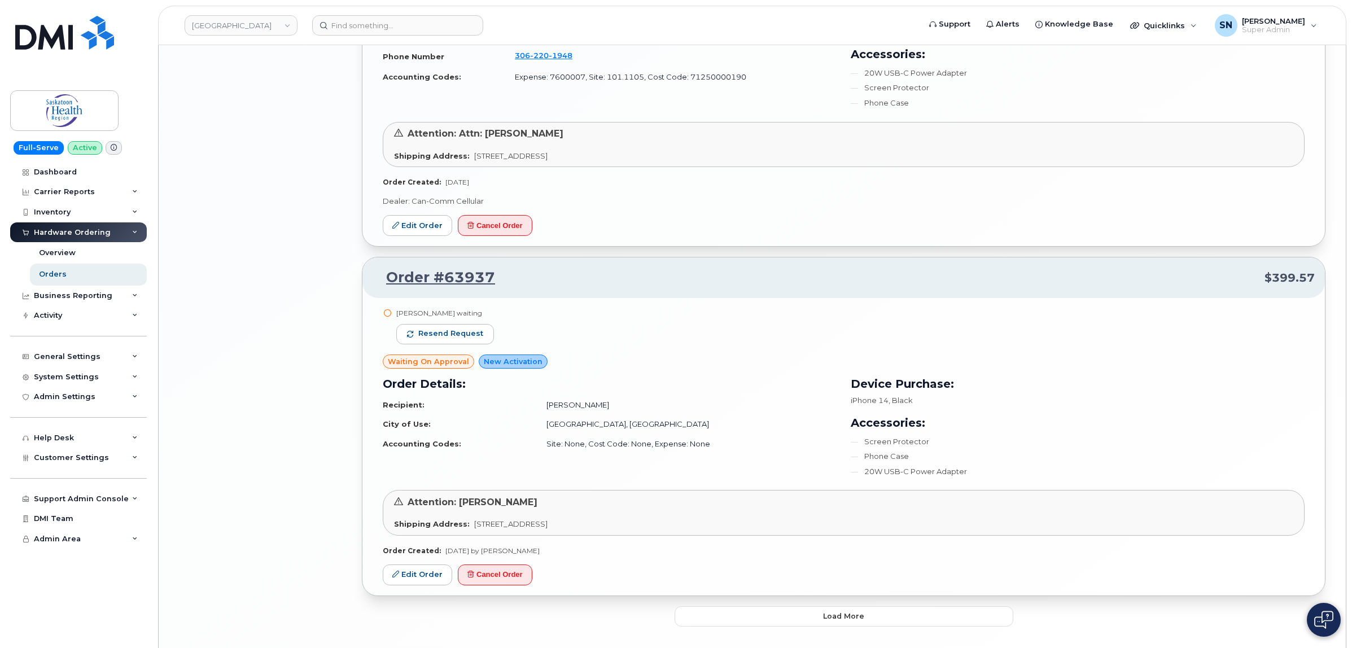
scroll to position [2371, 0]
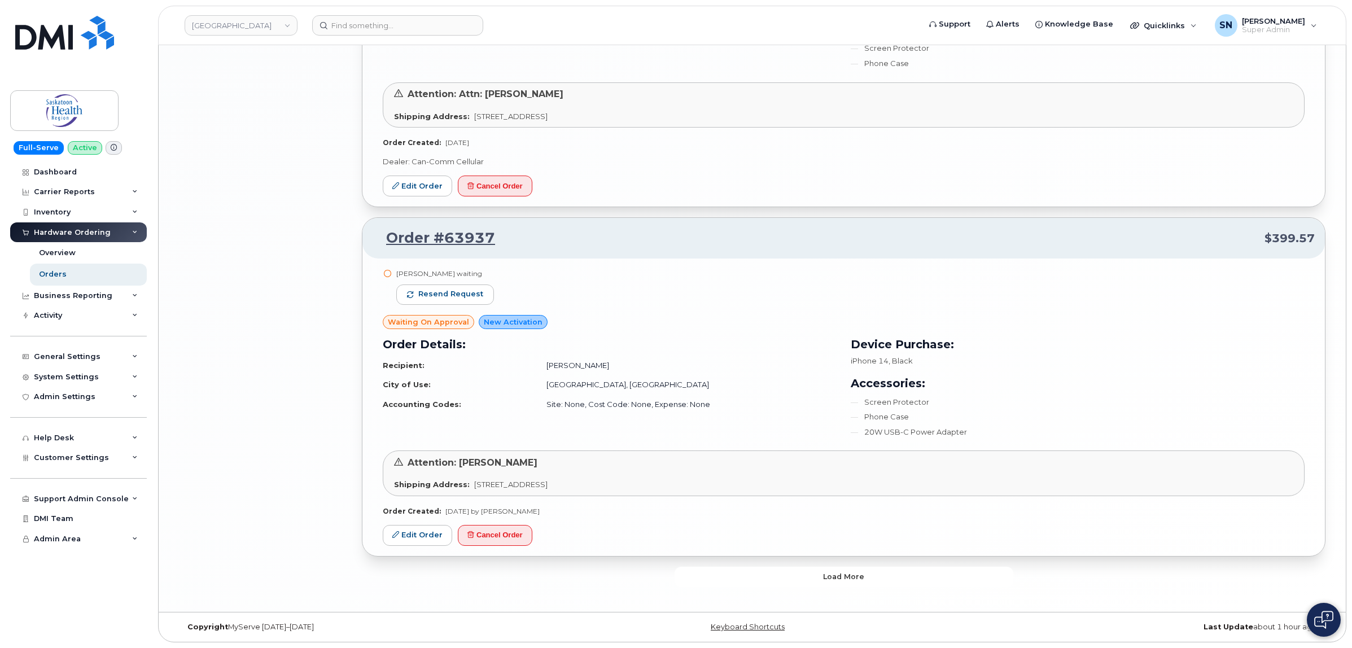
click at [822, 571] on button "Load more" at bounding box center [843, 577] width 339 height 20
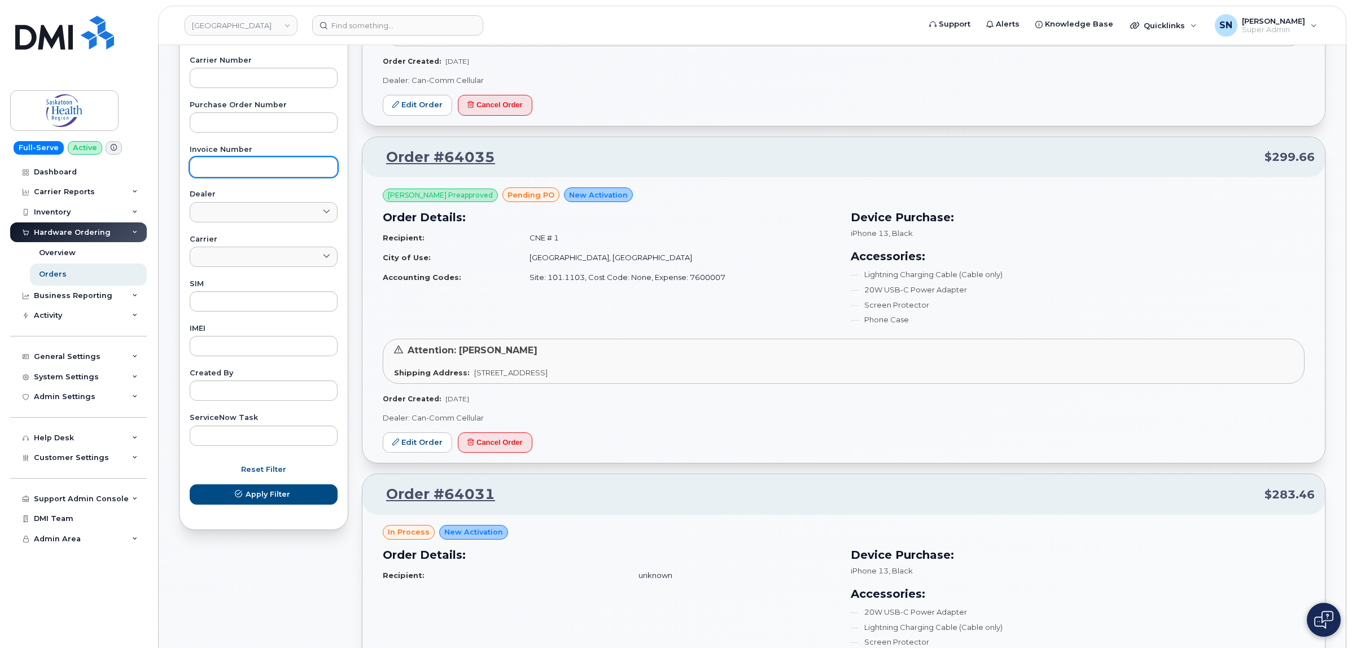
scroll to position [203, 0]
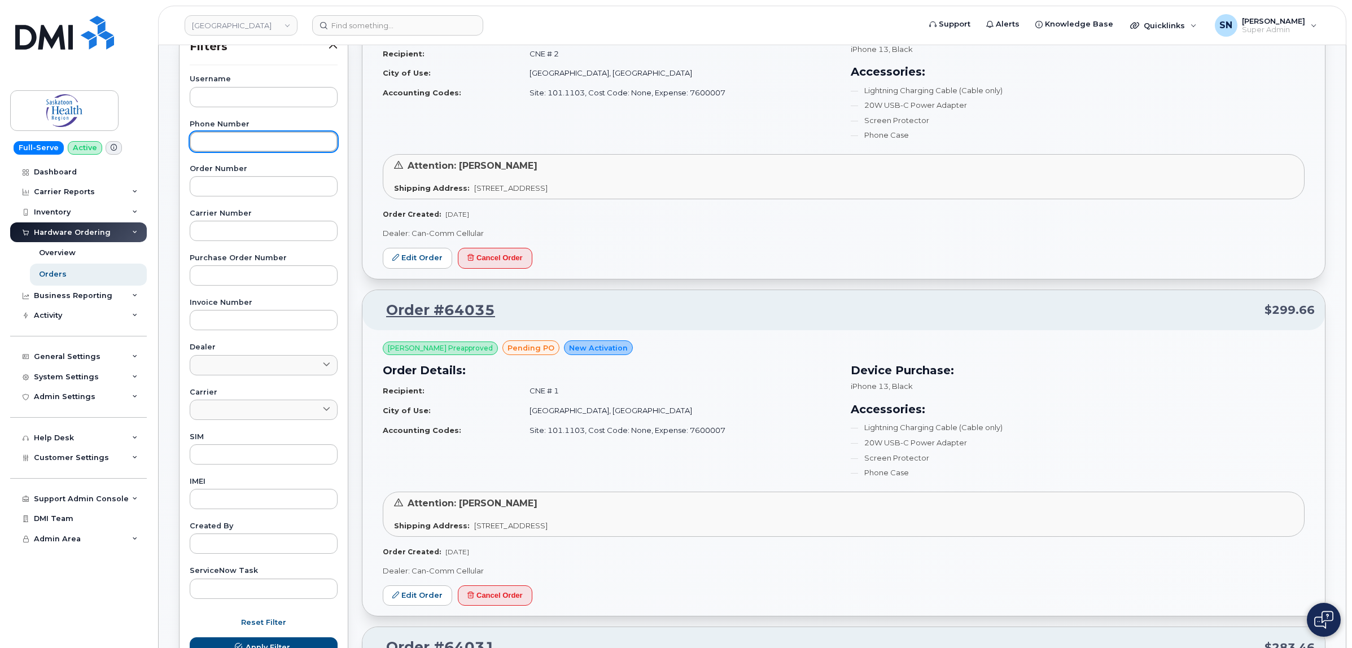
click at [262, 150] on input "text" at bounding box center [264, 141] width 148 height 20
click at [265, 99] on input "text" at bounding box center [264, 97] width 148 height 20
paste input "Charge nurse"
type input "Charge nurse"
click at [190, 637] on button "Apply Filter" at bounding box center [264, 647] width 148 height 20
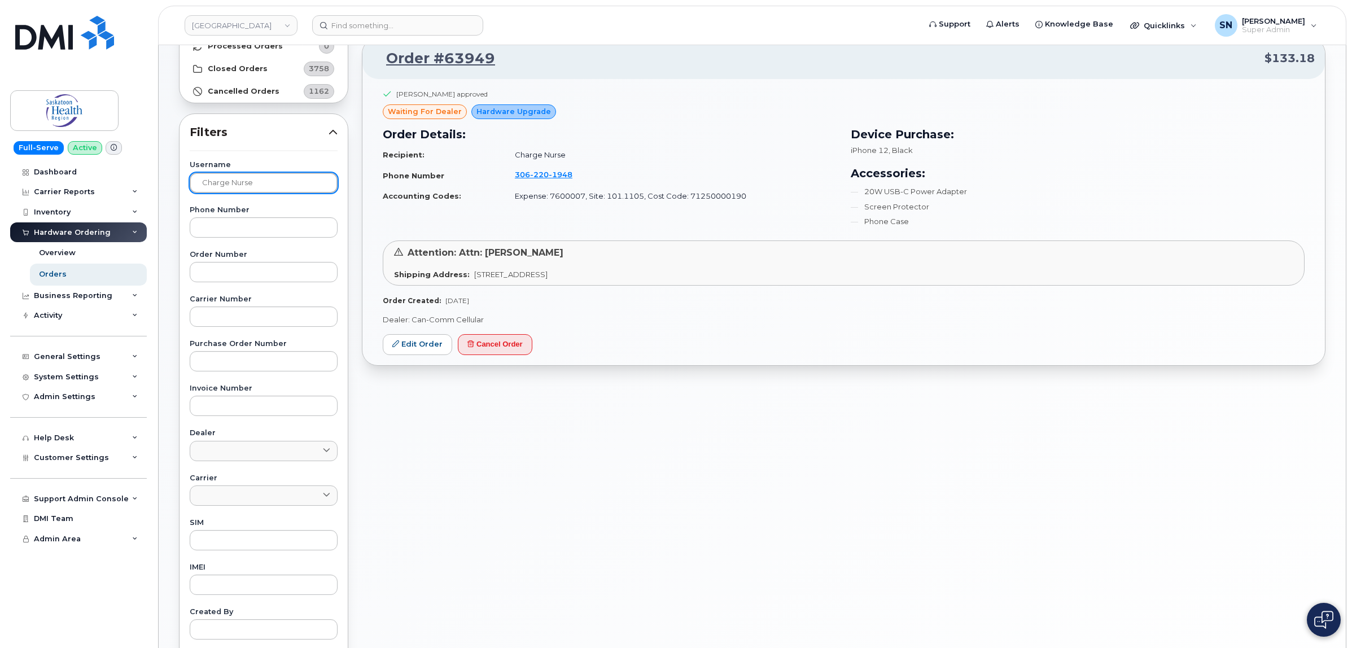
scroll to position [0, 0]
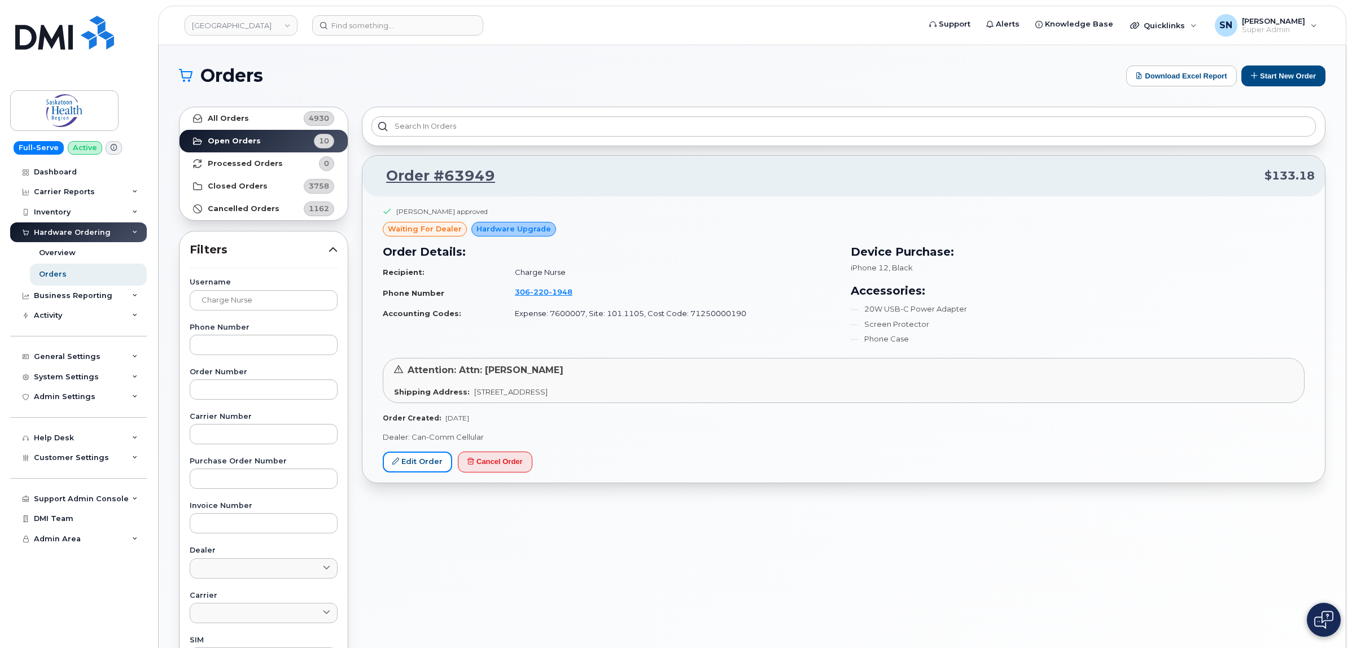
click at [433, 461] on link "Edit Order" at bounding box center [417, 461] width 69 height 21
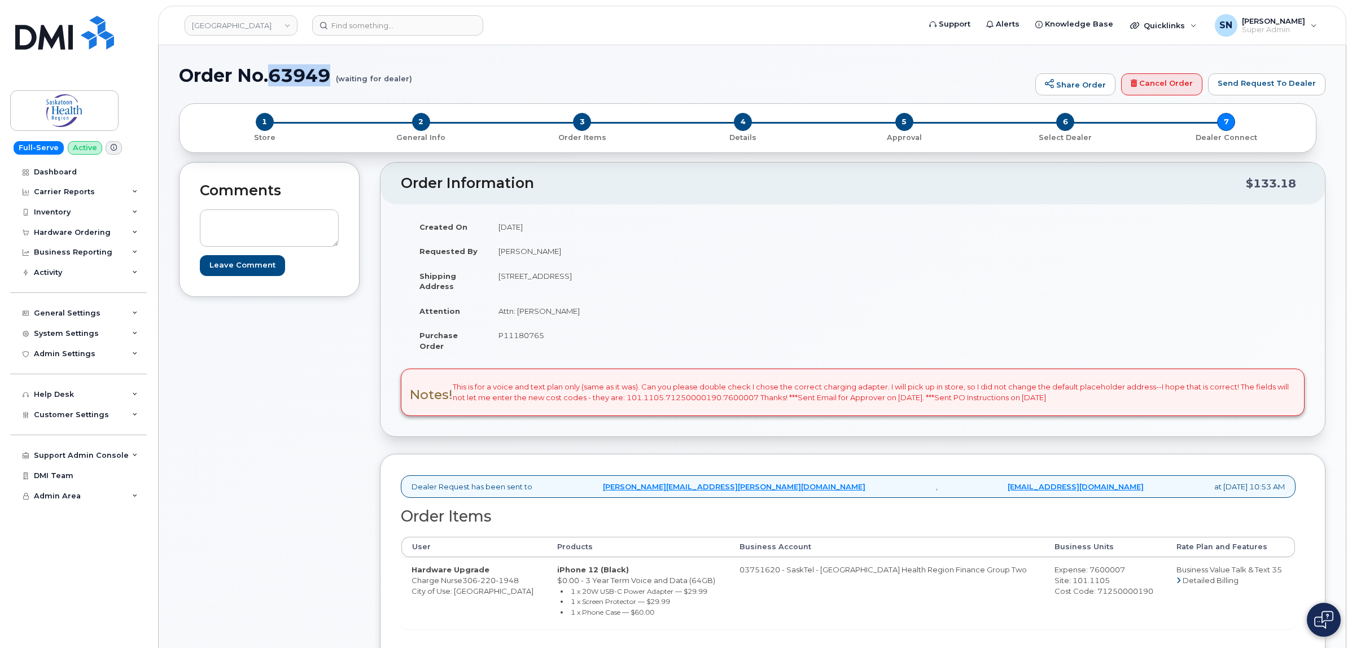
drag, startPoint x: 271, startPoint y: 71, endPoint x: 331, endPoint y: 83, distance: 61.1
click at [331, 83] on h1 "Order No.63949 (waiting for dealer)" at bounding box center [604, 75] width 850 height 20
copy h1 "63949"
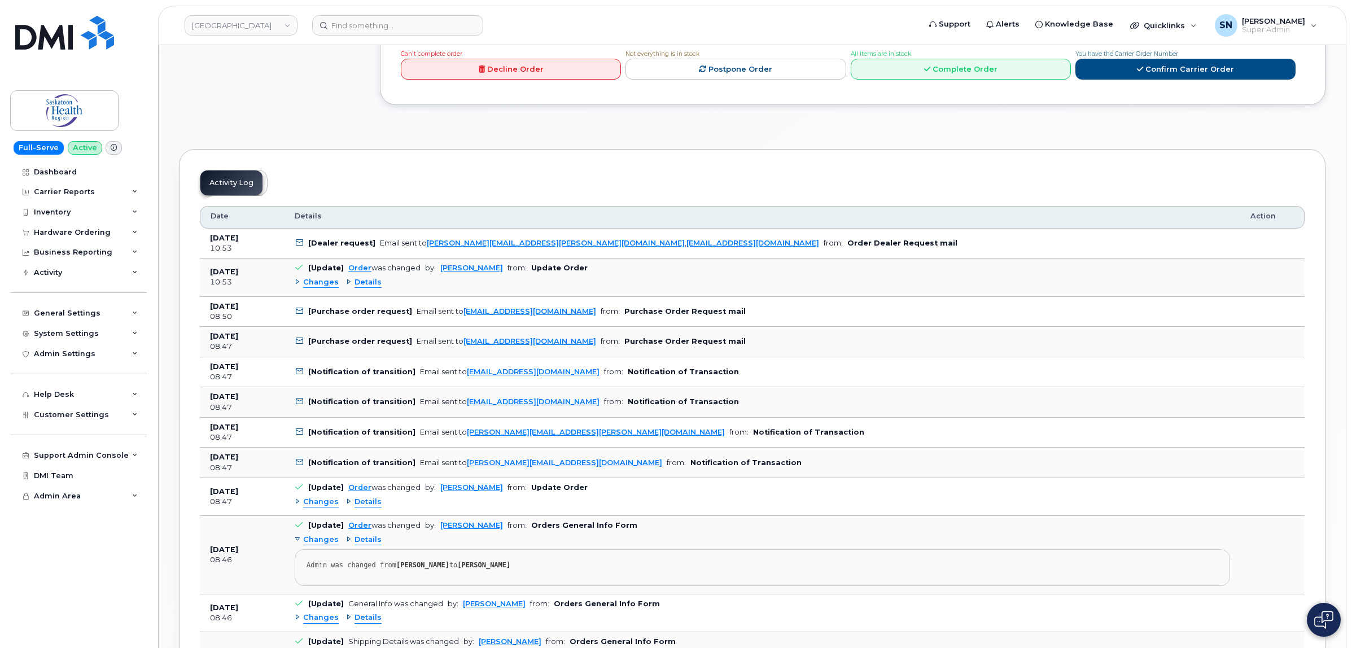
scroll to position [705, 0]
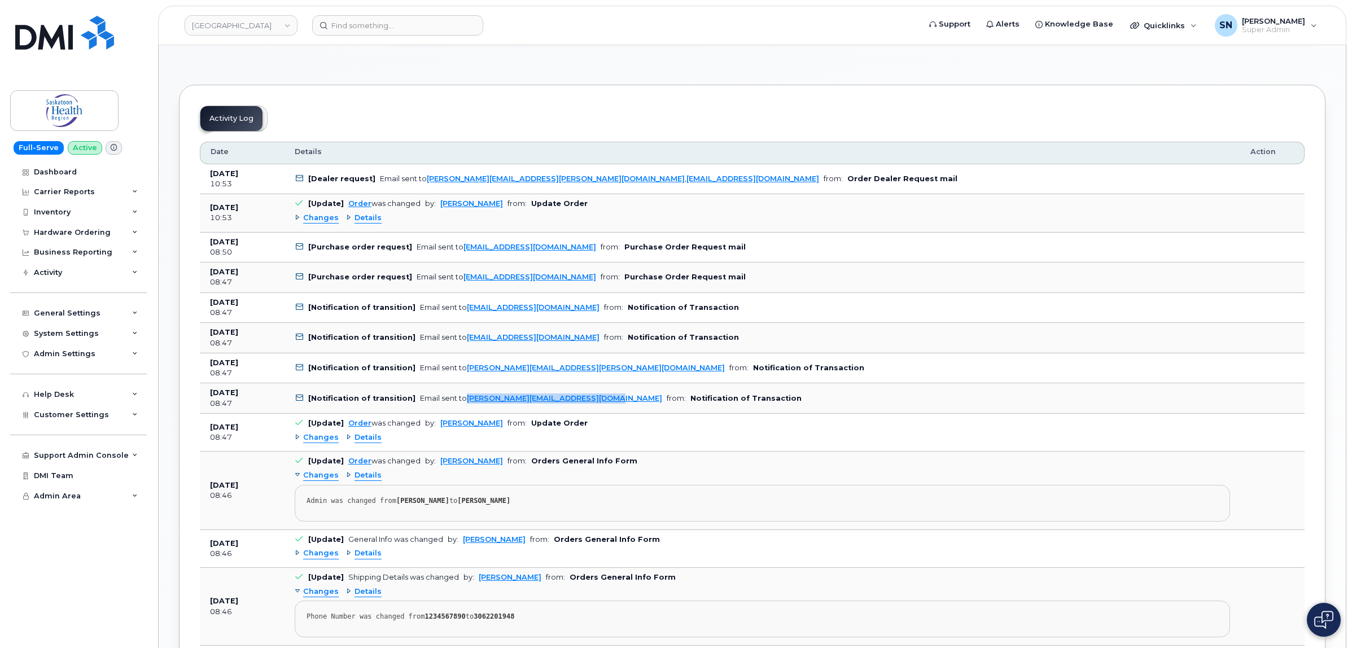
drag, startPoint x: 590, startPoint y: 404, endPoint x: 460, endPoint y: 402, distance: 129.8
click at [460, 402] on td "[Notification of transition] Email sent to [PERSON_NAME][EMAIL_ADDRESS][DOMAIN_…" at bounding box center [761, 398] width 955 height 30
copy link "[PERSON_NAME][EMAIL_ADDRESS][DOMAIN_NAME]"
click at [607, 377] on td "[Notification of transition] Email sent to [PERSON_NAME][EMAIL_ADDRESS][PERSON_…" at bounding box center [761, 368] width 955 height 30
drag, startPoint x: 607, startPoint y: 373, endPoint x: 461, endPoint y: 367, distance: 145.7
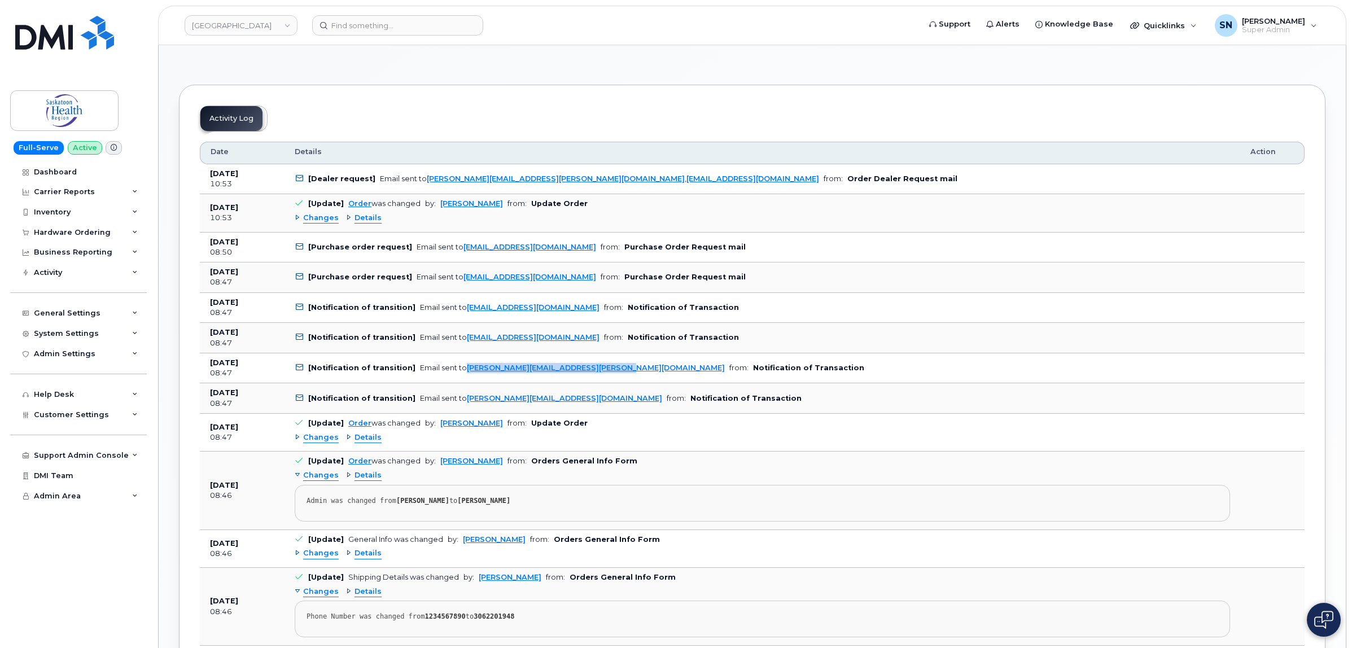
click at [461, 367] on td "[Notification of transition] Email sent to [PERSON_NAME][EMAIL_ADDRESS][PERSON_…" at bounding box center [761, 368] width 955 height 30
copy link "[PERSON_NAME][EMAIL_ADDRESS][PERSON_NAME][DOMAIN_NAME]"
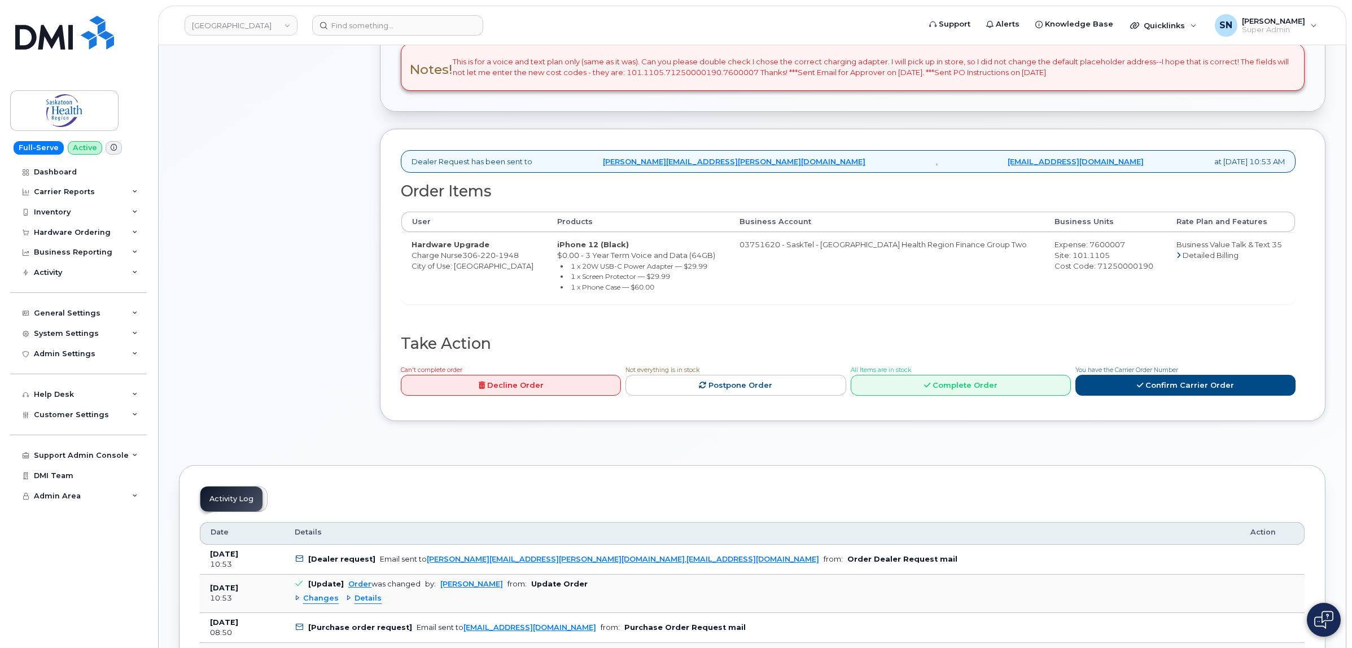
scroll to position [0, 0]
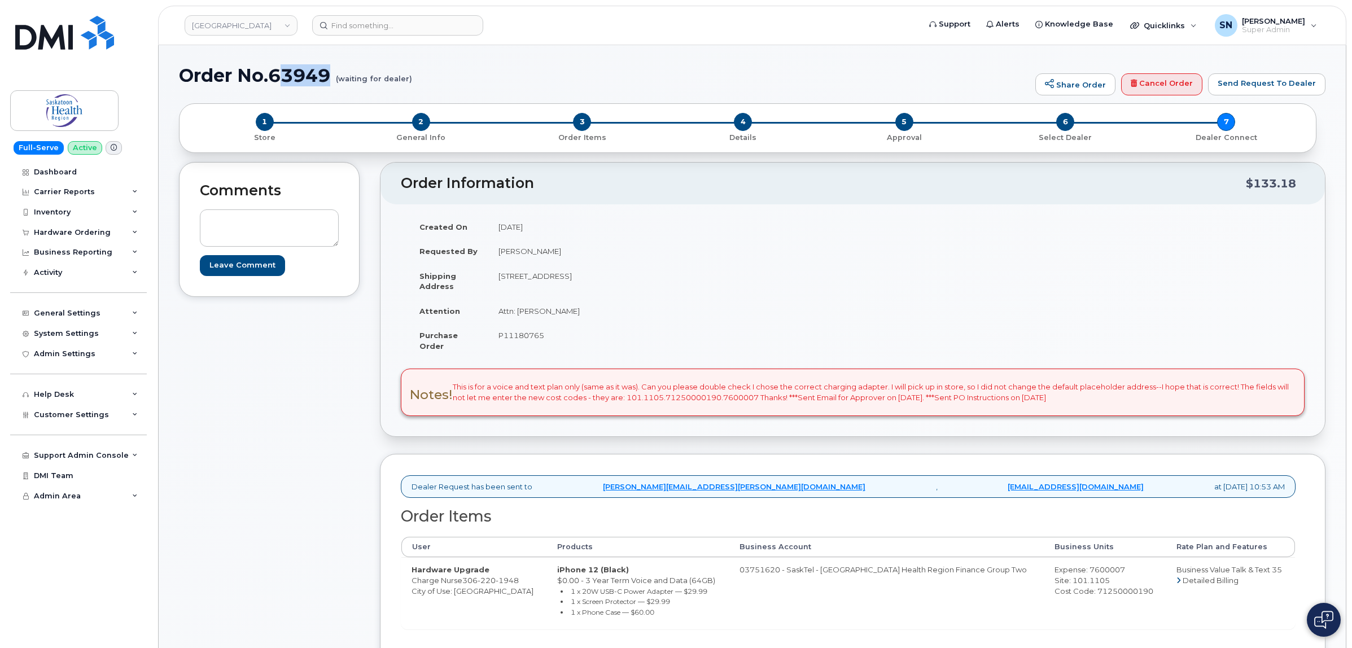
drag, startPoint x: 277, startPoint y: 77, endPoint x: 327, endPoint y: 69, distance: 51.3
click at [331, 69] on h1 "Order No.63949 (waiting for dealer)" at bounding box center [604, 75] width 850 height 20
drag, startPoint x: 271, startPoint y: 73, endPoint x: 331, endPoint y: 79, distance: 59.5
click at [332, 80] on h1 "Order No.63949 (waiting for dealer)" at bounding box center [604, 75] width 850 height 20
copy h1 "63949"
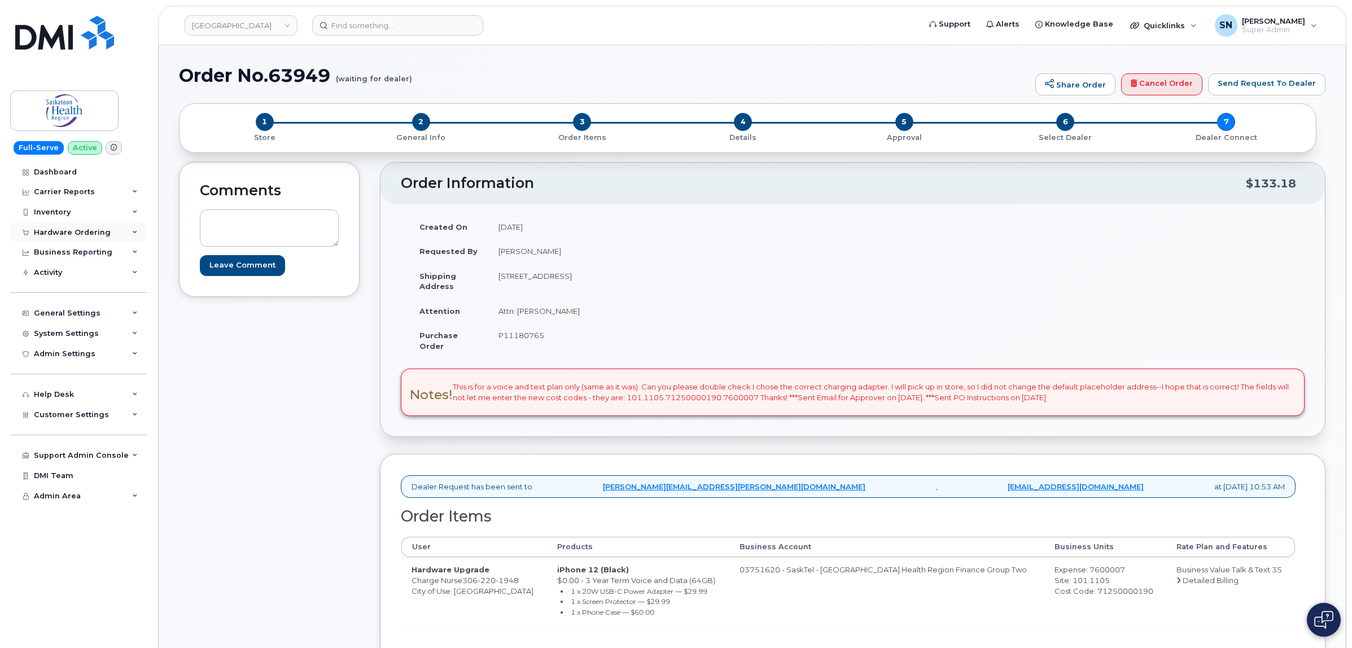
click at [86, 236] on div "Hardware Ordering" at bounding box center [72, 232] width 77 height 9
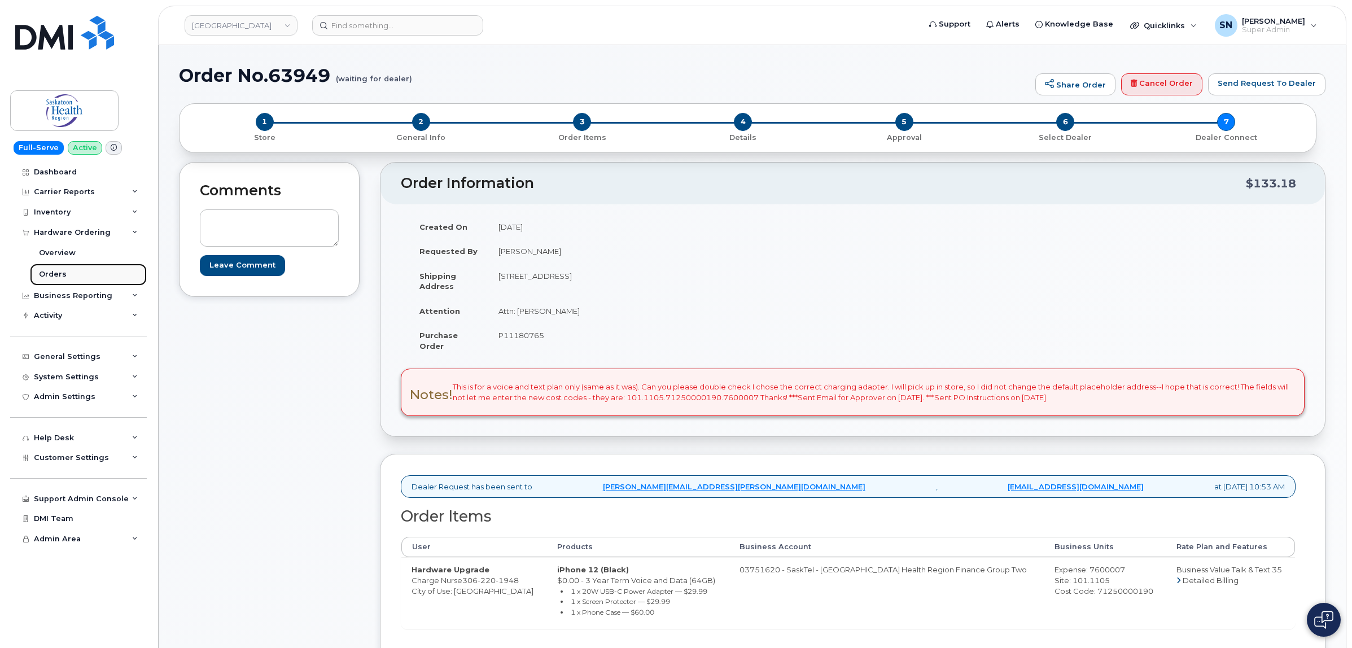
click at [63, 271] on div "Orders" at bounding box center [53, 274] width 28 height 10
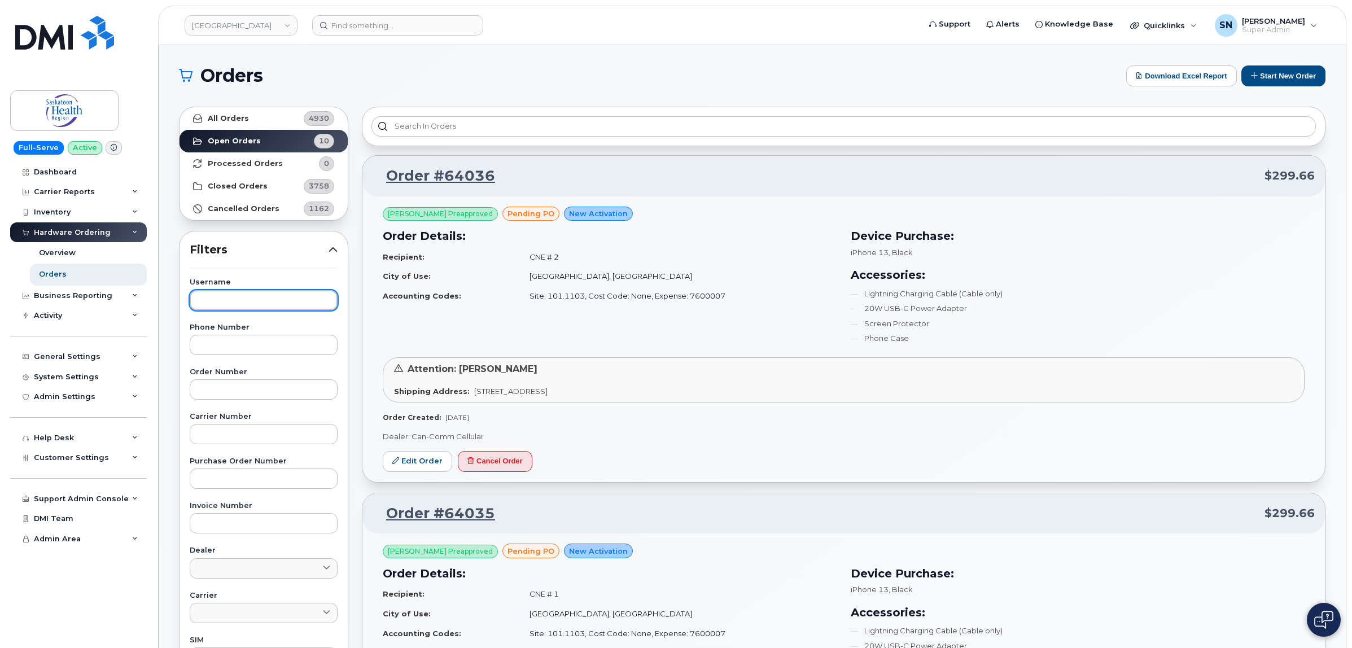
click at [252, 309] on input "text" at bounding box center [264, 300] width 148 height 20
type input "[PERSON_NAME]"
click at [229, 114] on strong "All Orders" at bounding box center [228, 118] width 41 height 9
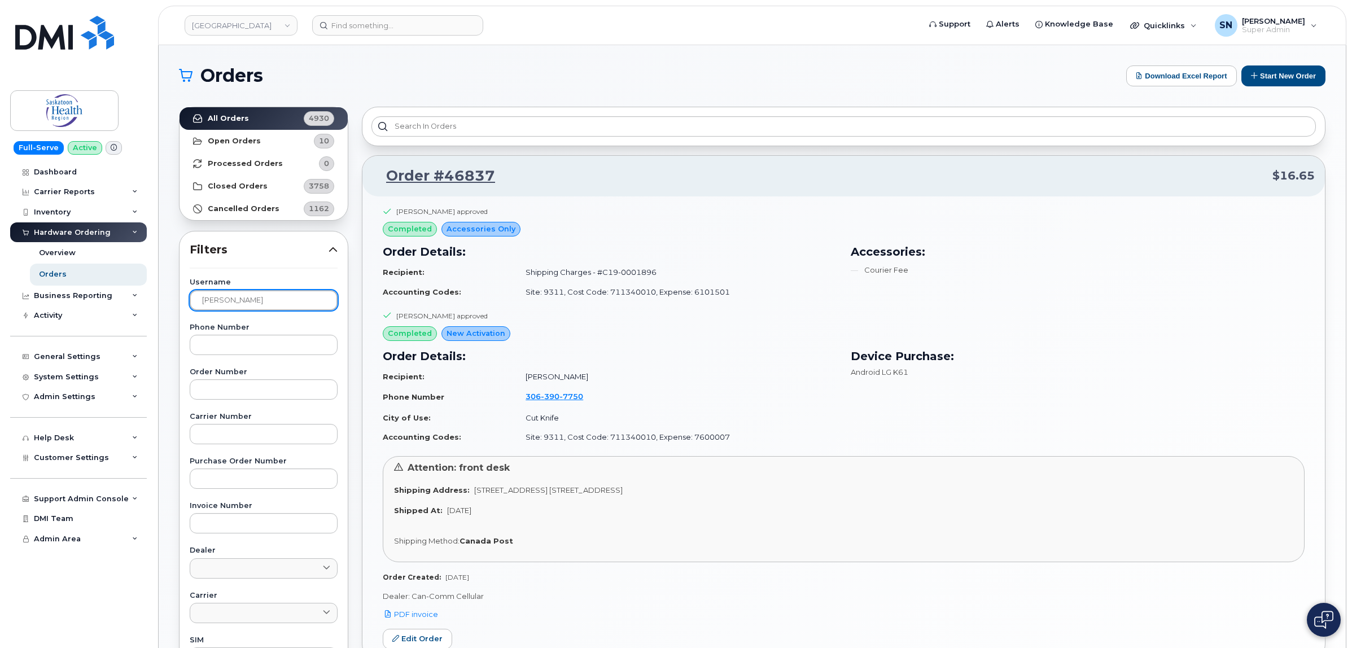
drag, startPoint x: 294, startPoint y: 299, endPoint x: 182, endPoint y: 283, distance: 112.9
click at [182, 283] on div "Username [PERSON_NAME] Phone Number Order Number Carrier Number Purchase Order …" at bounding box center [263, 540] width 175 height 523
click at [251, 389] on input "text" at bounding box center [264, 389] width 148 height 20
paste input "64035"
click at [224, 115] on strong "All Orders" at bounding box center [228, 118] width 41 height 9
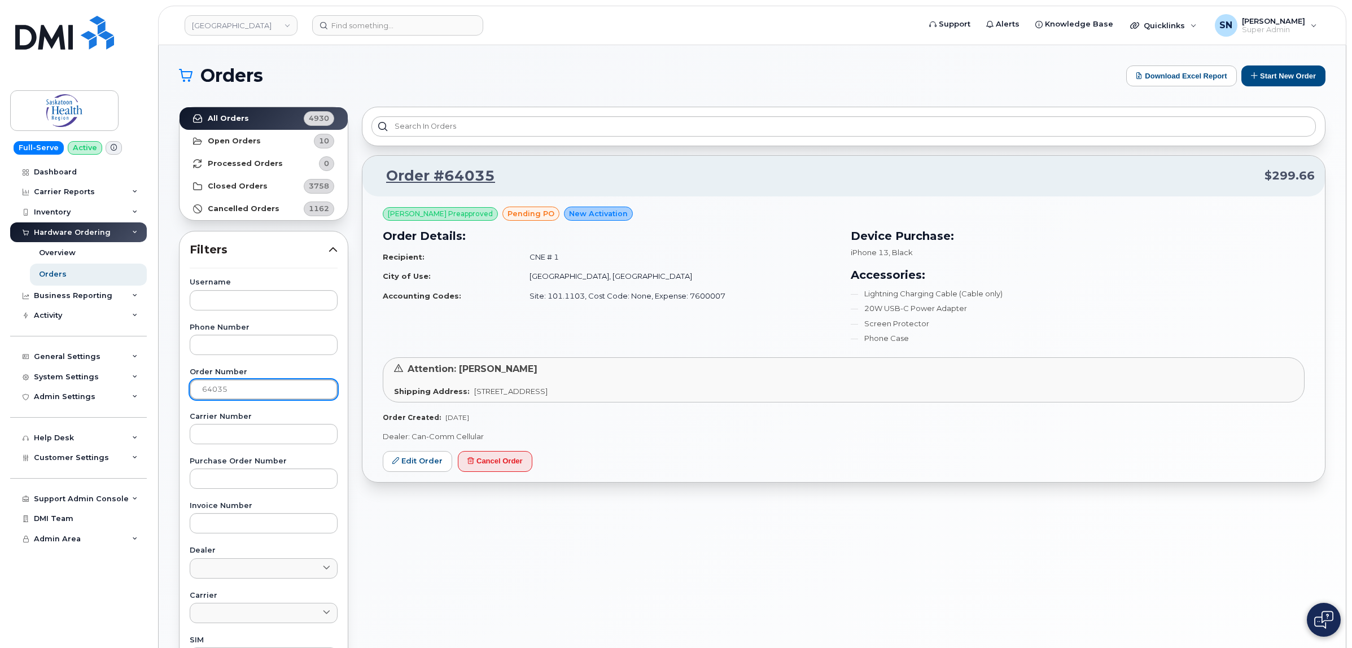
drag, startPoint x: 254, startPoint y: 390, endPoint x: 161, endPoint y: 393, distance: 93.2
click at [161, 393] on div "Orders Download Excel Report Start New Order All Orders 4930 Open Orders 10 Pro…" at bounding box center [752, 475] width 1187 height 861
paste input "6"
type input "64036"
click at [254, 116] on link "All Orders 4930" at bounding box center [263, 118] width 168 height 23
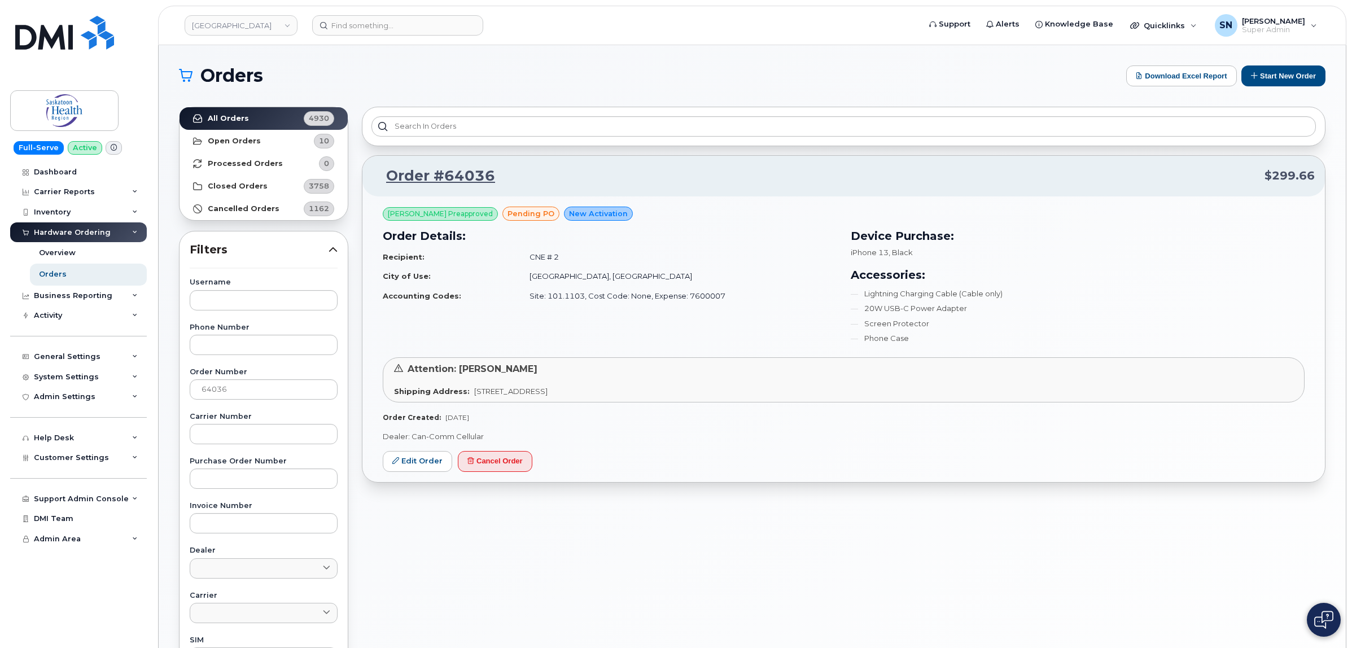
click at [391, 275] on strong "City of Use:" at bounding box center [407, 275] width 48 height 9
click at [264, 142] on link "Open Orders 10" at bounding box center [263, 141] width 168 height 23
